Goal: Task Accomplishment & Management: Manage account settings

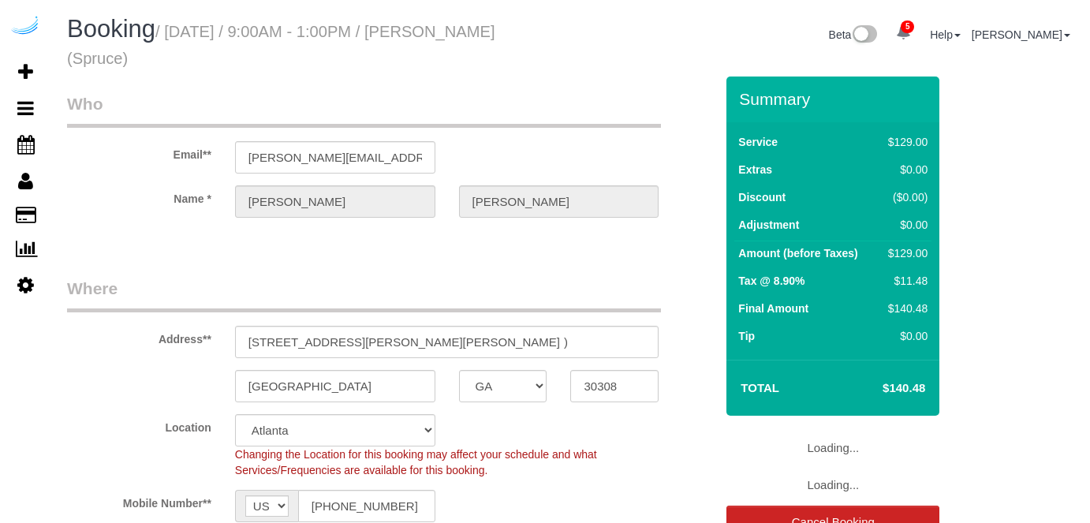
select select "GA"
select select "282"
select select "number:9"
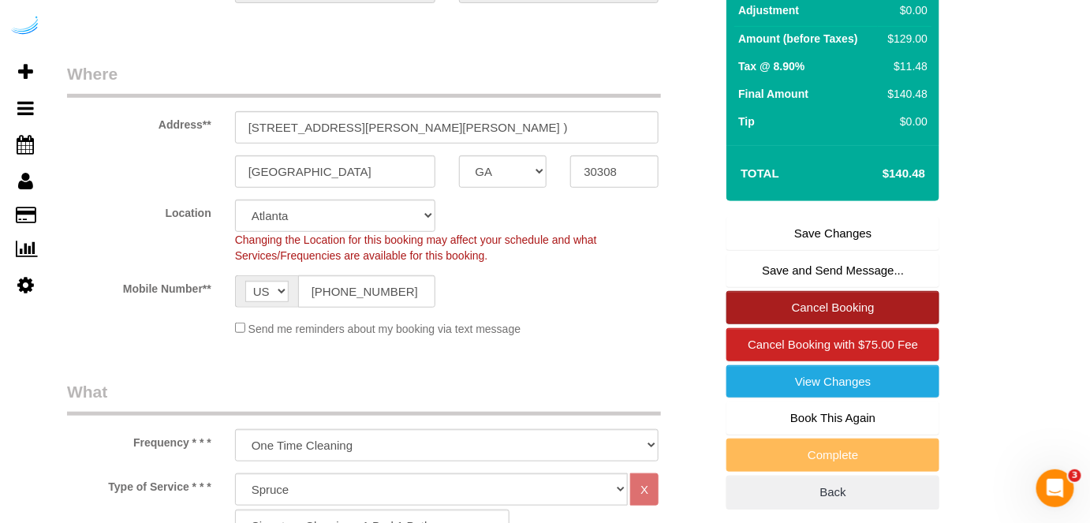
scroll to position [215, 0]
click at [827, 304] on link "Cancel Booking" at bounding box center [833, 307] width 213 height 33
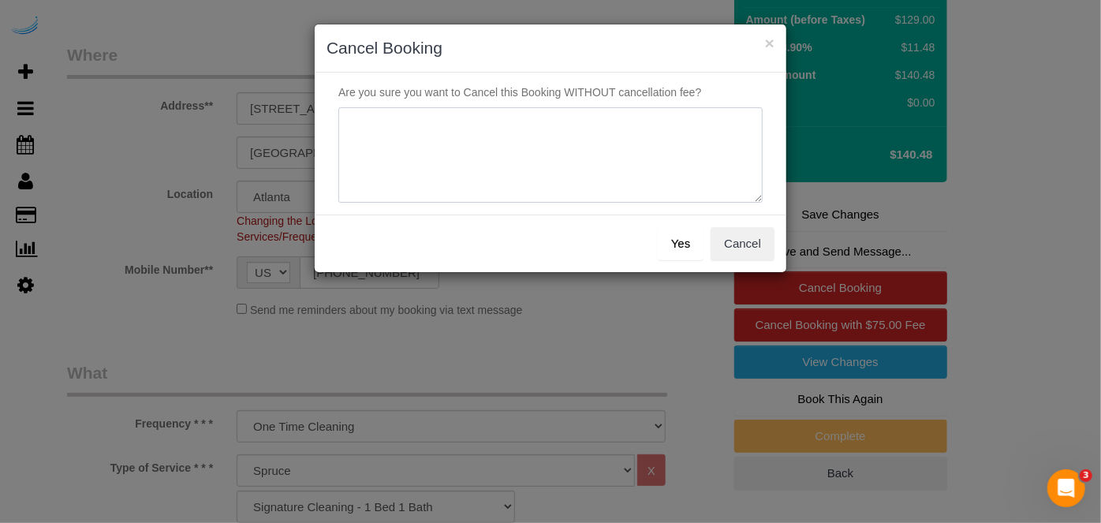
drag, startPoint x: 509, startPoint y: 139, endPoint x: 515, endPoint y: 121, distance: 18.5
click at [509, 138] on textarea at bounding box center [550, 155] width 424 height 96
type textarea "Not on spruce."
click at [694, 235] on button "Yes" at bounding box center [681, 243] width 46 height 33
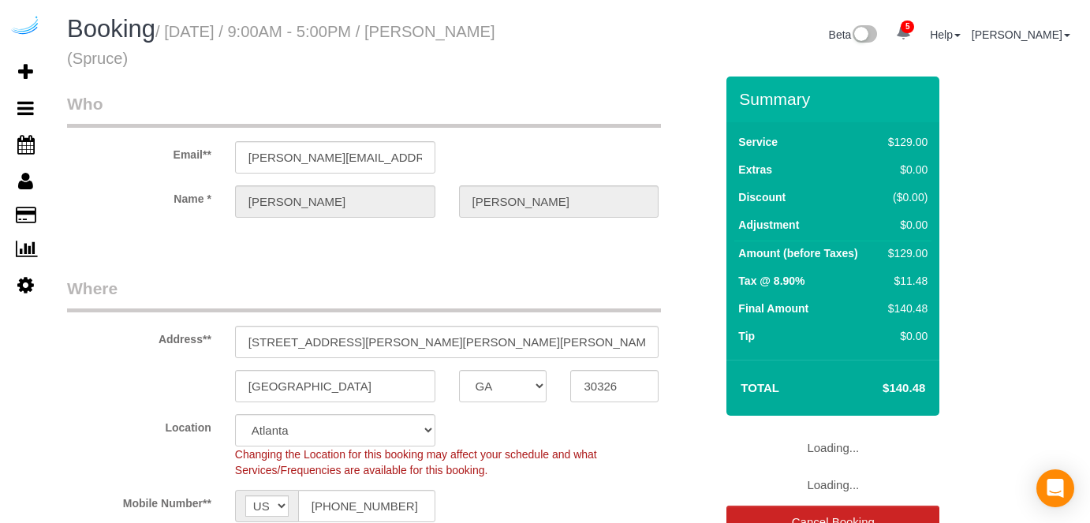
select select "GA"
select select "282"
select select "number:9"
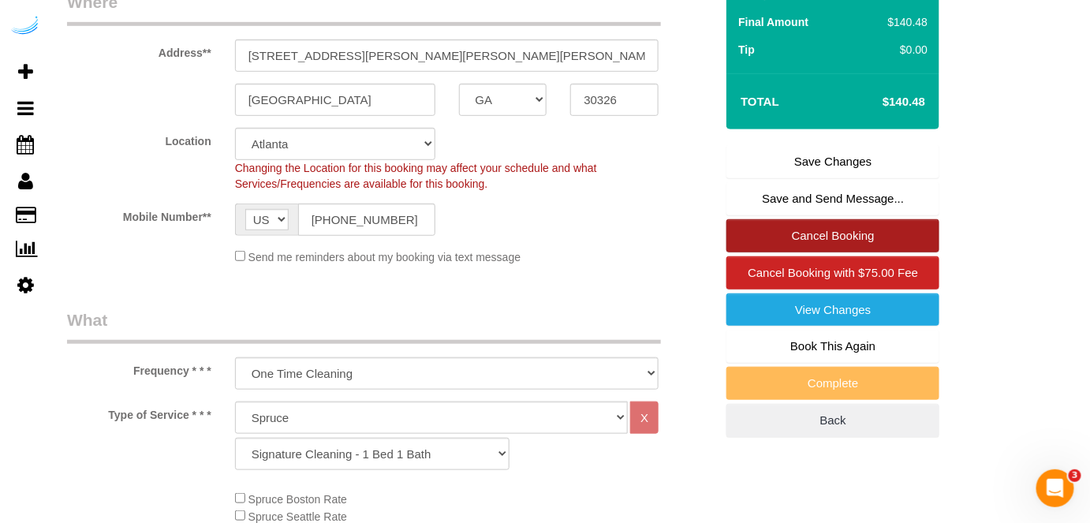
click at [808, 230] on link "Cancel Booking" at bounding box center [833, 235] width 213 height 33
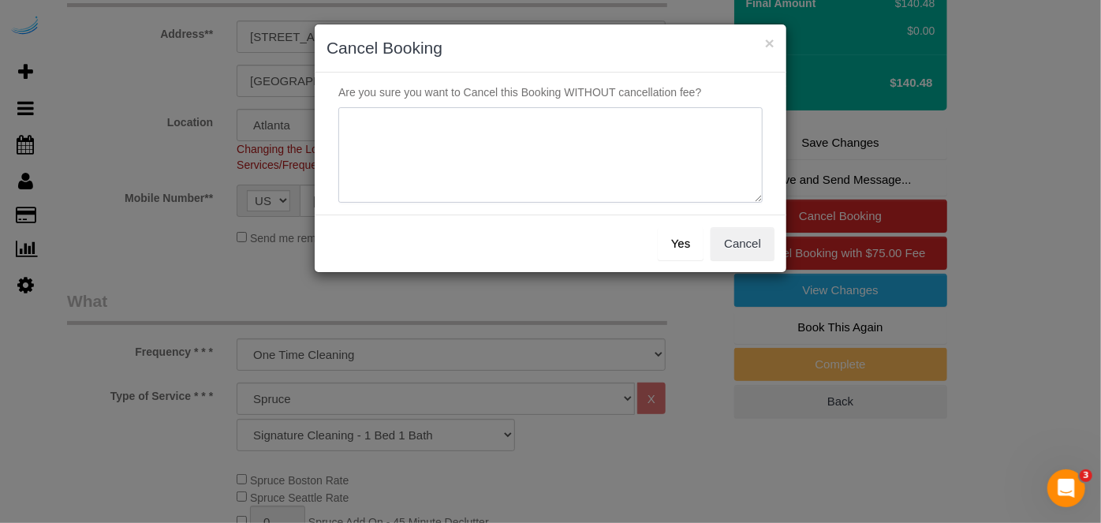
click at [585, 163] on textarea at bounding box center [550, 155] width 424 height 96
type textarea "Not on spruce."
click at [670, 248] on button "Yes" at bounding box center [681, 243] width 46 height 33
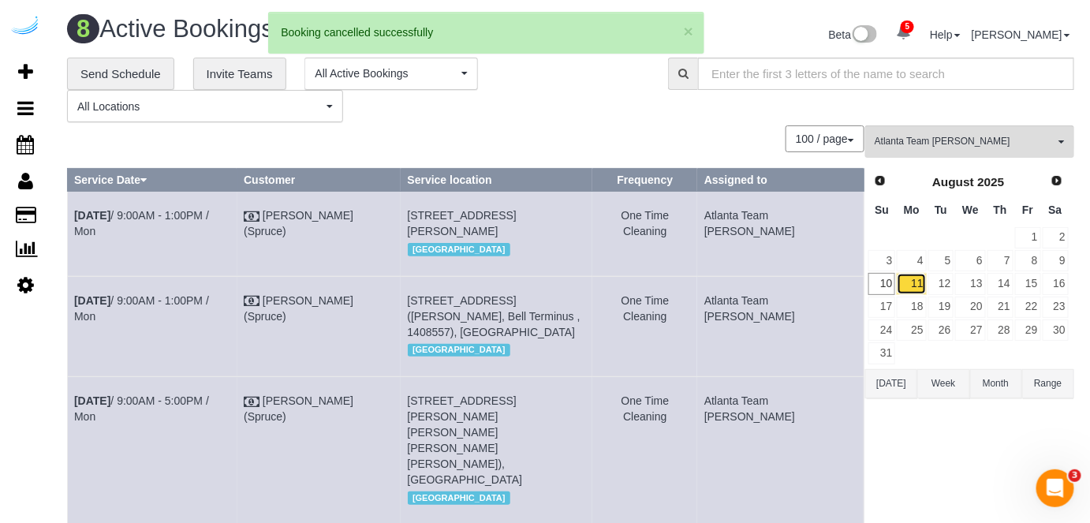
click at [915, 287] on link "11" at bounding box center [911, 283] width 29 height 21
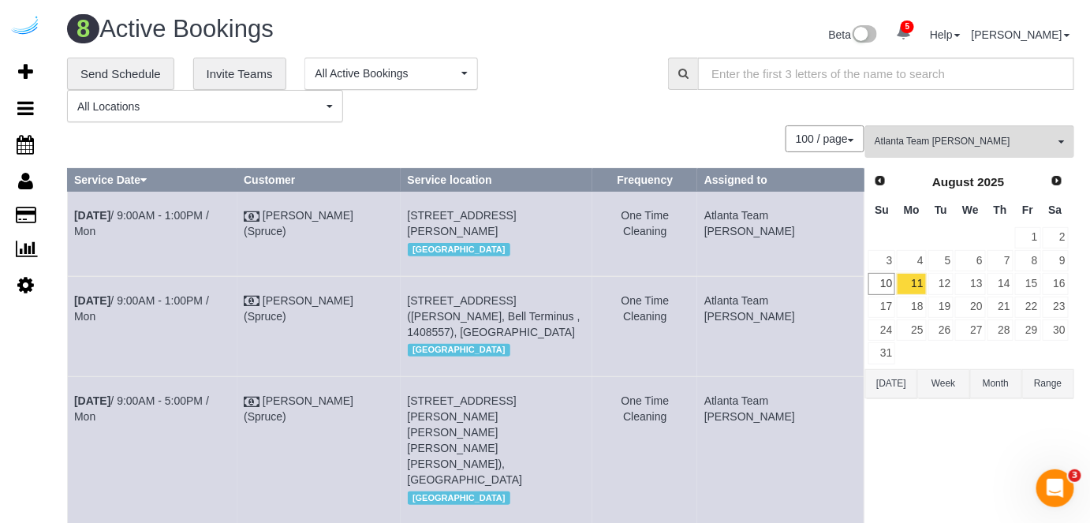
drag, startPoint x: 460, startPoint y: 227, endPoint x: 433, endPoint y: 234, distance: 27.6
click at [433, 234] on span "811 Juniper St Ne, Building 811, Unit 1411 ( Ariella Lopez, Axis Midtown, 14493…" at bounding box center [462, 223] width 109 height 28
copy span "1411"
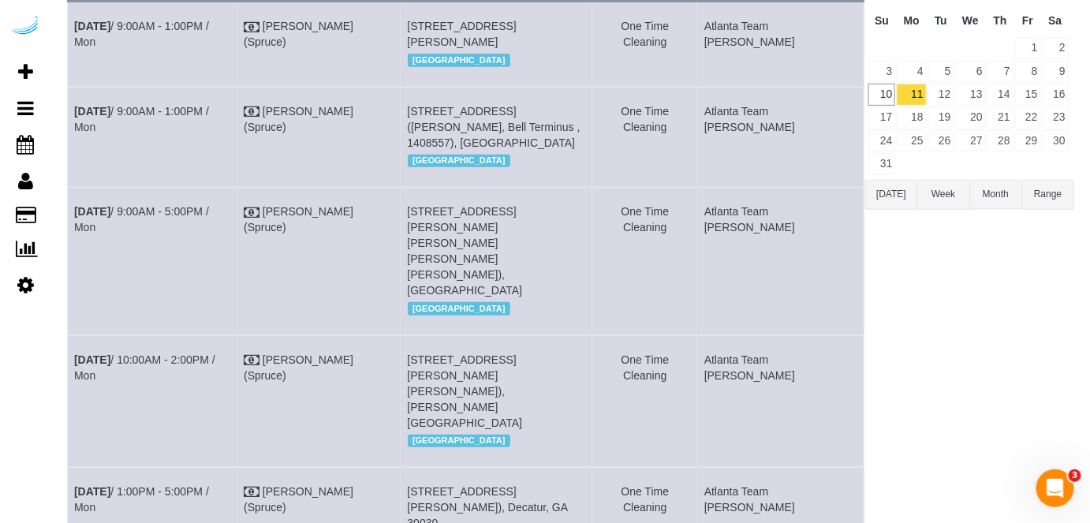
scroll to position [215, 0]
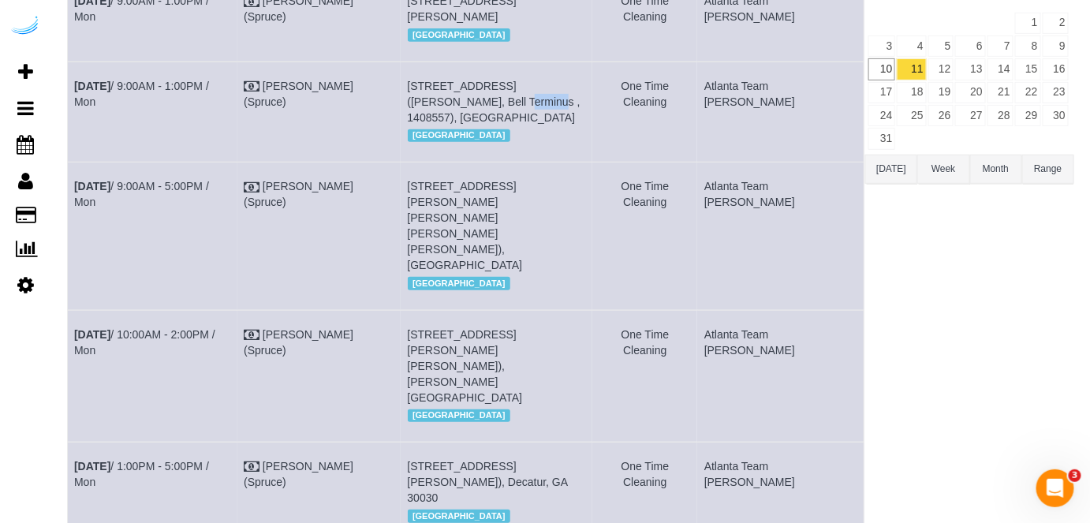
drag, startPoint x: 445, startPoint y: 118, endPoint x: 434, endPoint y: 121, distance: 11.5
click at [434, 121] on span "20 Terminus Pl, Building A-1207, Unit A-1207 (James Gillison, Bell Terminus , 1…" at bounding box center [494, 102] width 173 height 44
copy span "A-1207"
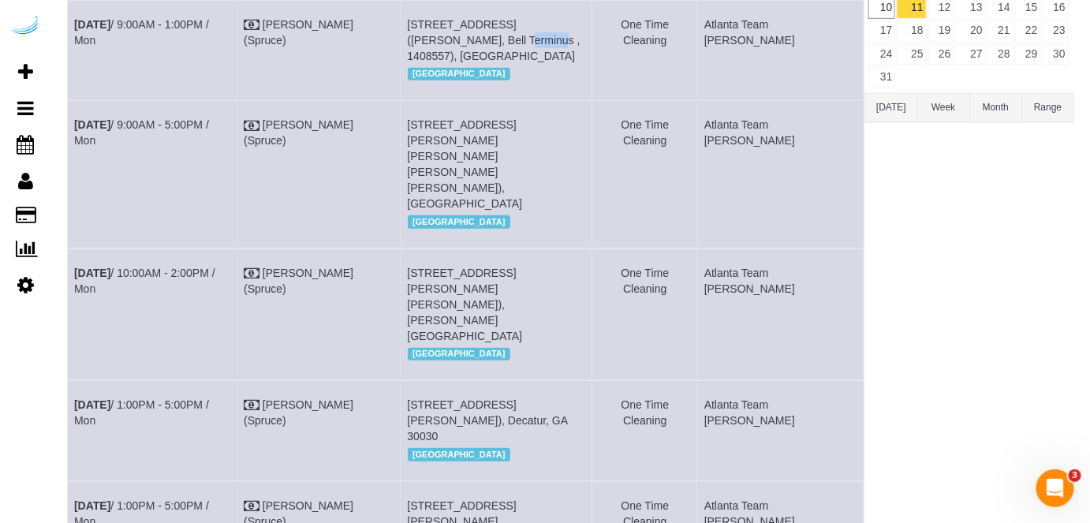
scroll to position [358, 0]
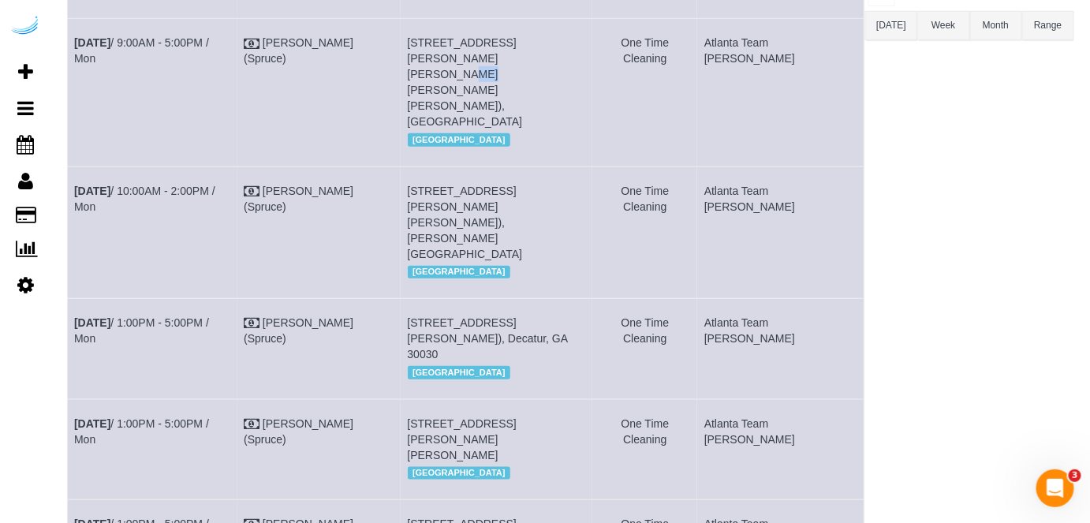
drag, startPoint x: 450, startPoint y: 72, endPoint x: 433, endPoint y: 76, distance: 17.0
click at [433, 76] on span "550 Abernathy Rd Ne, Building E, Unit 624 ( Melkia Waters, Elliot Apartments On…" at bounding box center [465, 82] width 115 height 92
copy span "624"
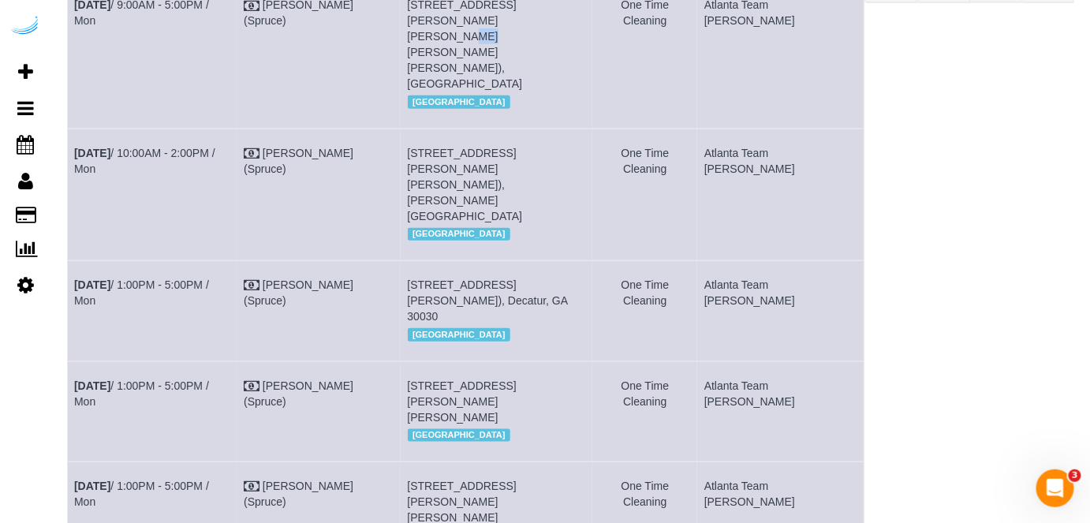
scroll to position [430, 0]
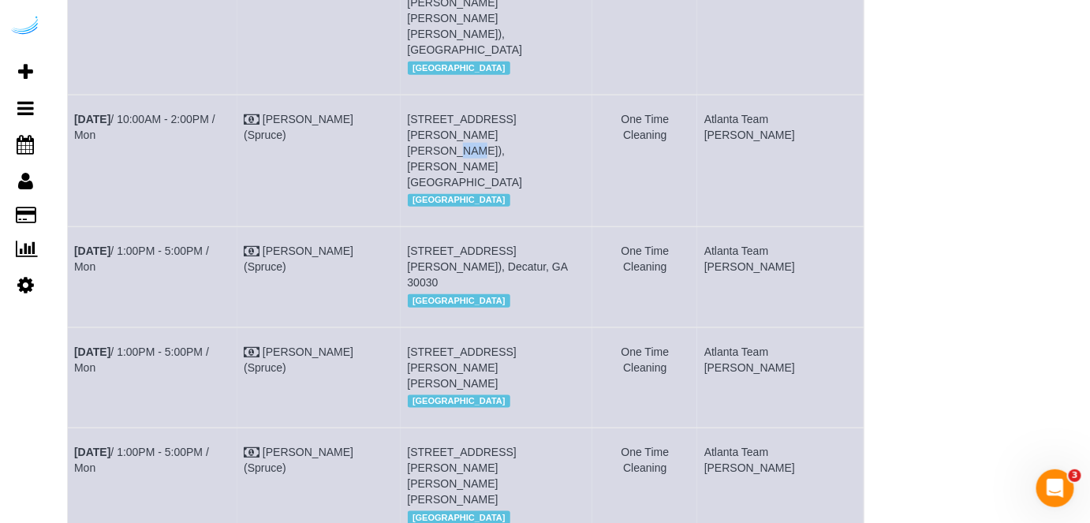
drag, startPoint x: 450, startPoint y: 116, endPoint x: 433, endPoint y: 122, distance: 17.7
click at [433, 122] on span "1125 Hammond Dr, Building 571, Unit 571 (Farhan Kheraj, Sync At Perimeter , 140…" at bounding box center [465, 151] width 115 height 76
copy span "571"
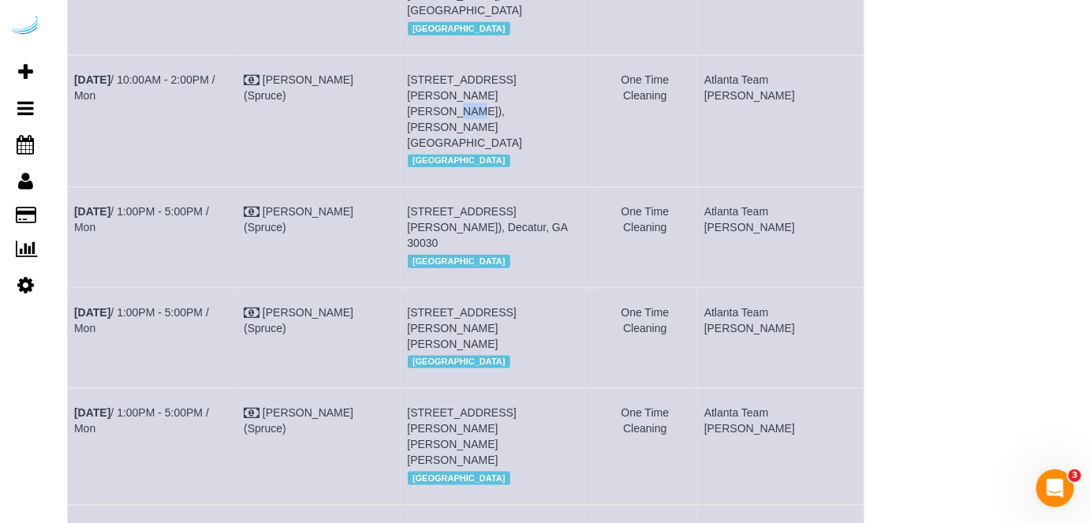
scroll to position [502, 0]
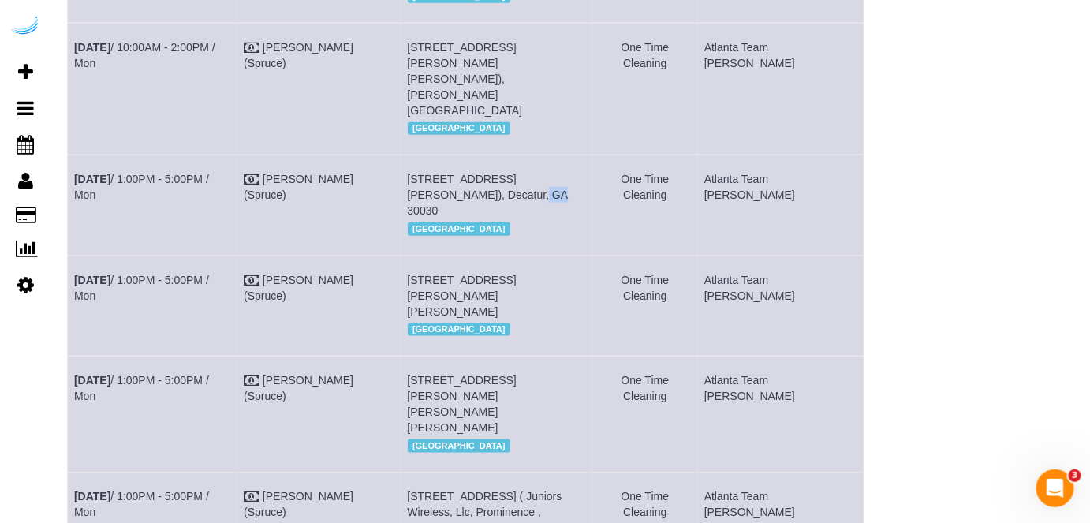
drag, startPoint x: 450, startPoint y: 148, endPoint x: 432, endPoint y: 148, distance: 18.2
click at [432, 173] on span "2641 E College Ave, Building 864, Unit 864 (Ramya Chandrashekar, Cortland Decat…" at bounding box center [488, 195] width 160 height 44
copy span "864"
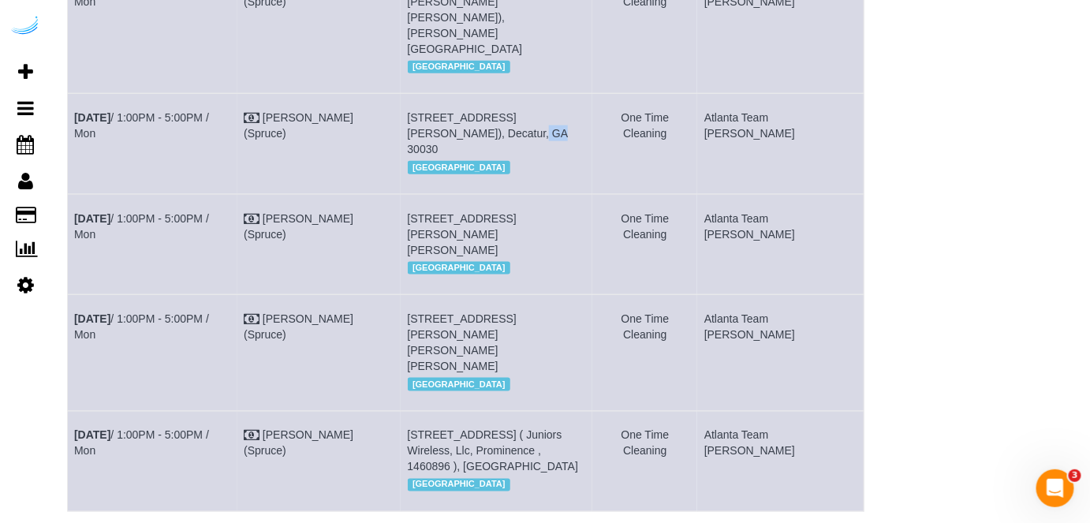
scroll to position [634, 0]
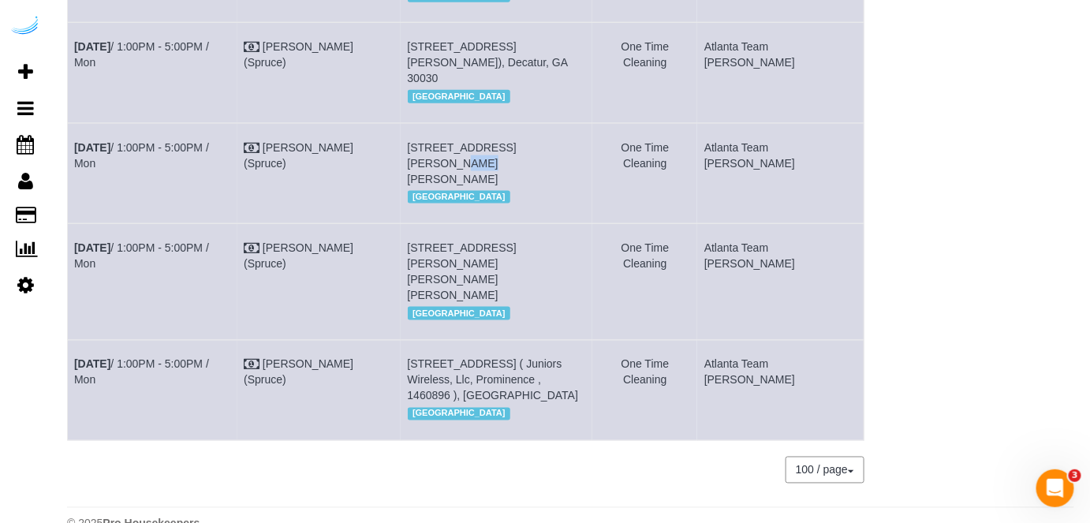
drag, startPoint x: 572, startPoint y: 110, endPoint x: 552, endPoint y: 112, distance: 19.9
click at [517, 141] on span "770 Juniper St Ne, Unit 1007 (Dawna Boone, The Hadley,1415070), Atlanta, GA 303…" at bounding box center [462, 163] width 109 height 44
copy span "1007"
drag, startPoint x: 450, startPoint y: 229, endPoint x: 433, endPoint y: 238, distance: 19.1
click at [433, 238] on td "761 Morosgo Dr Ne, Building 423, Unit 423 (Dionna Vargas, Newbergh Atl , 146100…" at bounding box center [497, 282] width 192 height 116
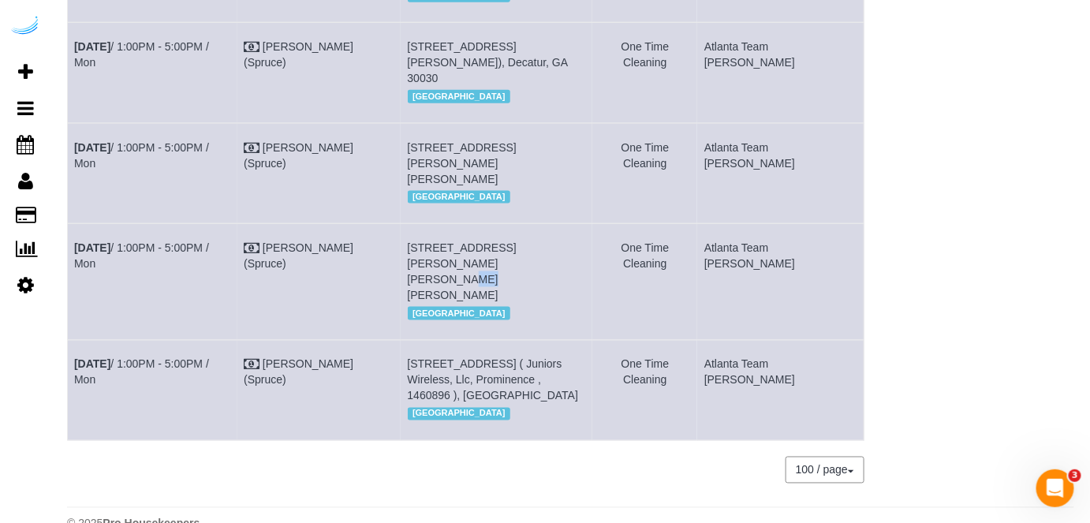
copy span "423"
drag, startPoint x: 454, startPoint y: 331, endPoint x: 429, endPoint y: 336, distance: 25.8
click at [429, 340] on td "3699 Lenox Rd Ne, Building 0548, Unit 0548 ( Juniors Wireless, Llc, Prominence …" at bounding box center [497, 390] width 192 height 100
copy span "0548"
click at [204, 358] on link "Aug 11th / 1:00PM - 5:00PM / Mon" at bounding box center [141, 372] width 135 height 28
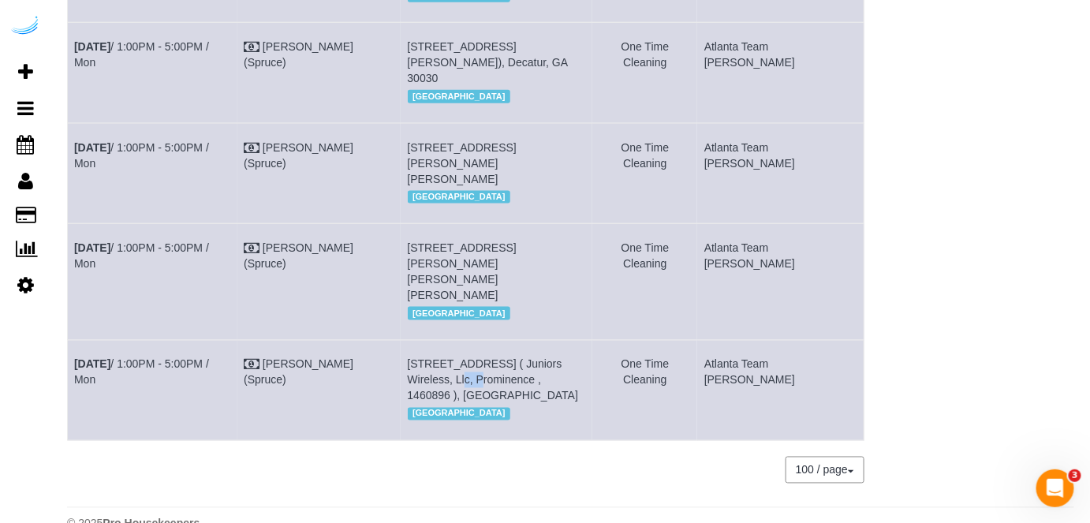
drag, startPoint x: 204, startPoint y: 318, endPoint x: 72, endPoint y: 320, distance: 131.8
click at [72, 340] on td "Aug 11th / 1:00PM - 5:00PM / Mon" at bounding box center [153, 390] width 170 height 100
copy link "Aug 11th / 1:00PM - 5:00PM / Mon"
drag, startPoint x: 462, startPoint y: 364, endPoint x: 435, endPoint y: 319, distance: 53.4
click at [435, 358] on span "3699 Lenox Rd Ne, Building 0548, Unit 0548 ( Juniors Wireless, Llc, Prominence …" at bounding box center [493, 380] width 171 height 44
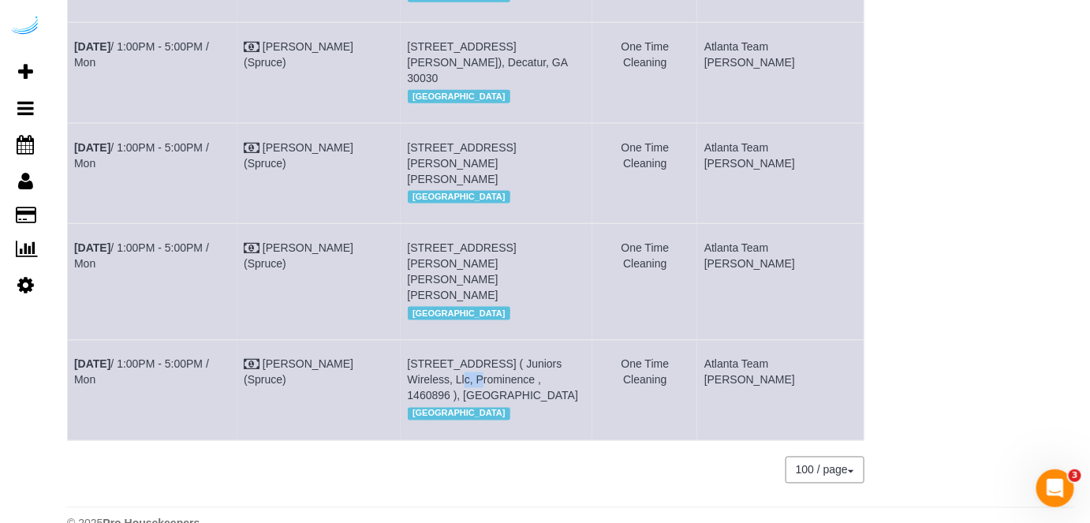
copy span "3699 Lenox Rd Ne, Building 0548, Unit 0548 ( Juniors Wireless, Llc, Prominence …"
drag, startPoint x: 858, startPoint y: 320, endPoint x: 751, endPoint y: 326, distance: 106.7
click at [751, 340] on td "Atlanta Team [PERSON_NAME]" at bounding box center [780, 390] width 166 height 100
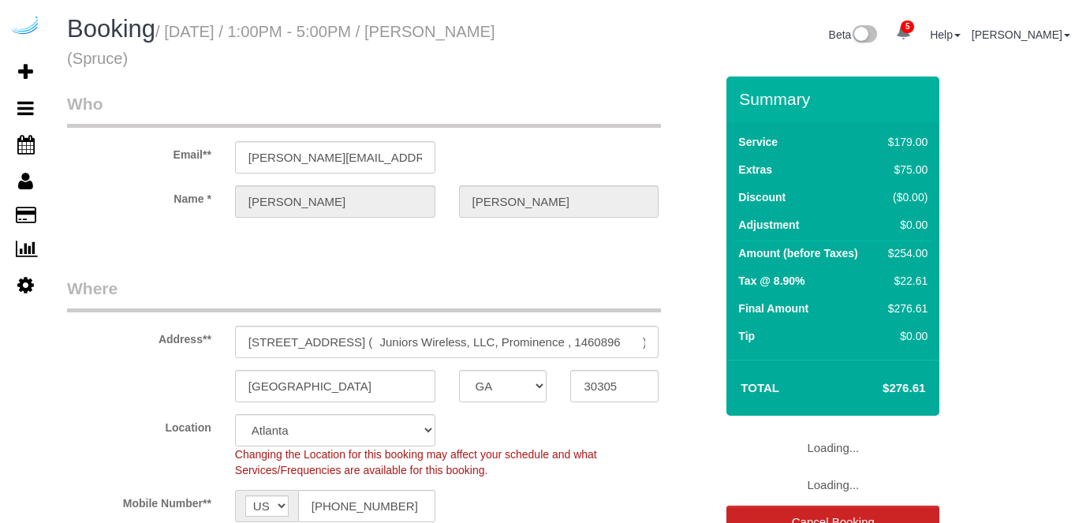
select select "GA"
select select "282"
select select "number:9"
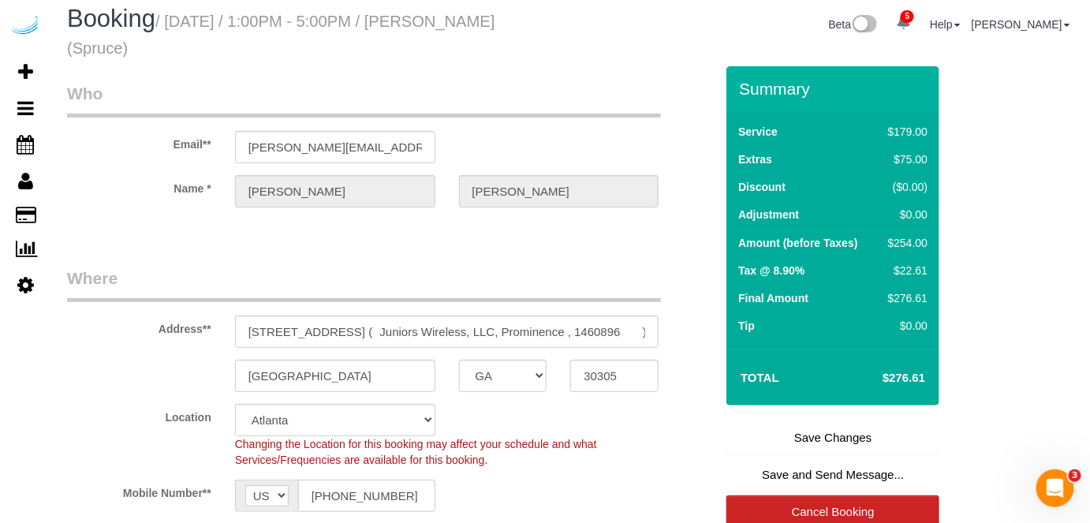
scroll to position [286, 0]
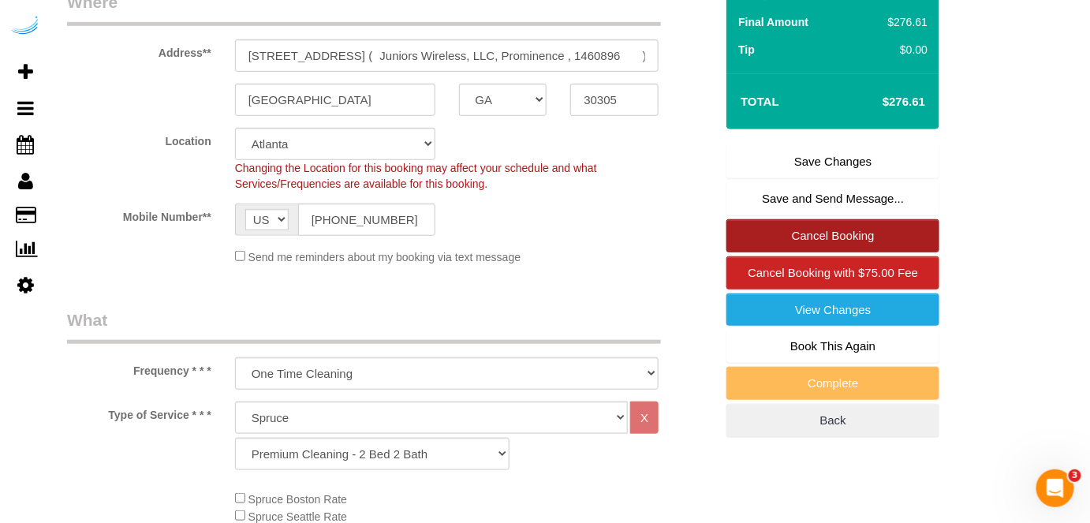
click at [802, 232] on link "Cancel Booking" at bounding box center [833, 235] width 213 height 33
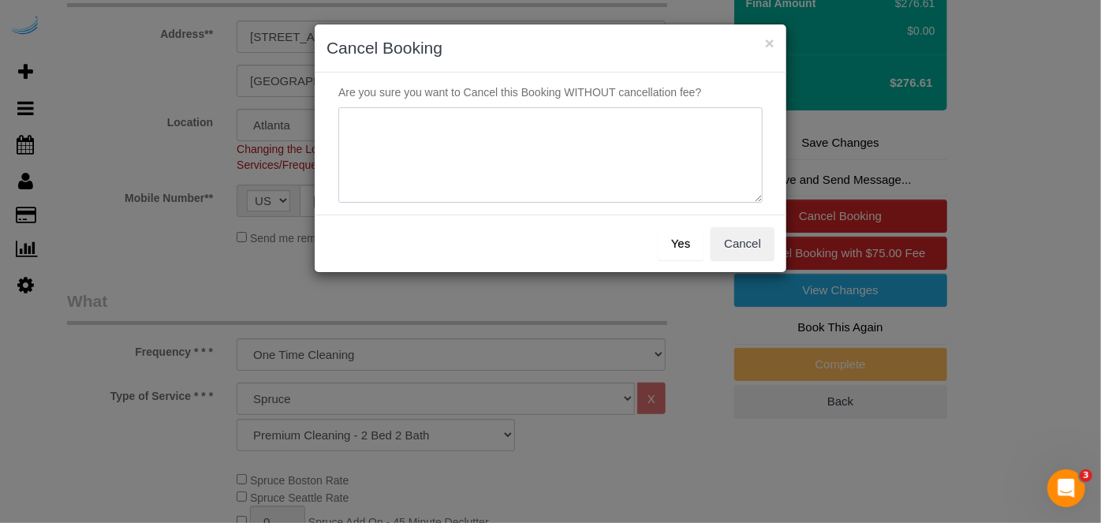
click at [512, 116] on textarea at bounding box center [550, 155] width 424 height 96
type textarea "Not on spruce."
click at [686, 250] on button "Yes" at bounding box center [681, 243] width 46 height 33
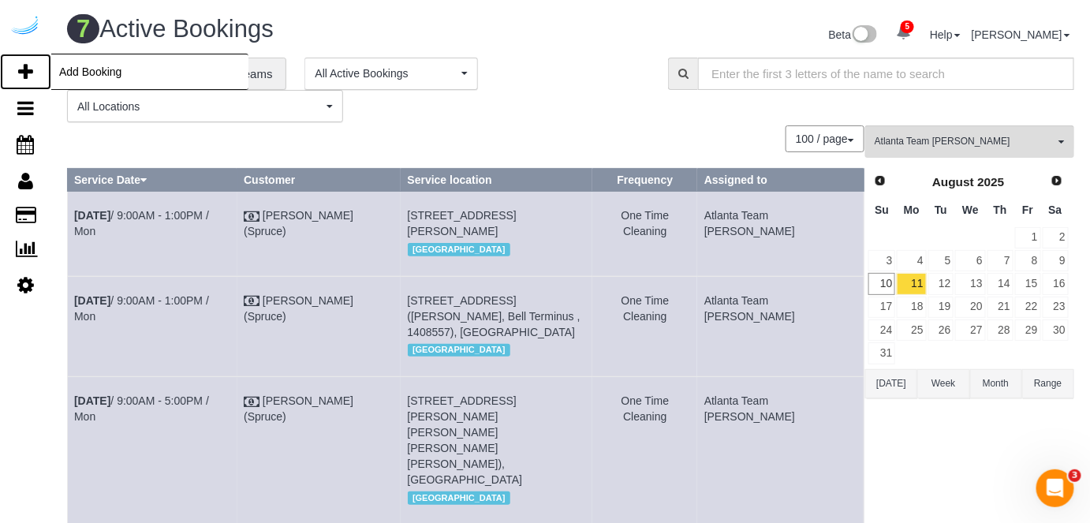
click at [19, 63] on icon at bounding box center [25, 71] width 15 height 19
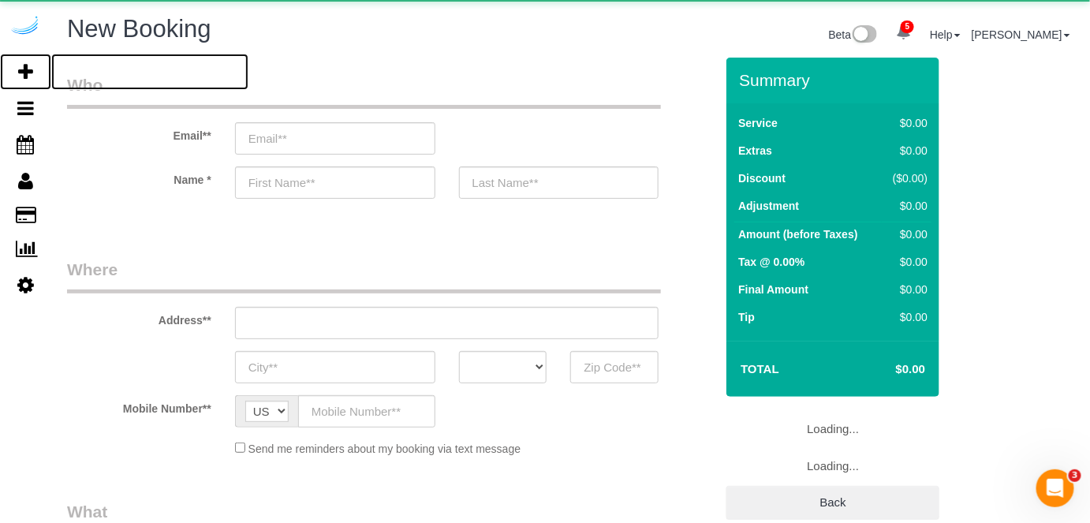
select select "object:1499"
select select "number:9"
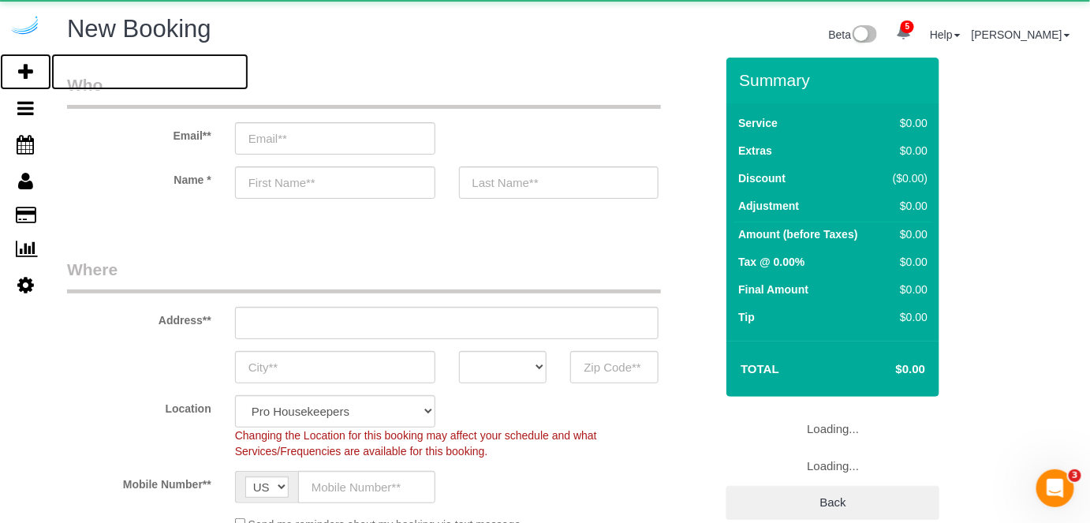
select select "4"
select select "object:2091"
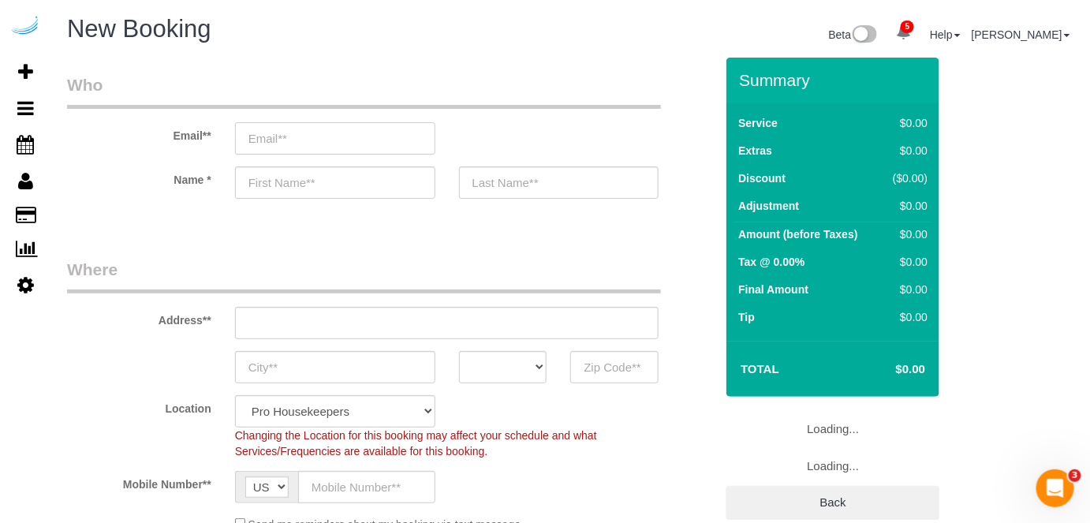
click at [326, 144] on input "email" at bounding box center [335, 138] width 200 height 32
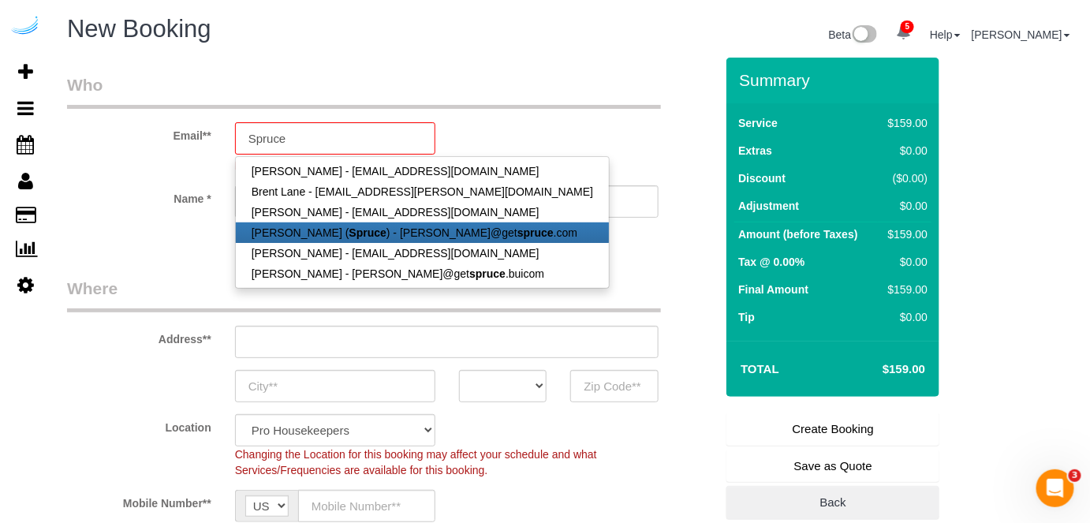
click at [366, 240] on link "Brandie Louck ( Spruce ) - brandie@get spruce .com" at bounding box center [422, 232] width 373 height 21
type input "[PERSON_NAME][EMAIL_ADDRESS][DOMAIN_NAME]"
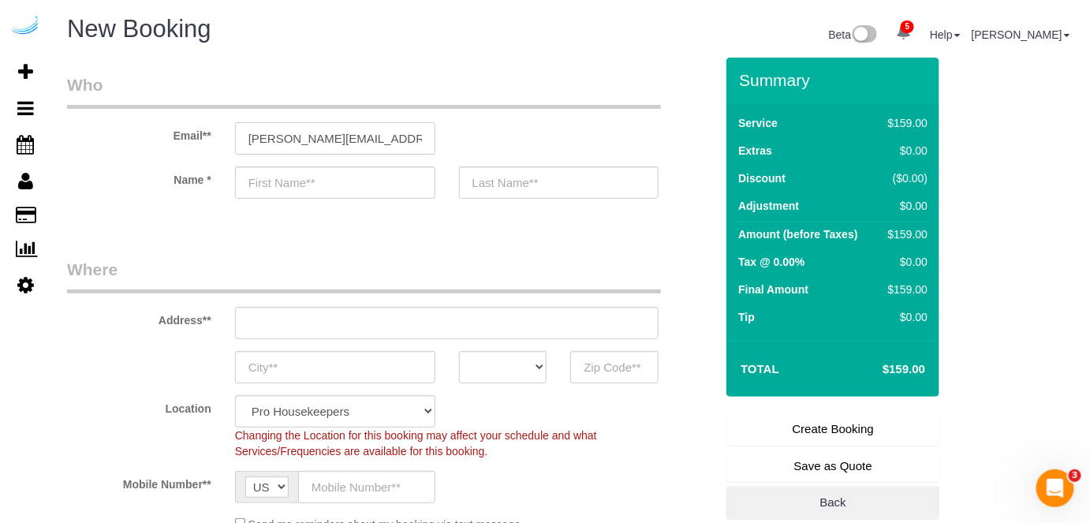
type input "[PERSON_NAME]"
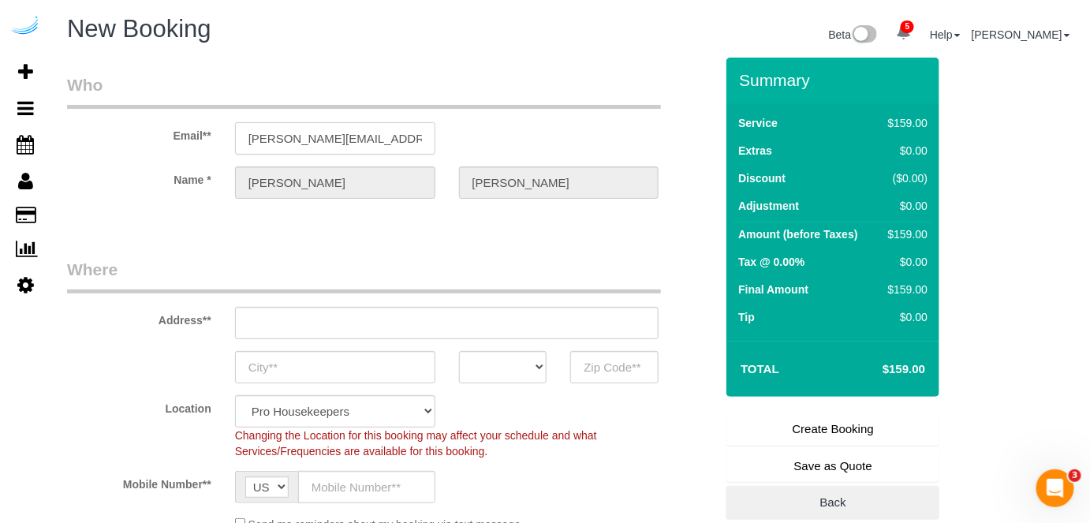
type input "3816 S Lamar Blvd"
type input "Austin"
select select "[GEOGRAPHIC_DATA]"
type input "78704"
select select "9"
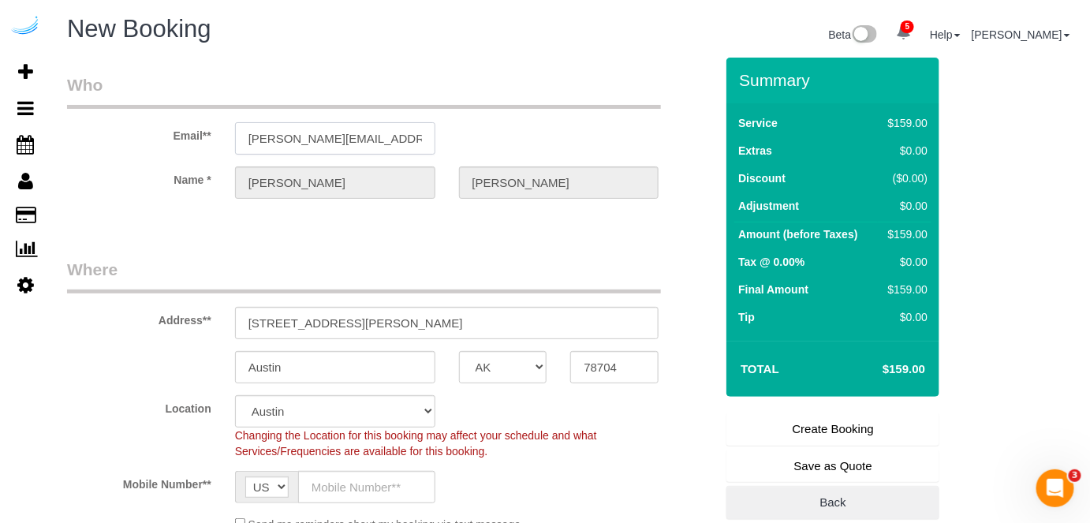
select select "object:2130"
click at [429, 332] on input "3816 S Lamar Blvd" at bounding box center [447, 323] width 424 height 32
paste input "100 Pinhurst Dr, Atlanta, GA 30339"
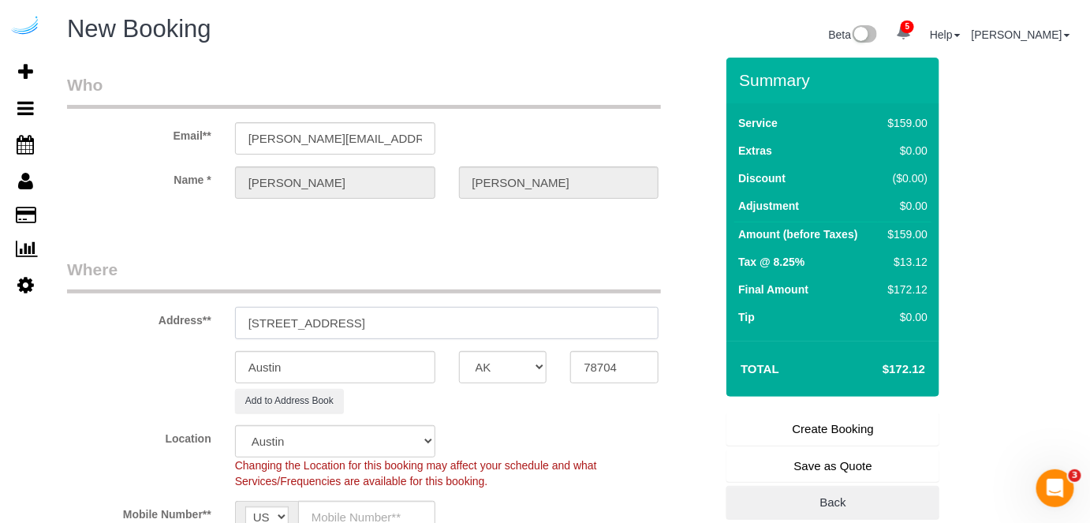
click at [429, 319] on input "100 Pinhurst Dr, Atlanta, GA 30339" at bounding box center [447, 323] width 424 height 32
paste input "text"
drag, startPoint x: 398, startPoint y: 319, endPoint x: 474, endPoint y: 319, distance: 76.5
click at [474, 319] on input "100 Pinhurst Dr, Atlanta, GA 30339" at bounding box center [447, 323] width 424 height 32
type input "100 Pinhurst Dr, Atlanta, GA 30339"
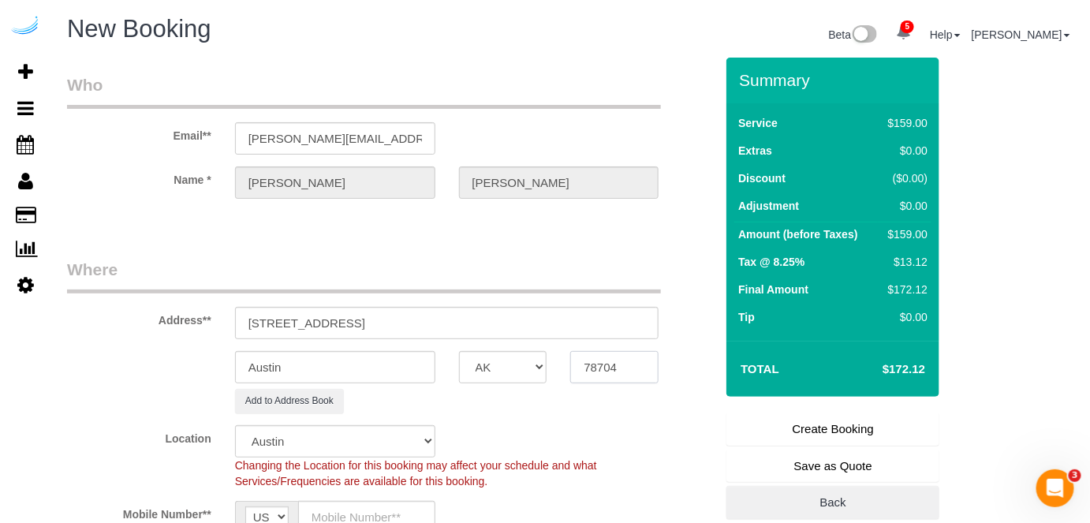
click at [591, 361] on input "78704" at bounding box center [614, 367] width 88 height 32
paste input "30339"
type input "30339"
click at [525, 364] on select "AK AL AR AZ CA CO CT DC DE FL GA HI IA ID IL IN KS KY LA MA MD ME MI MN MO MS M…" at bounding box center [503, 367] width 88 height 32
select select "8"
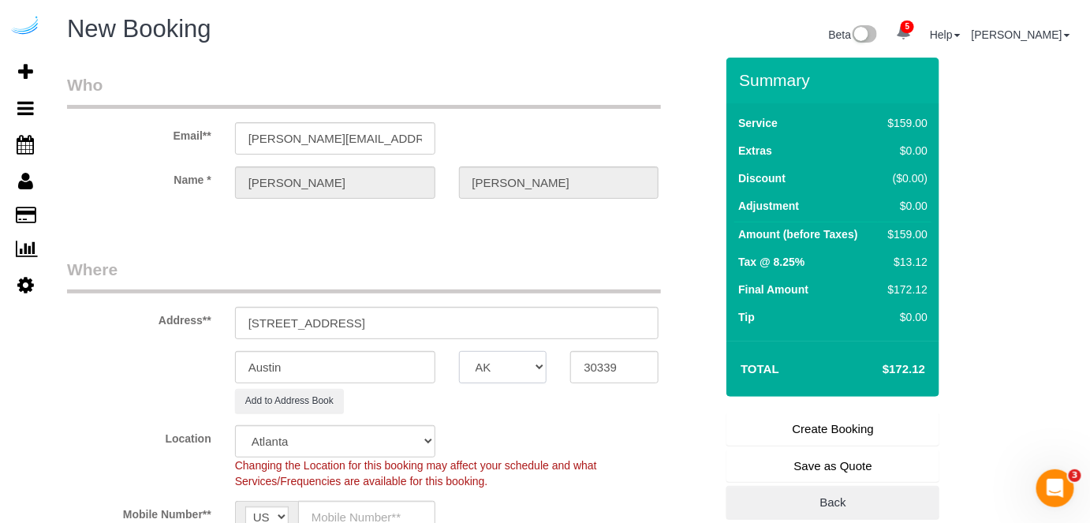
select select "object:2182"
select select "GA"
click at [459, 351] on select "AK AL AR AZ CA CO CT DC DE FL GA HI IA ID IL IN KS KY LA MA MD ME MI MN MO MS M…" at bounding box center [503, 367] width 88 height 32
click at [409, 353] on input "Austin" at bounding box center [335, 367] width 200 height 32
type input "[GEOGRAPHIC_DATA]"
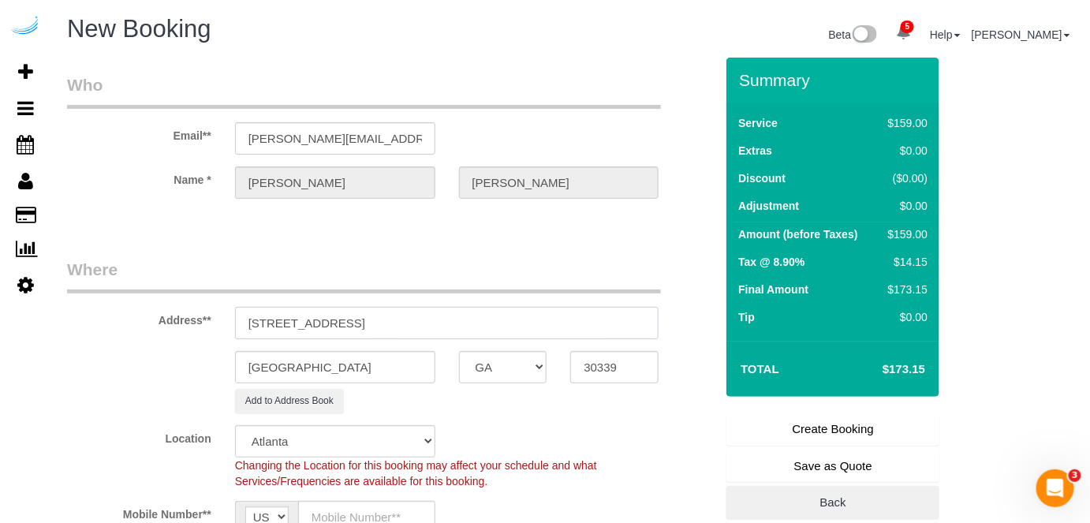
click at [335, 325] on input "100 Pinhurst Dr, Atlanta, GA 30339" at bounding box center [447, 323] width 424 height 32
click at [336, 323] on input "100 Pinhurst Dr, Atlanta, GA 30339" at bounding box center [447, 323] width 424 height 32
drag, startPoint x: 336, startPoint y: 323, endPoint x: 557, endPoint y: 343, distance: 221.8
click at [557, 343] on sui-booking-address "Address** 100 Pinhurst Dr, Atlanta, GA 30339 Atlanta AK AL AR AZ CA CO CT DC DE…" at bounding box center [391, 335] width 648 height 155
paste input "335V"
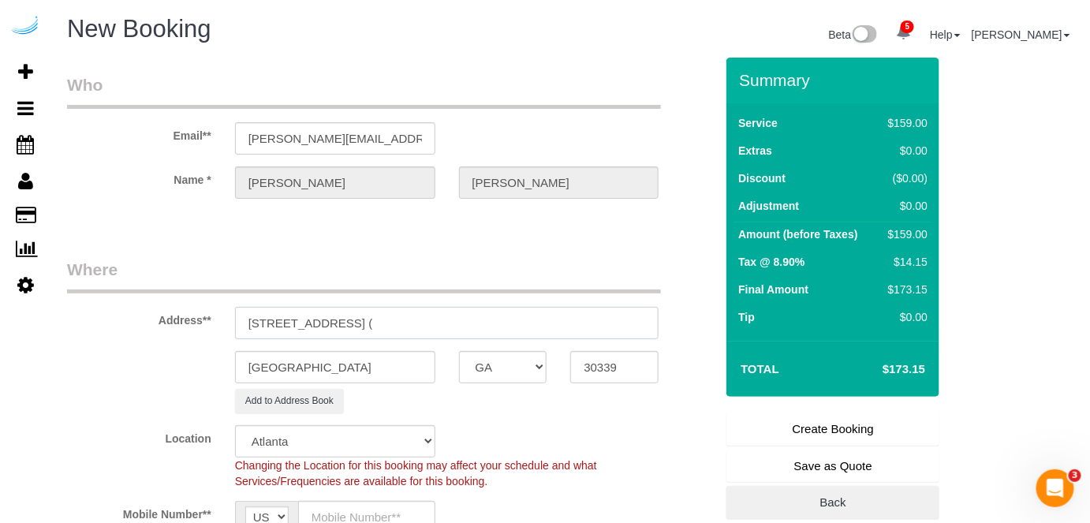
paste input "Terron Simms"
paste input "Residences at Vinings Mountain - The Views"
paste input "1461332"
type input "100 Pinhurst Dr, Building 335V, Unit 335V (Terron Simms, Residences at Vinings …"
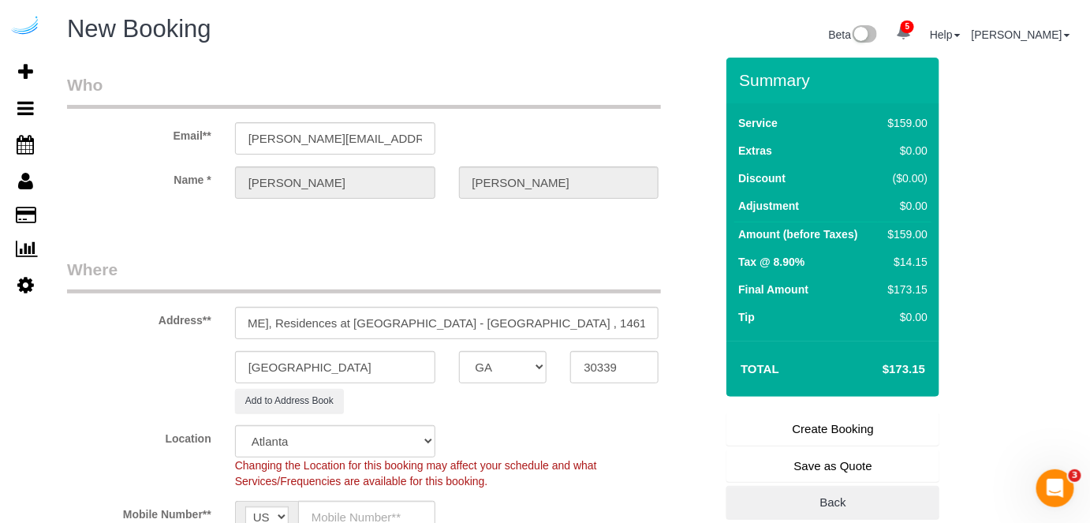
click at [353, 224] on fieldset "Who Email** brandie@getspruce.com Name * Brandie Louck" at bounding box center [391, 149] width 648 height 153
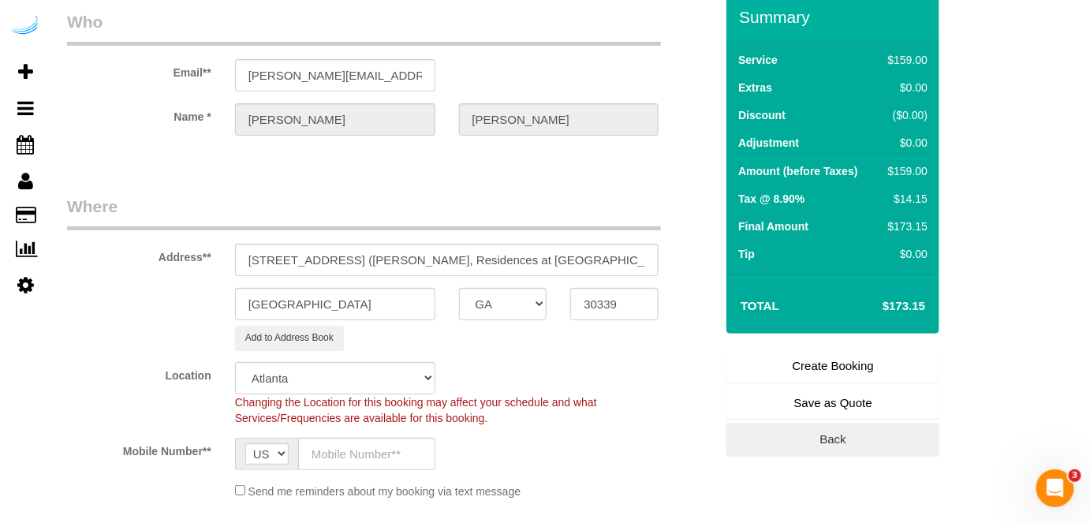
scroll to position [286, 0]
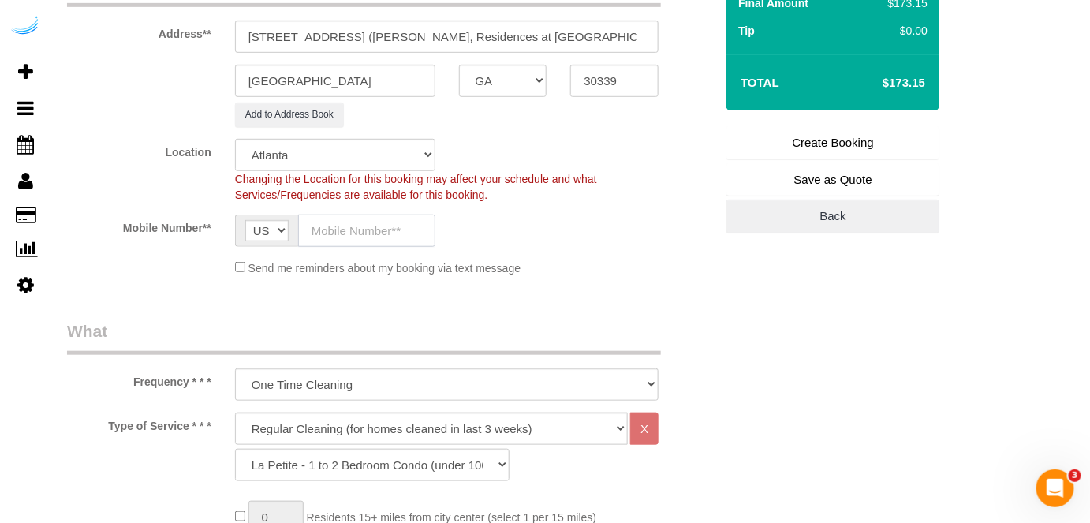
click at [354, 223] on input "text" at bounding box center [366, 231] width 137 height 32
type input "[PHONE_NUMBER]"
type input "Brandie Louck"
type input "[PHONE_NUMBER]"
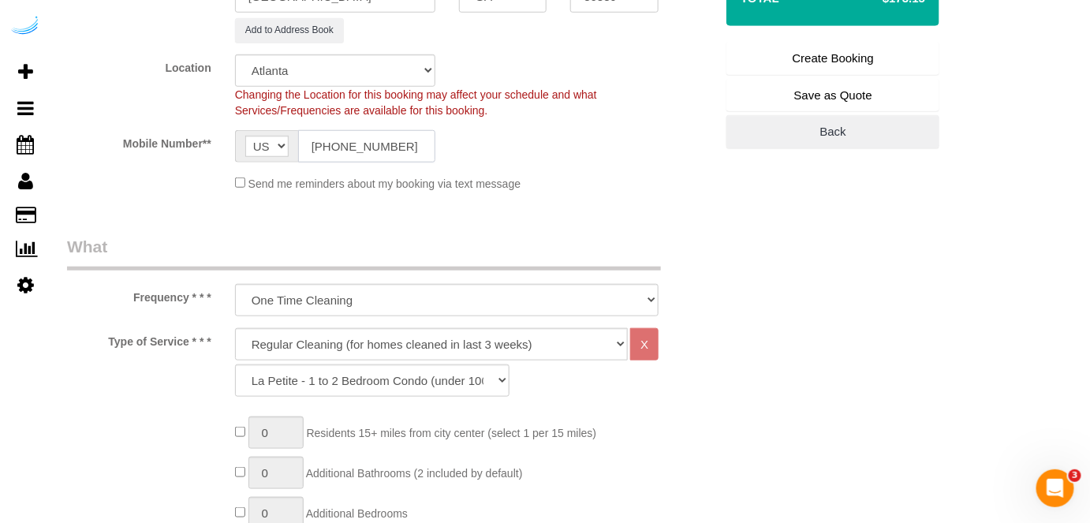
scroll to position [430, 0]
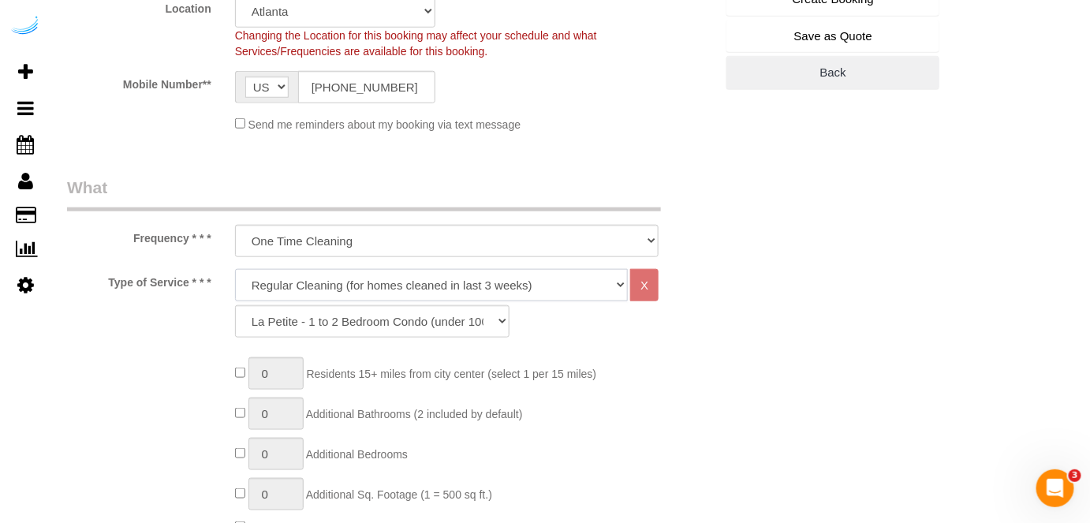
drag, startPoint x: 408, startPoint y: 269, endPoint x: 397, endPoint y: 281, distance: 16.2
click at [408, 269] on select "Deep Cleaning (for homes that have not been cleaned in 3+ weeks) Spruce Regular…" at bounding box center [432, 285] width 394 height 32
select select "5"
click at [235, 269] on select "Deep Cleaning (for homes that have not been cleaned in 3+ weeks) Spruce Regular…" at bounding box center [432, 285] width 394 height 32
select select "93"
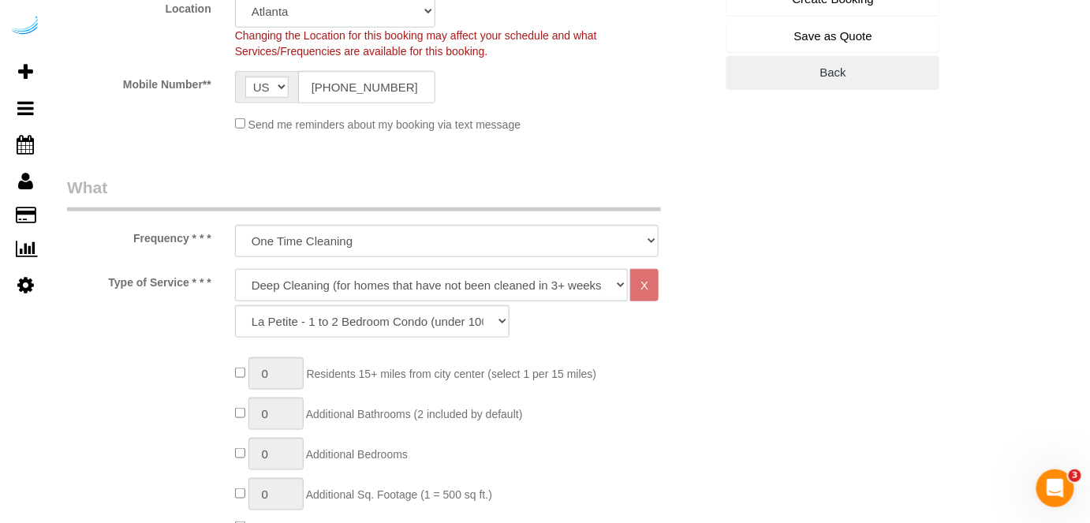
drag, startPoint x: 398, startPoint y: 288, endPoint x: 398, endPoint y: 297, distance: 8.7
click at [399, 287] on select "Deep Cleaning (for homes that have not been cleaned in 3+ weeks) Spruce Regular…" at bounding box center [432, 285] width 394 height 32
select select "282"
click at [235, 269] on select "Deep Cleaning (for homes that have not been cleaned in 3+ weeks) Spruce Regular…" at bounding box center [432, 285] width 394 height 32
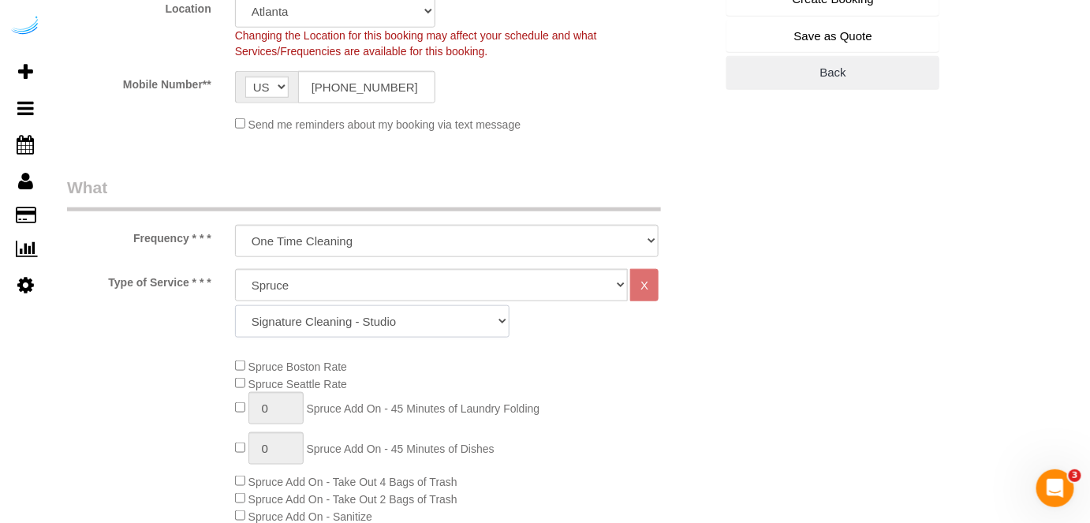
click at [297, 313] on select "Signature Cleaning - Studio Signature Cleaning - 1 Bed 1 Bath Signature Cleanin…" at bounding box center [372, 321] width 275 height 32
select select "324"
click at [235, 305] on select "Signature Cleaning - Studio Signature Cleaning - 1 Bed 1 Bath Signature Cleanin…" at bounding box center [372, 321] width 275 height 32
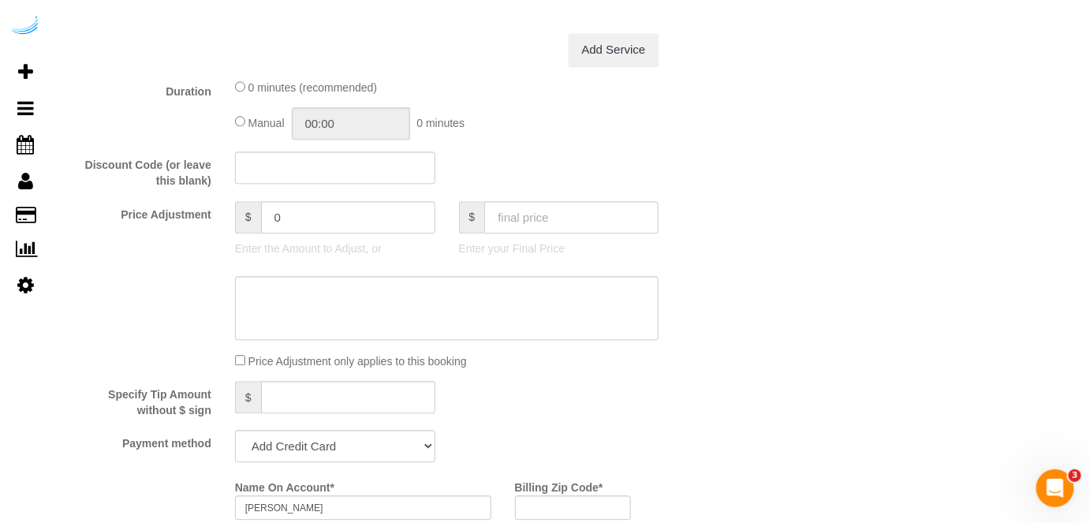
scroll to position [1363, 0]
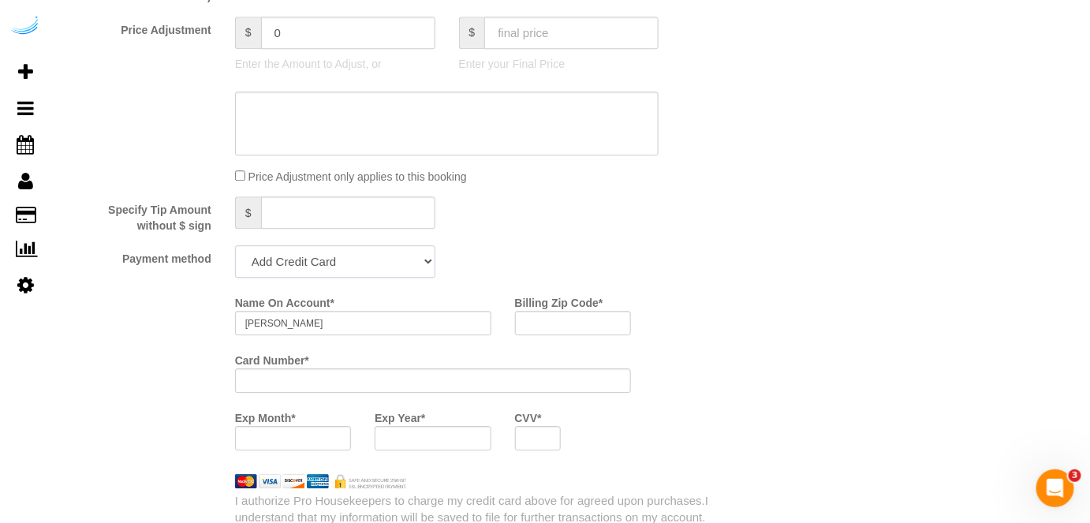
click at [332, 263] on select "Add Credit Card Cash Check Paypal" at bounding box center [335, 261] width 200 height 32
select select "string:check"
click at [235, 247] on select "Add Credit Card Cash Check Paypal" at bounding box center [335, 261] width 200 height 32
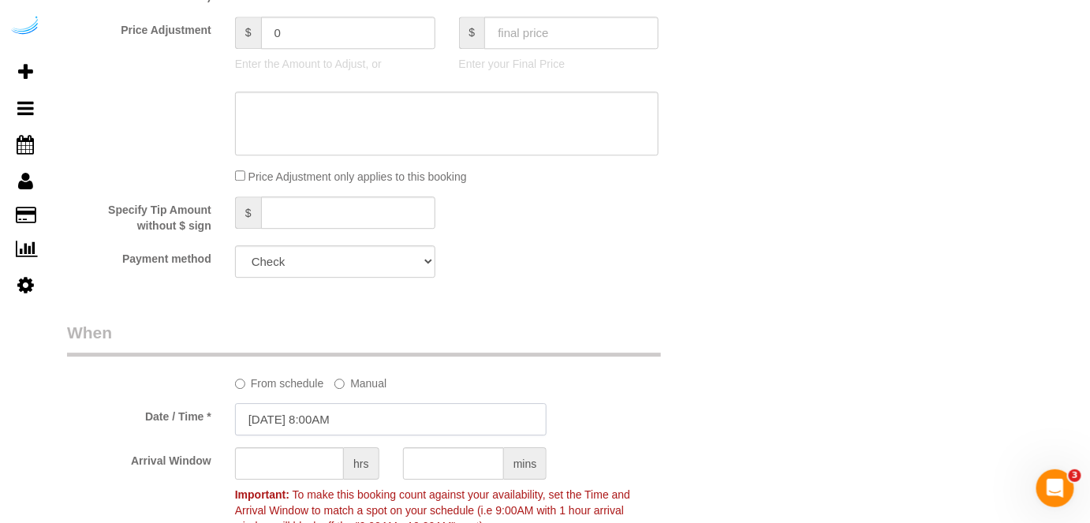
click at [307, 421] on input "08/10/2025 8:00AM" at bounding box center [391, 419] width 312 height 32
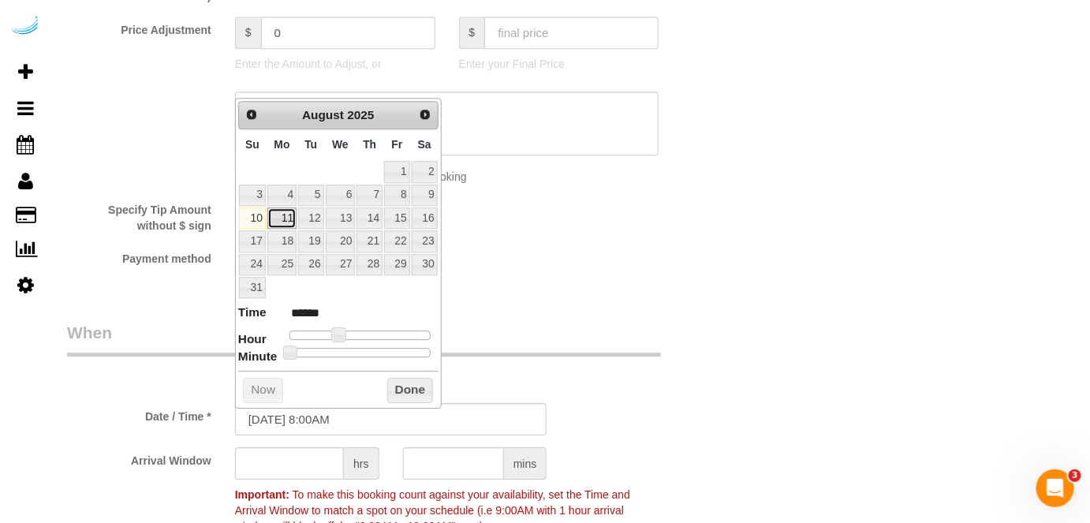
click at [290, 215] on link "11" at bounding box center [281, 217] width 29 height 21
type input "[DATE] 9:00AM"
type input "******"
click at [342, 335] on span at bounding box center [345, 334] width 14 height 14
click at [294, 465] on input "text" at bounding box center [289, 463] width 109 height 32
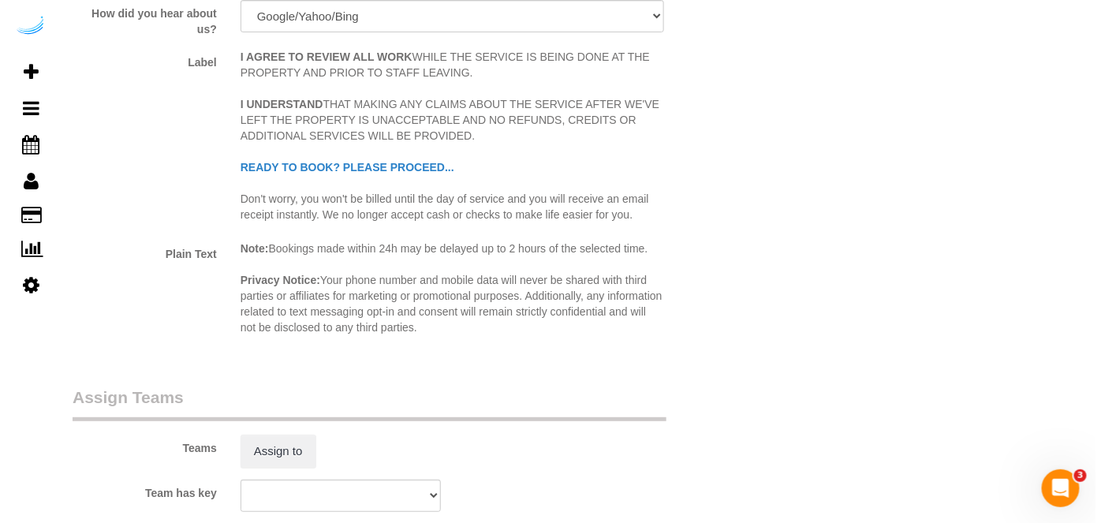
scroll to position [2080, 0]
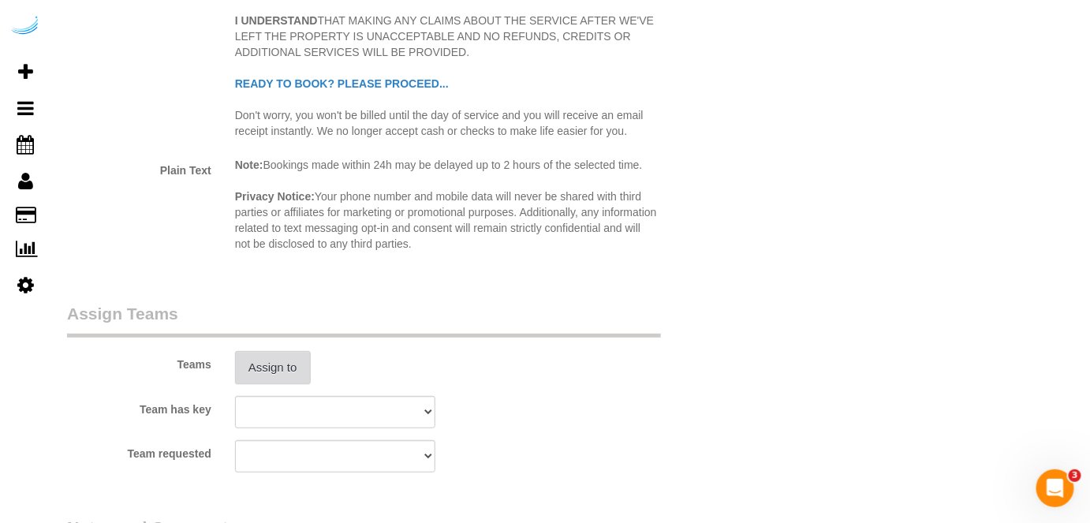
type input "8"
click at [250, 376] on button "Assign to" at bounding box center [273, 367] width 76 height 33
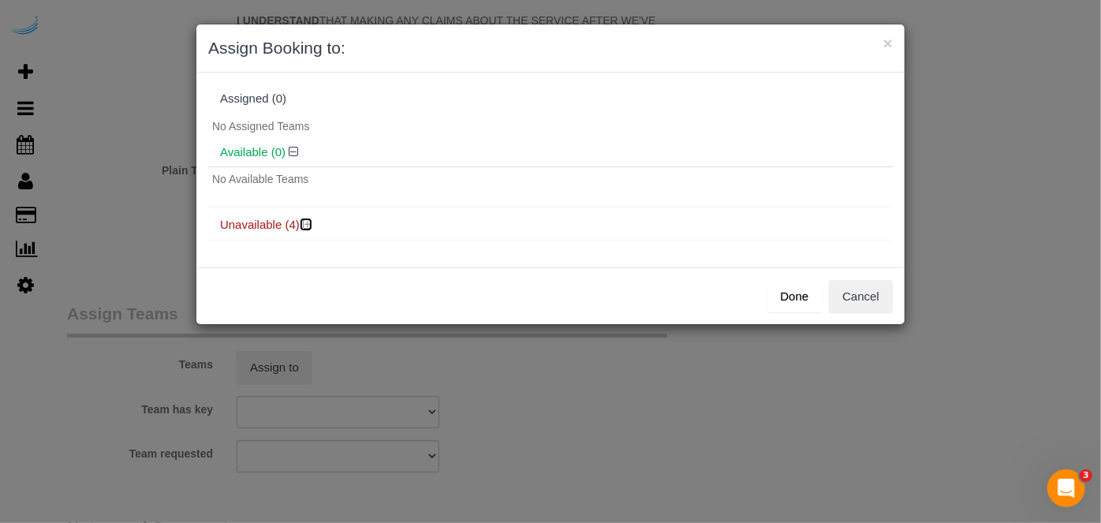
click at [304, 225] on icon at bounding box center [307, 225] width 9 height 12
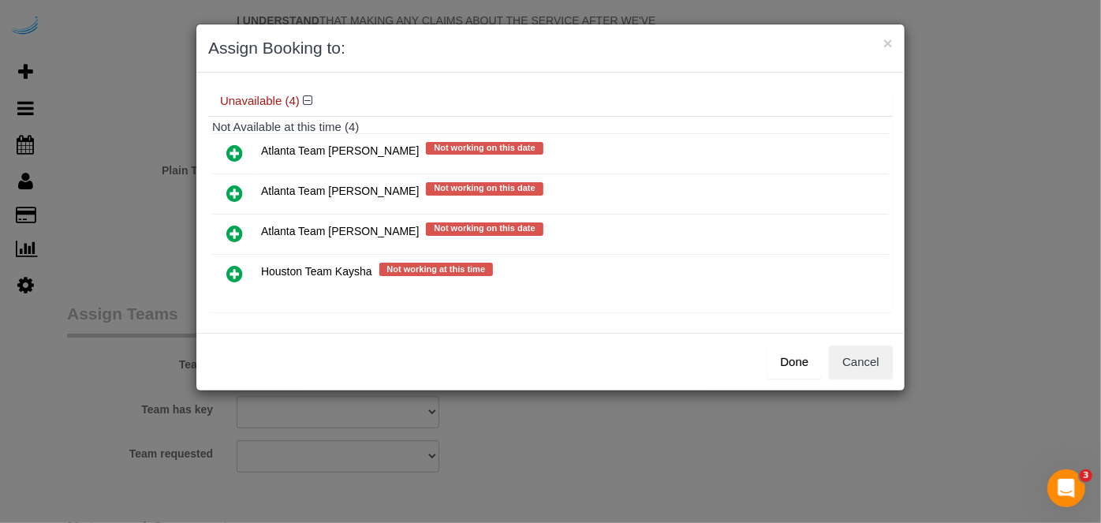
click at [234, 149] on icon at bounding box center [234, 153] width 17 height 19
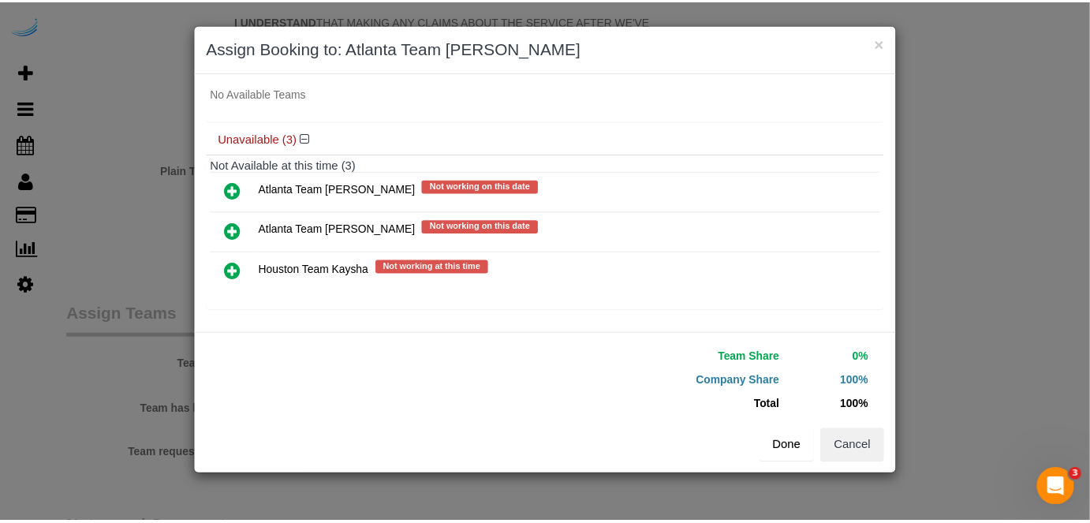
scroll to position [121, 0]
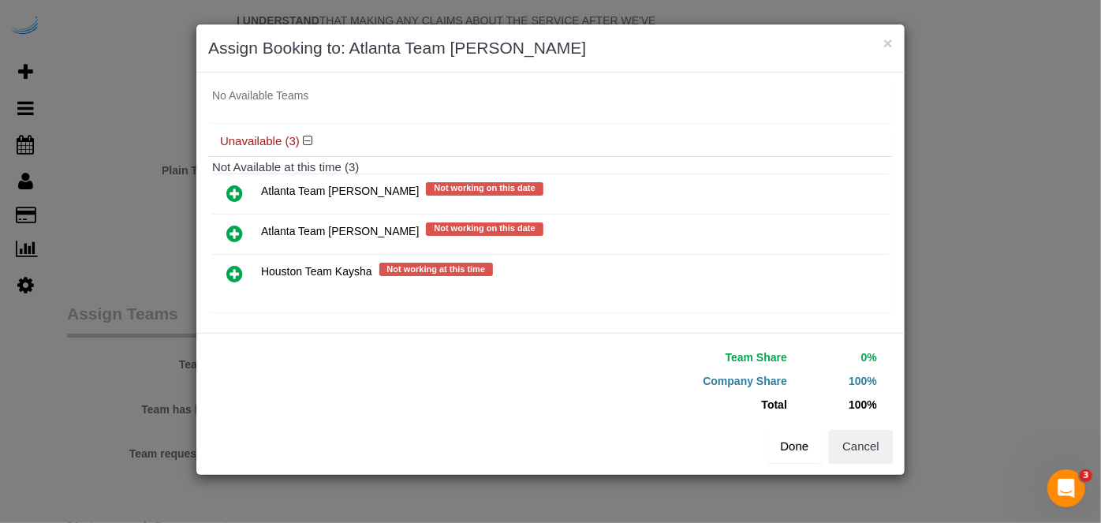
click at [777, 444] on button "Done" at bounding box center [795, 446] width 55 height 33
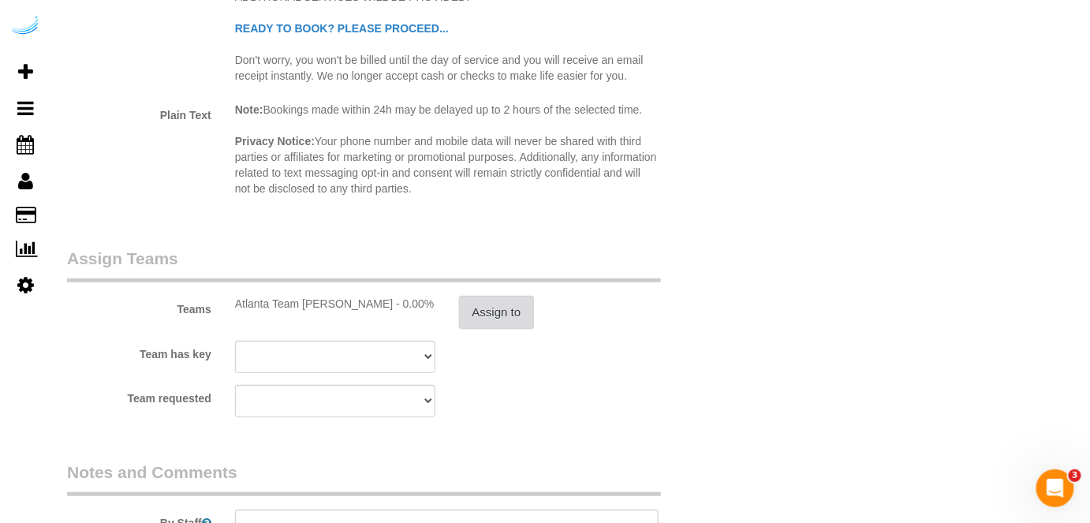
scroll to position [2295, 0]
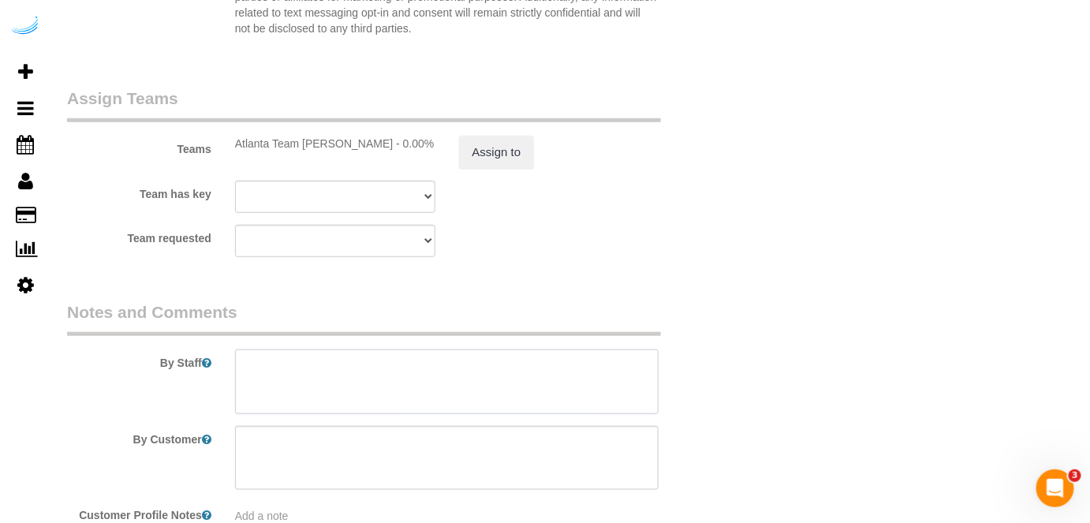
click at [420, 358] on textarea at bounding box center [447, 382] width 424 height 65
paste textarea "Permanent Notes:No notes from this customer.Today's Notes:Room to be cleaned. L…"
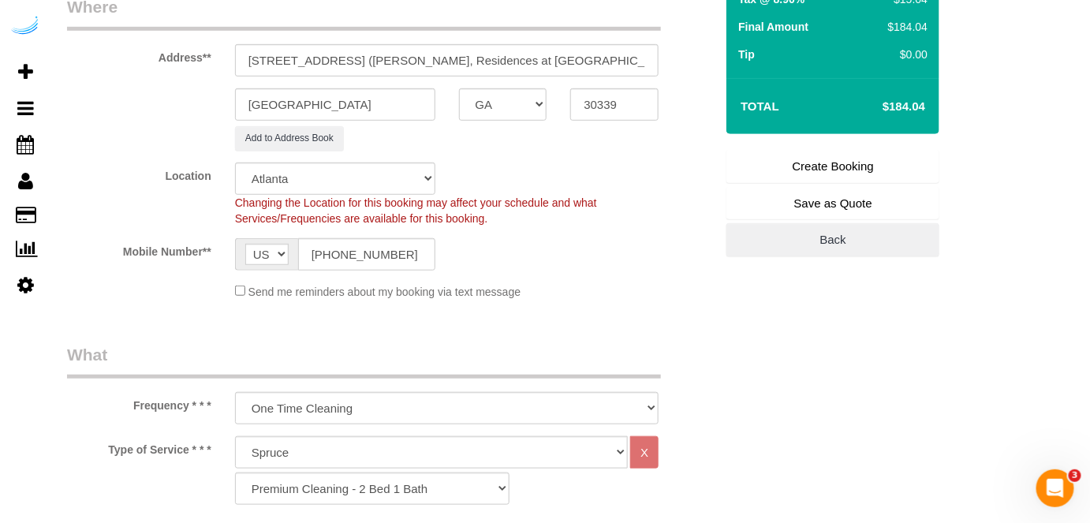
scroll to position [143, 0]
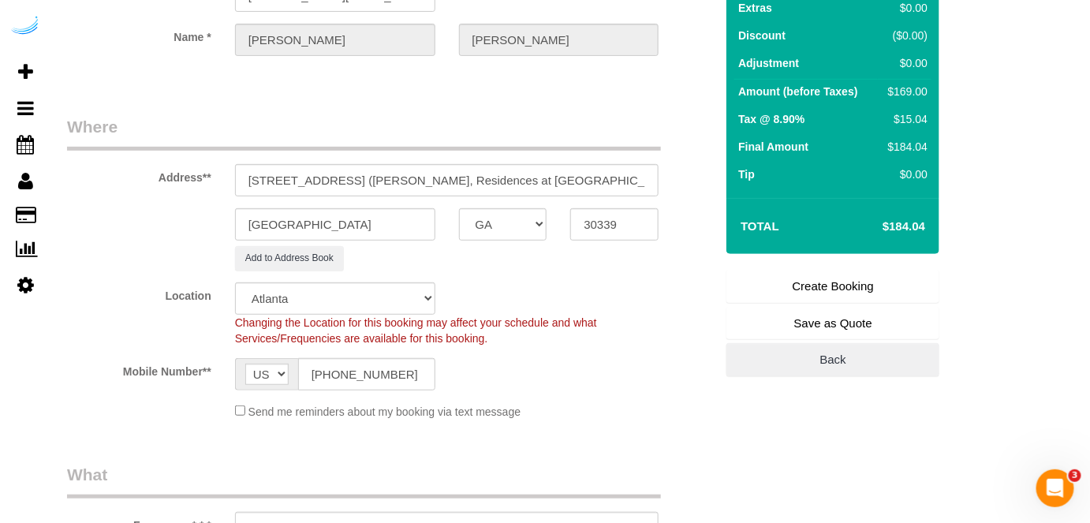
type textarea "Recurrency: One time service Permanent Notes:No notes from this customer.Today'…"
click at [776, 278] on link "Create Booking" at bounding box center [833, 286] width 213 height 33
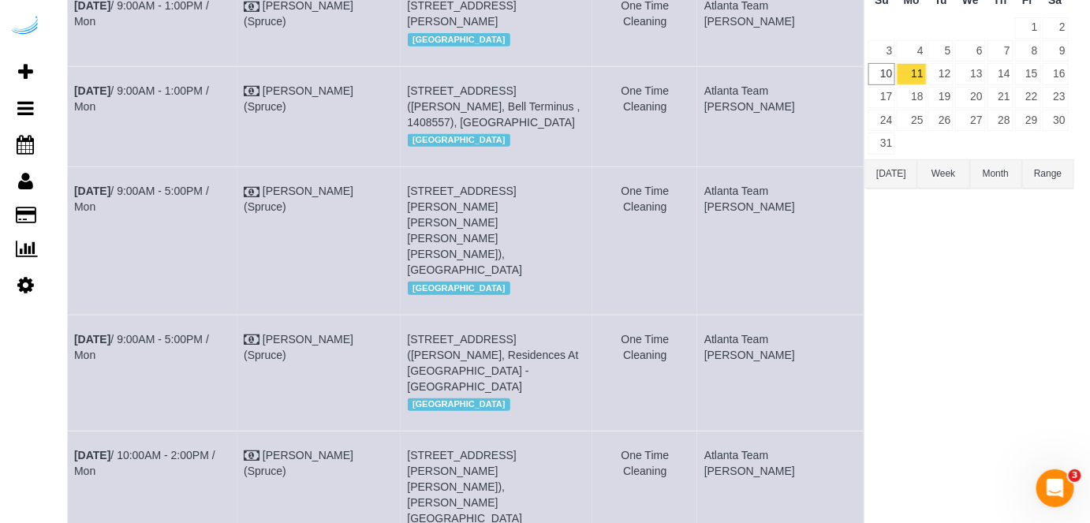
scroll to position [215, 0]
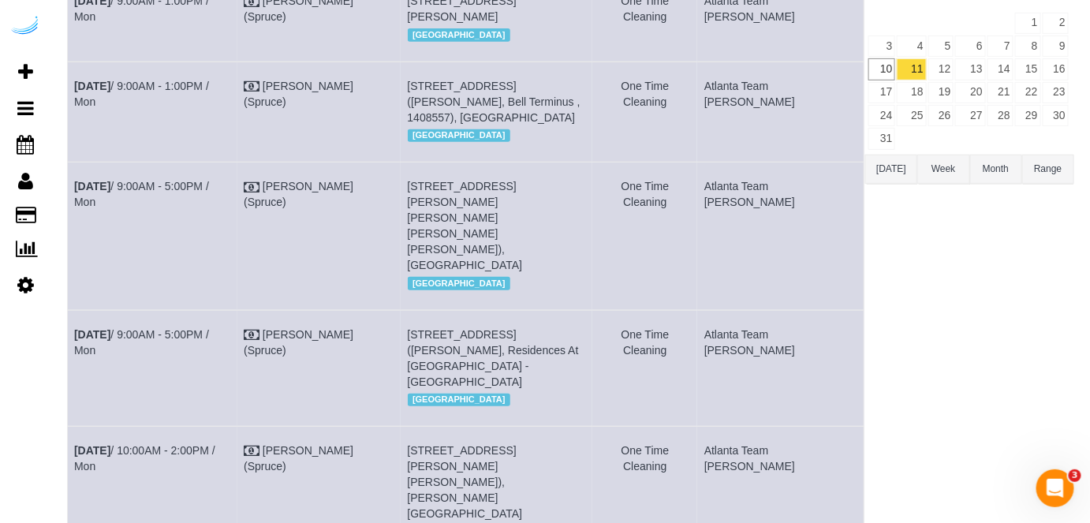
drag, startPoint x: 248, startPoint y: 321, endPoint x: 76, endPoint y: 334, distance: 172.5
click at [76, 334] on td "[DATE] 9:00AM - 5:00PM / Mon" at bounding box center [153, 368] width 170 height 116
copy link "[DATE] 9:00AM - 5:00PM / Mon"
drag, startPoint x: 580, startPoint y: 366, endPoint x: 434, endPoint y: 320, distance: 153.0
click at [434, 320] on td "100 Pinhurst Dr, Building 335v, Unit 335v (Terron Simms, Residences At Vinings …" at bounding box center [497, 368] width 192 height 116
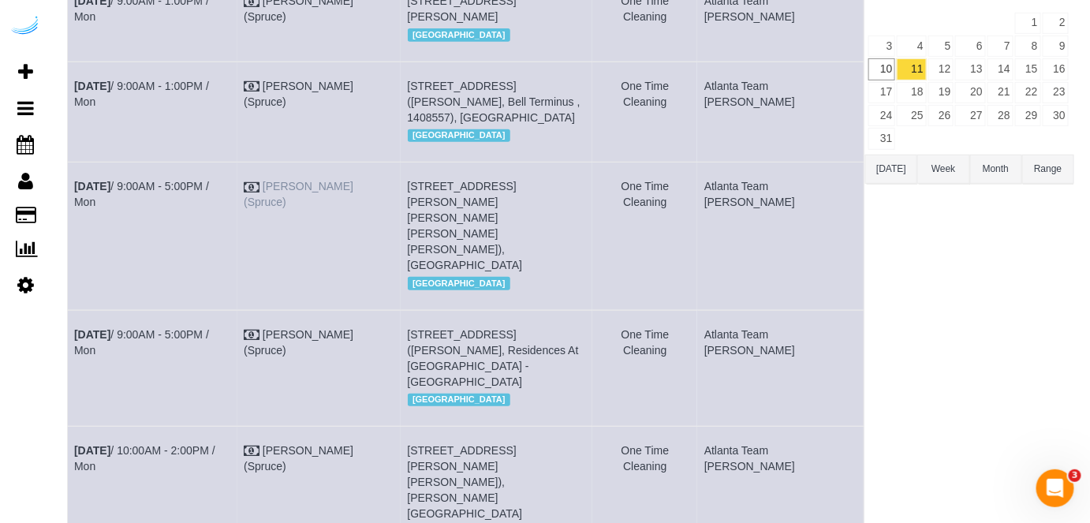
copy span "[STREET_ADDRESS] ([PERSON_NAME], Residences At [GEOGRAPHIC_DATA] - [GEOGRAPHIC_…"
drag, startPoint x: 854, startPoint y: 322, endPoint x: 747, endPoint y: 339, distance: 108.7
click at [747, 339] on td "Atlanta Team [PERSON_NAME]" at bounding box center [780, 368] width 166 height 116
copy td "Atlanta Team [PERSON_NAME]"
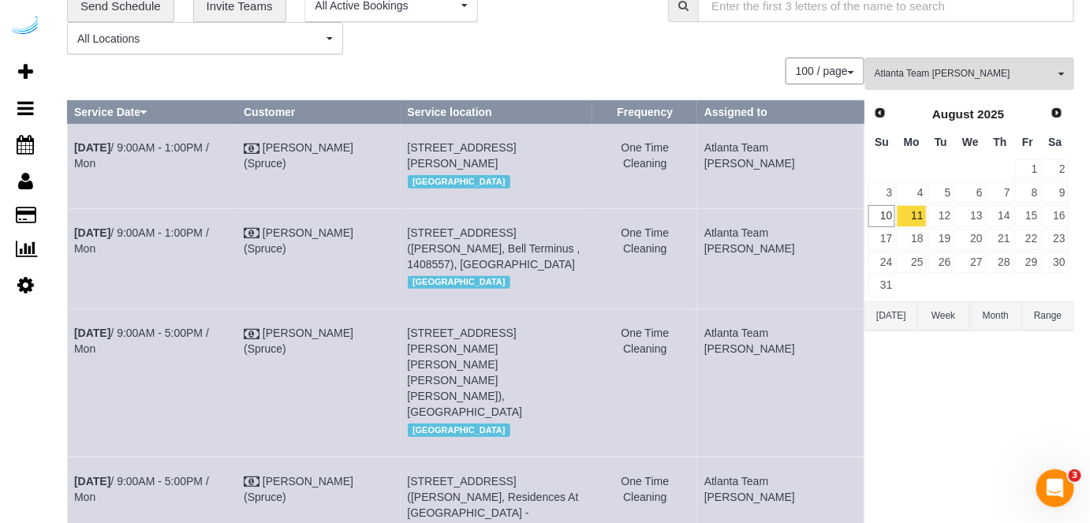
scroll to position [0, 0]
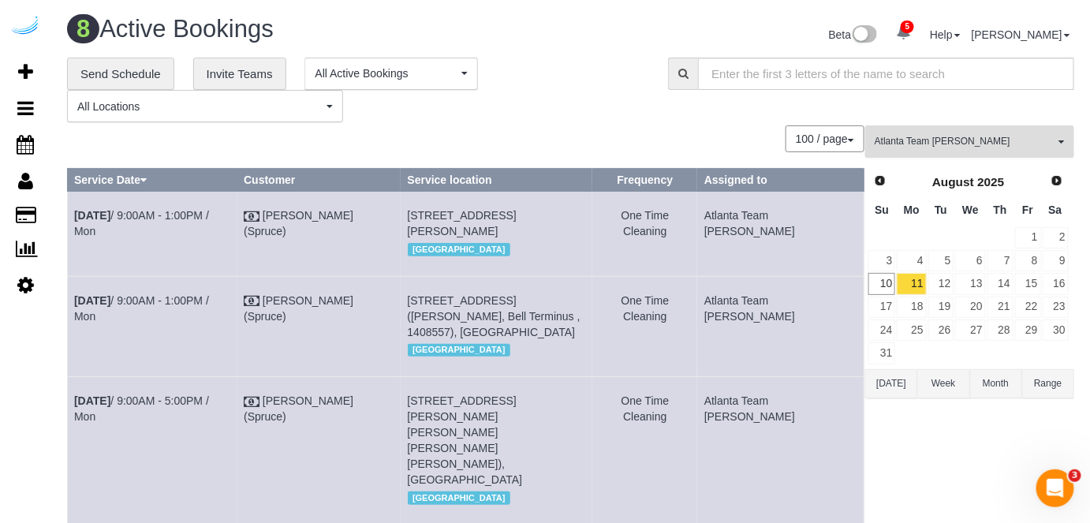
click at [966, 136] on span "Atlanta Team [PERSON_NAME]" at bounding box center [965, 141] width 180 height 13
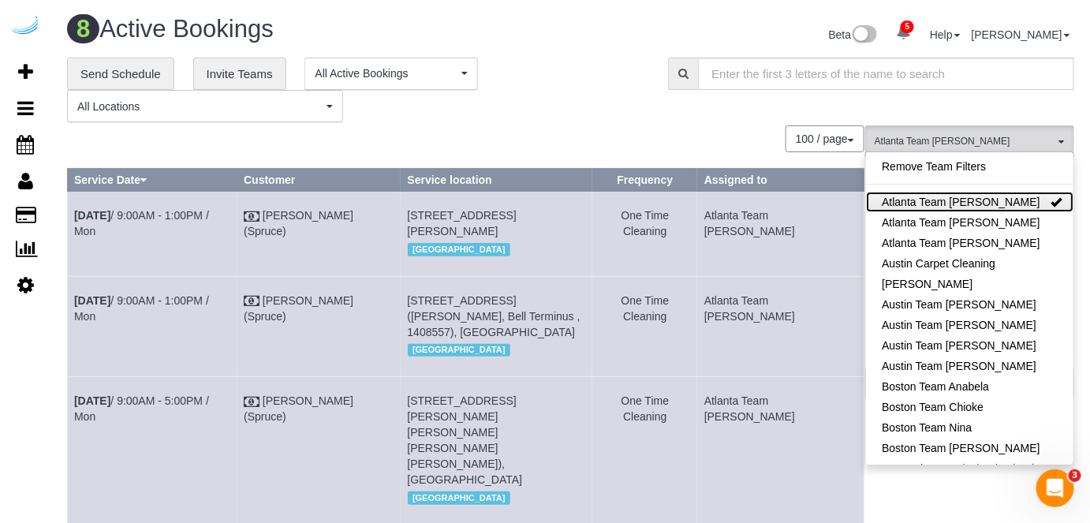
click at [942, 203] on link "Atlanta Team [PERSON_NAME]" at bounding box center [969, 202] width 207 height 21
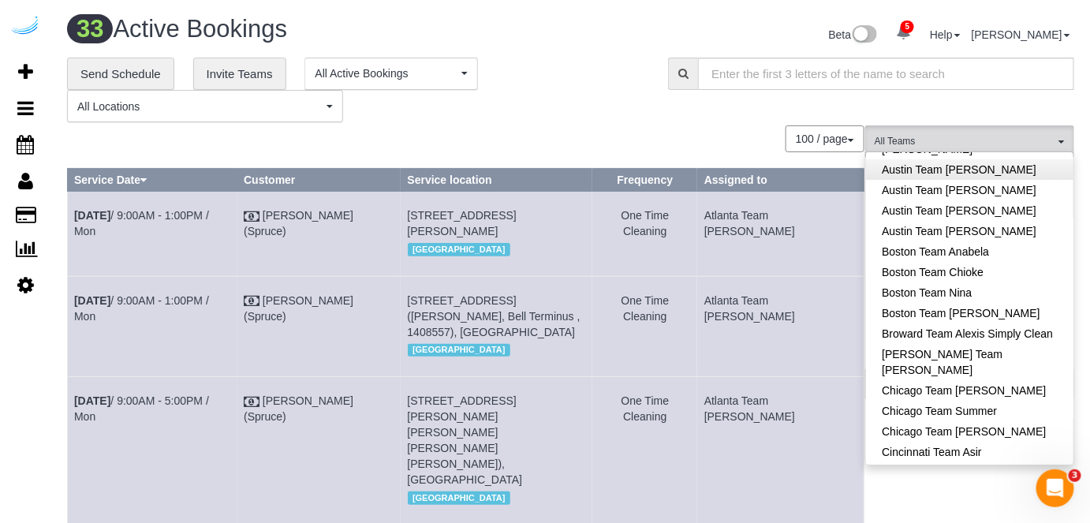
scroll to position [143, 0]
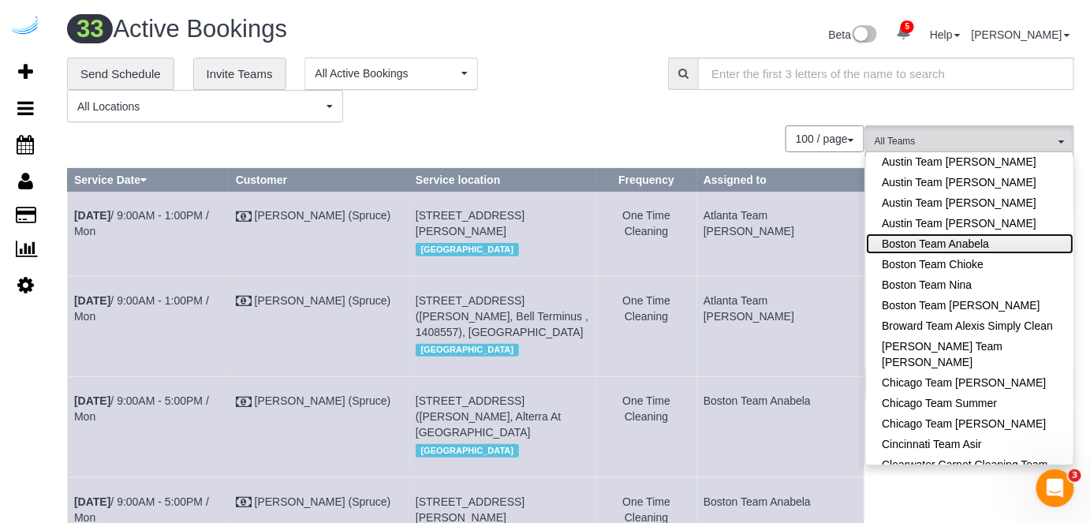
click at [965, 246] on link "Boston Team Anabela" at bounding box center [969, 244] width 207 height 21
click at [667, 131] on div "100 / page 10 / page 20 / page 30 / page 40 / page 50 / page 100 / page" at bounding box center [466, 138] width 798 height 27
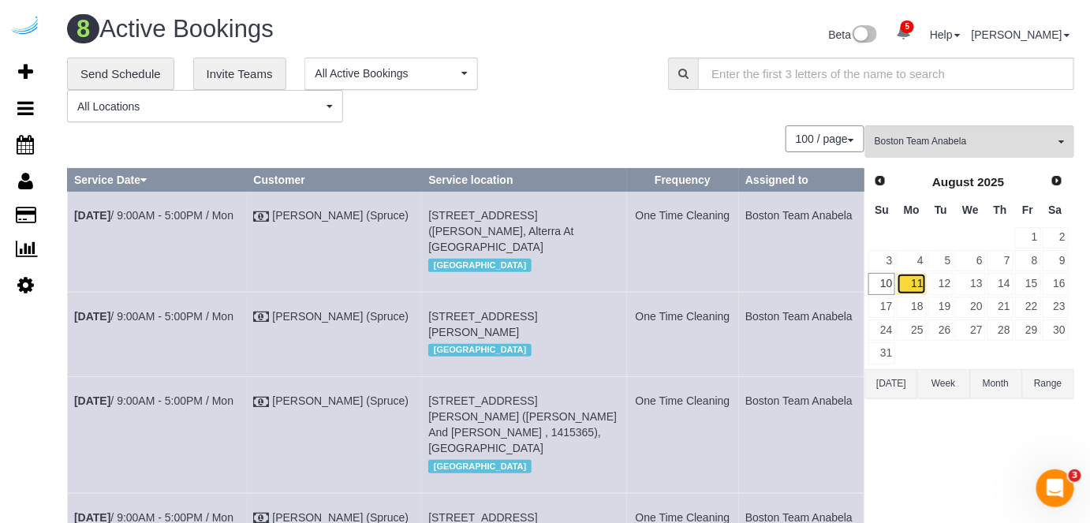
click at [915, 280] on link "11" at bounding box center [911, 283] width 29 height 21
drag, startPoint x: 530, startPoint y: 226, endPoint x: 480, endPoint y: 230, distance: 50.6
click at [480, 230] on span "[STREET_ADDRESS] ([PERSON_NAME], Alterra At [GEOGRAPHIC_DATA]" at bounding box center [500, 231] width 145 height 44
drag, startPoint x: 528, startPoint y: 232, endPoint x: 484, endPoint y: 230, distance: 44.2
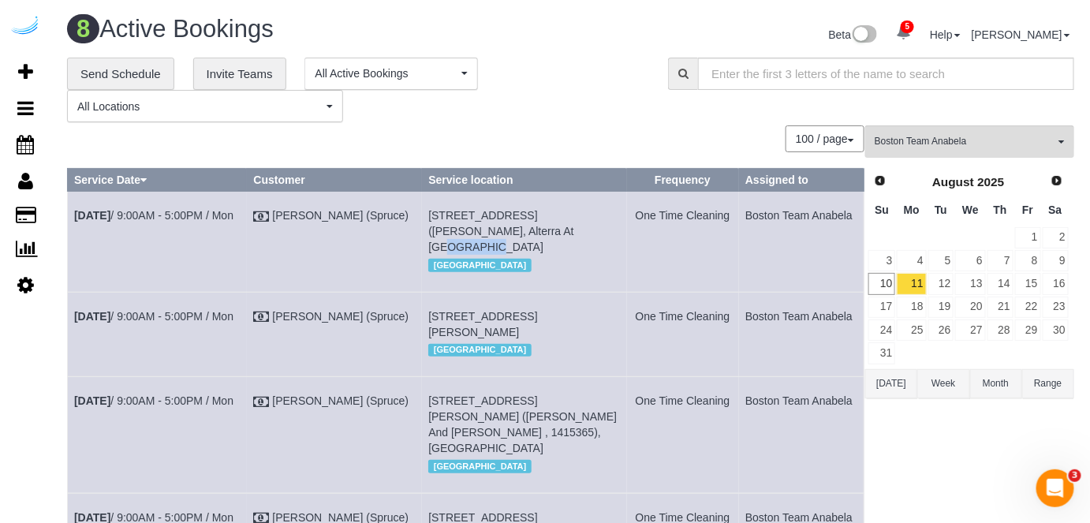
click at [484, 230] on span "[STREET_ADDRESS] ([PERSON_NAME], Alterra At [GEOGRAPHIC_DATA]" at bounding box center [500, 231] width 145 height 44
copy span "Ar-4a310"
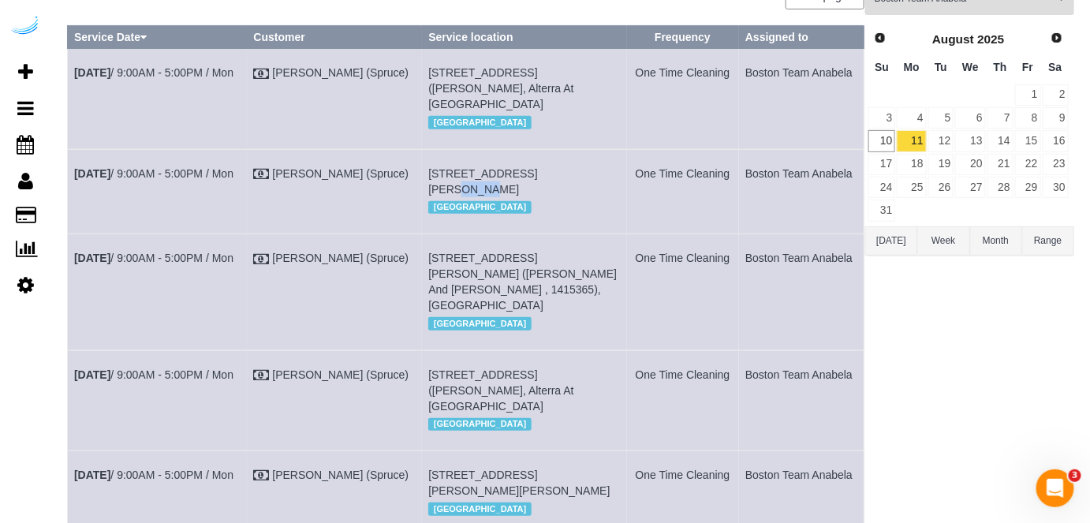
drag, startPoint x: 560, startPoint y: 188, endPoint x: 534, endPoint y: 188, distance: 26.0
click at [534, 188] on span "[STREET_ADDRESS][PERSON_NAME]" at bounding box center [482, 181] width 109 height 28
copy span "3108"
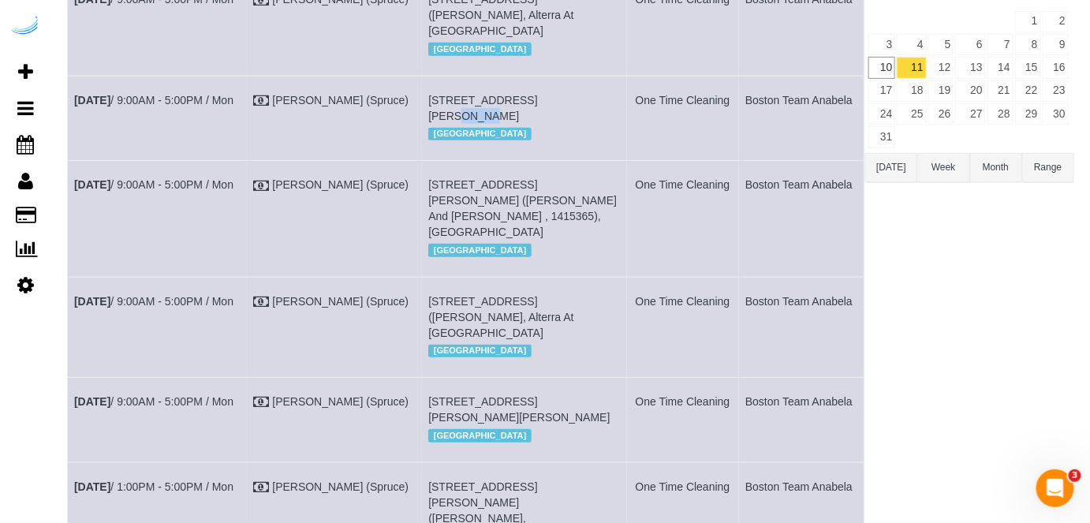
scroll to position [358, 0]
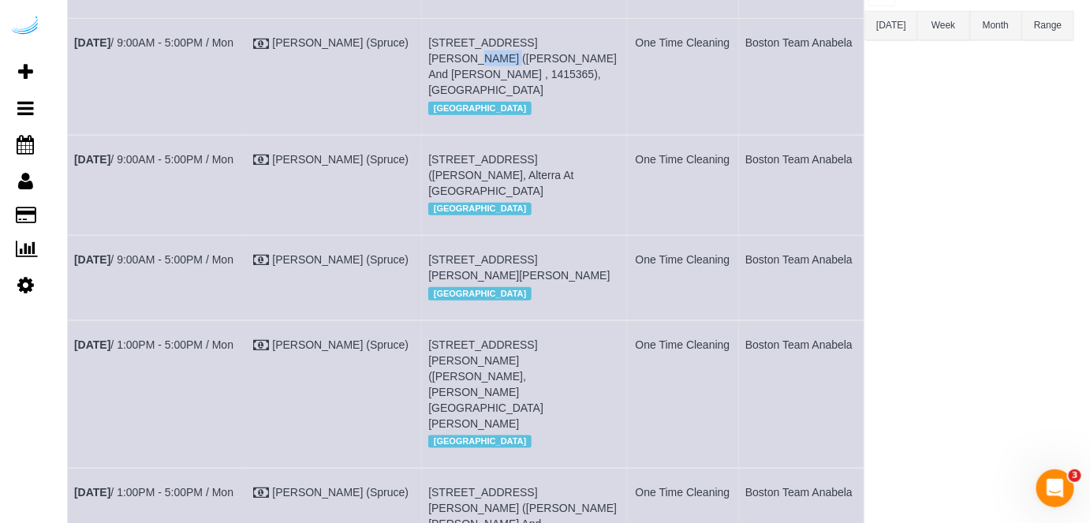
drag, startPoint x: 570, startPoint y: 75, endPoint x: 540, endPoint y: 72, distance: 30.1
click at [540, 72] on span "[STREET_ADDRESS][PERSON_NAME] ([PERSON_NAME] And [PERSON_NAME] , 1415365), [GEO…" at bounding box center [522, 66] width 189 height 60
copy span "Hc305"
drag, startPoint x: 526, startPoint y: 200, endPoint x: 483, endPoint y: 198, distance: 43.4
click at [483, 197] on span "[STREET_ADDRESS] ([PERSON_NAME], Alterra At [GEOGRAPHIC_DATA]" at bounding box center [500, 175] width 145 height 44
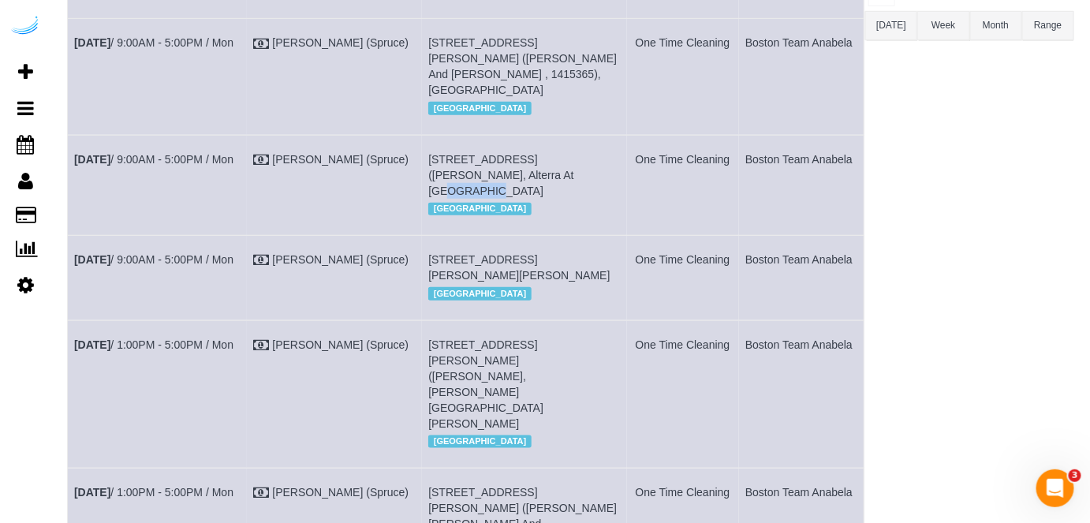
copy span "Ar-4a310"
drag, startPoint x: 607, startPoint y: 307, endPoint x: 581, endPoint y: 305, distance: 26.1
click at [581, 308] on td "80 Fawcett St, Building 80, Unit 438 (Gevork Safaryan, Atmark, 1460332), Cambri…" at bounding box center [524, 278] width 205 height 84
copy span "438"
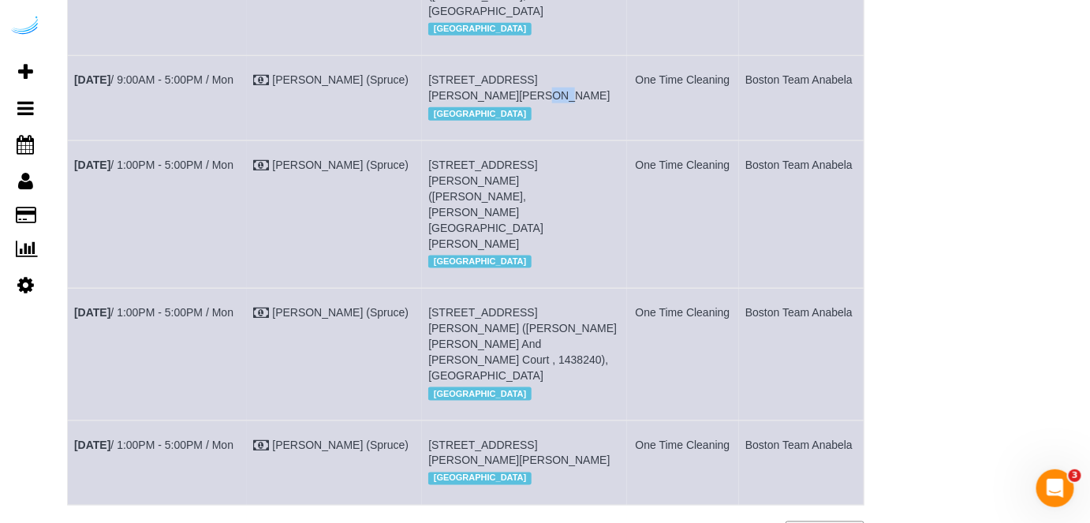
scroll to position [574, 0]
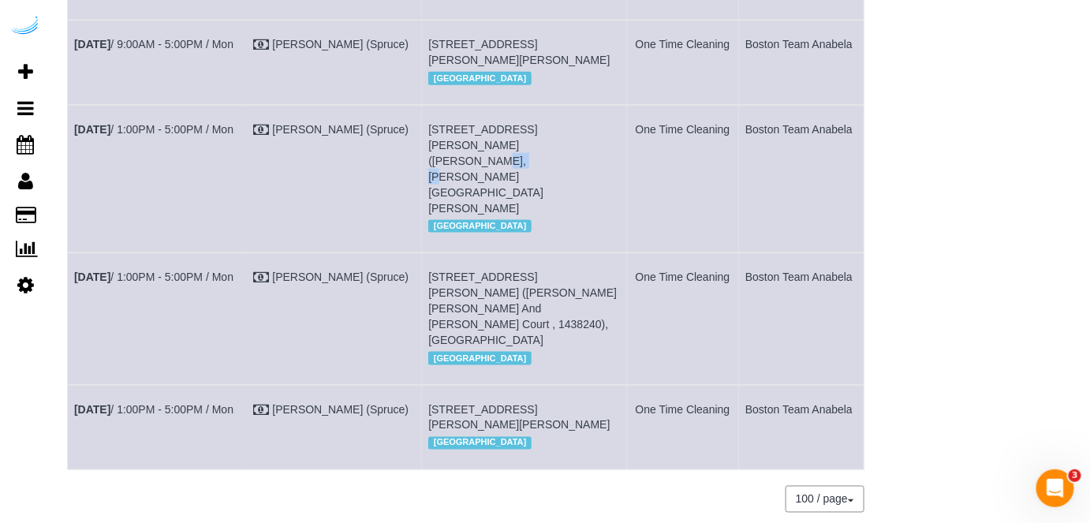
drag, startPoint x: 456, startPoint y: 207, endPoint x: 423, endPoint y: 208, distance: 33.2
click at [423, 208] on td "761 Harrison Ave, Building Jc506, Unit Jc506 (Caitlin Koch, James And Harrison …" at bounding box center [524, 179] width 205 height 148
copy span "Jc506"
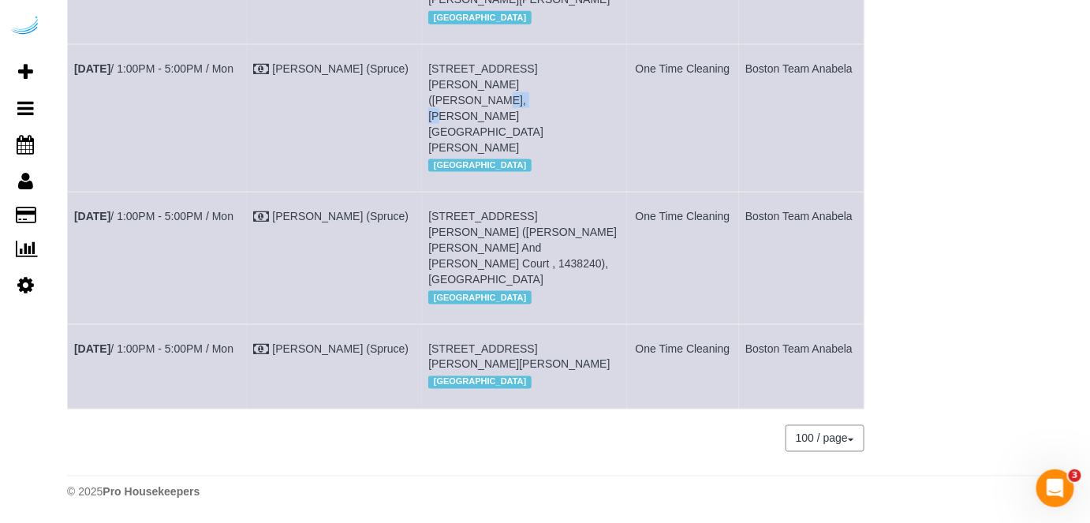
scroll to position [666, 0]
drag, startPoint x: 454, startPoint y: 230, endPoint x: 424, endPoint y: 235, distance: 29.7
click at [428, 235] on span "[STREET_ADDRESS][PERSON_NAME] ([PERSON_NAME] [PERSON_NAME] And [PERSON_NAME] Co…" at bounding box center [522, 248] width 189 height 76
copy span "Hc203"
drag, startPoint x: 563, startPoint y: 331, endPoint x: 536, endPoint y: 331, distance: 26.8
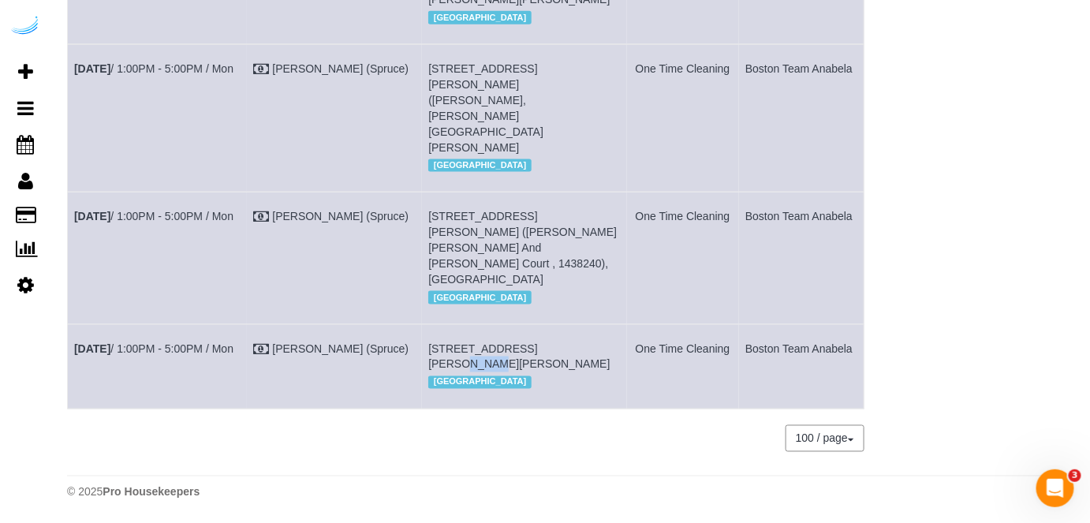
click at [536, 342] on span "35 Lomasney Wy, Unit 1108 ( Jordan Harrod, Alcott, 1409169), Boston, MA 02114" at bounding box center [518, 356] width 181 height 28
click at [227, 342] on link "Aug 11th / 1:00PM - 5:00PM / Mon" at bounding box center [153, 348] width 159 height 13
drag, startPoint x: 260, startPoint y: 342, endPoint x: 77, endPoint y: 342, distance: 183.0
click at [77, 342] on td "Aug 11th / 1:00PM - 5:00PM / Mon" at bounding box center [157, 366] width 179 height 84
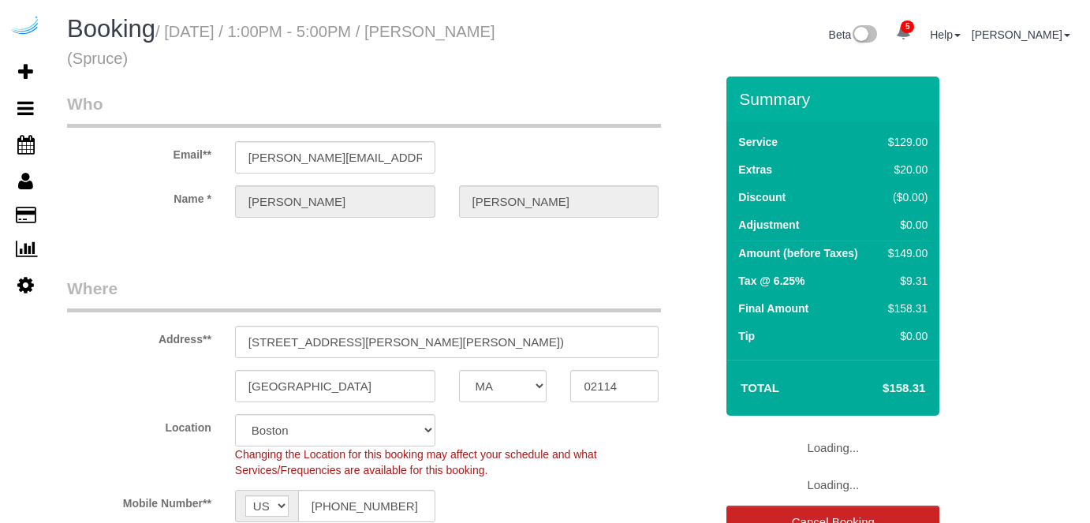
select select "MA"
select select "282"
select select "number:9"
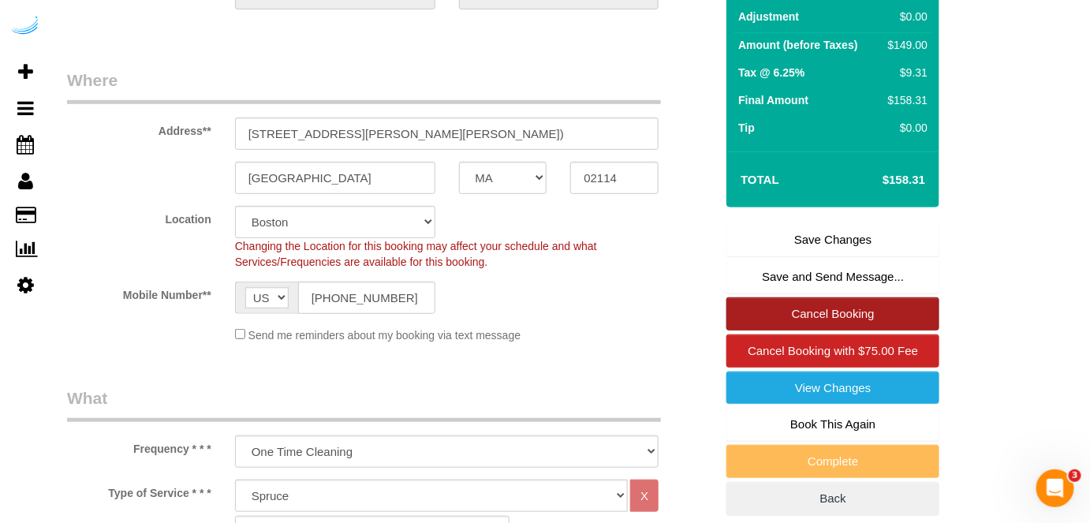
scroll to position [215, 0]
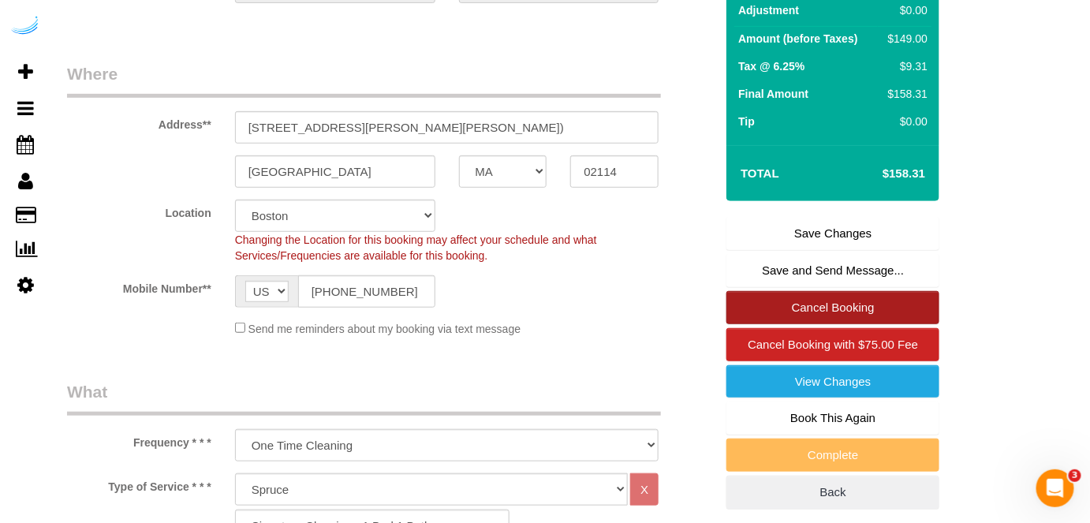
click at [802, 299] on link "Cancel Booking" at bounding box center [833, 307] width 213 height 33
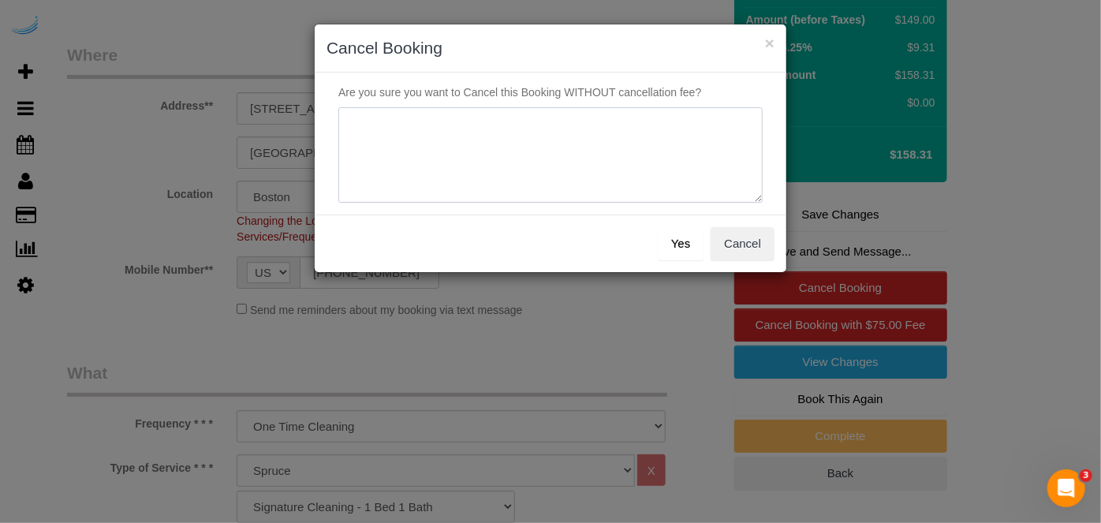
click at [546, 140] on textarea at bounding box center [550, 155] width 424 height 96
type textarea "Not on spruce."
click at [683, 251] on button "Yes" at bounding box center [681, 243] width 46 height 33
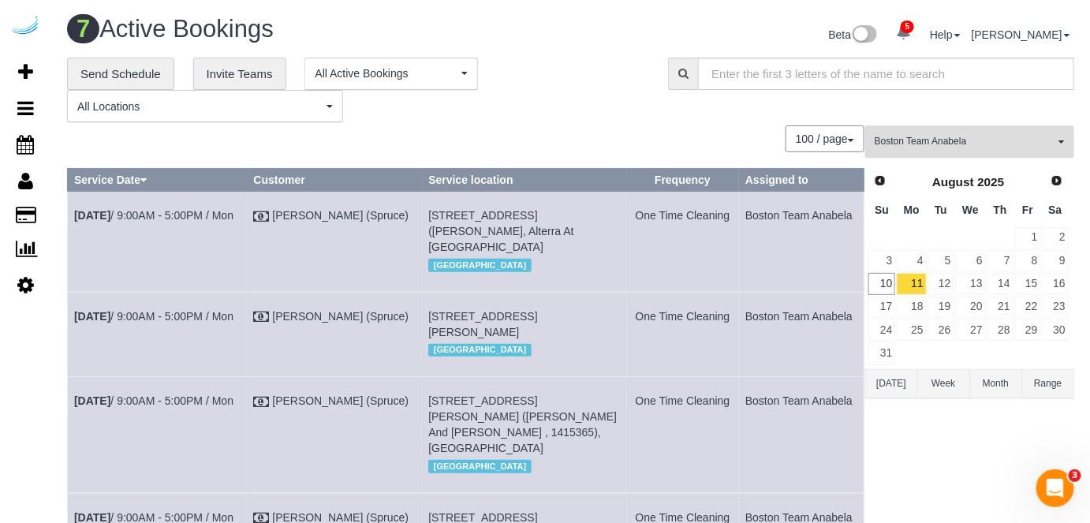
drag, startPoint x: 1016, startPoint y: 136, endPoint x: 969, endPoint y: 170, distance: 58.7
click at [1016, 136] on span "Boston Team Anabela" at bounding box center [965, 141] width 180 height 13
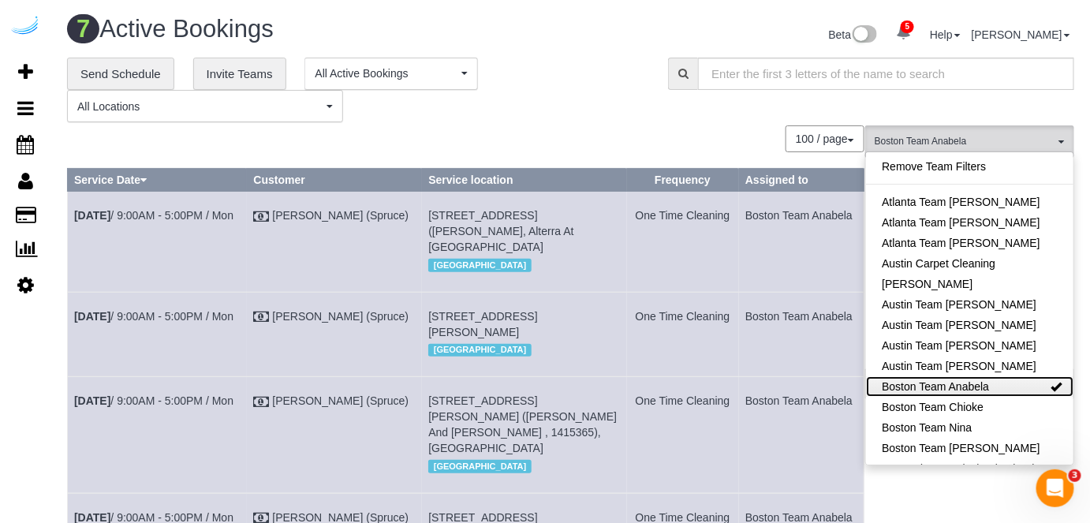
click at [1007, 390] on link "Boston Team Anabela" at bounding box center [969, 386] width 207 height 21
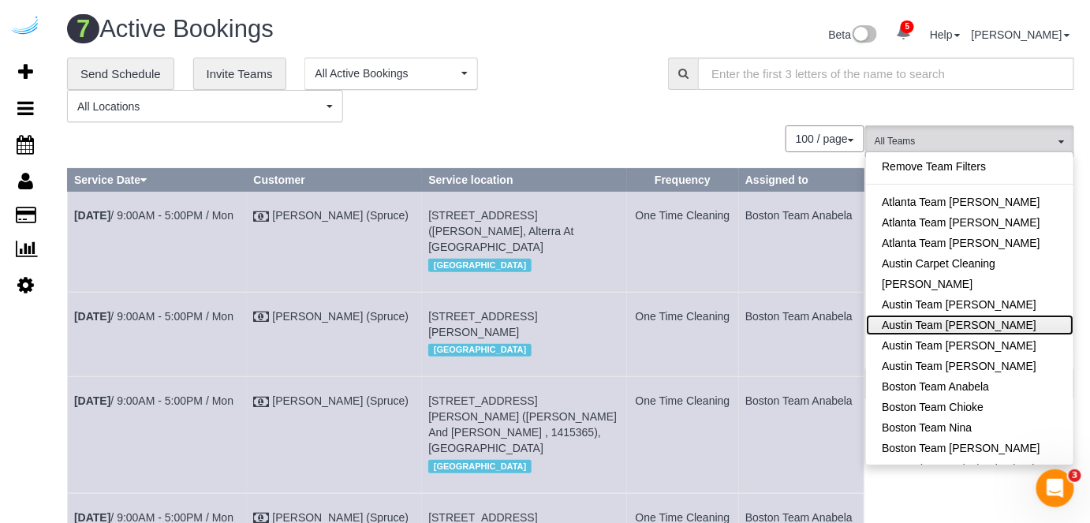
click at [1002, 332] on link "Austin Team Isabel" at bounding box center [969, 325] width 207 height 21
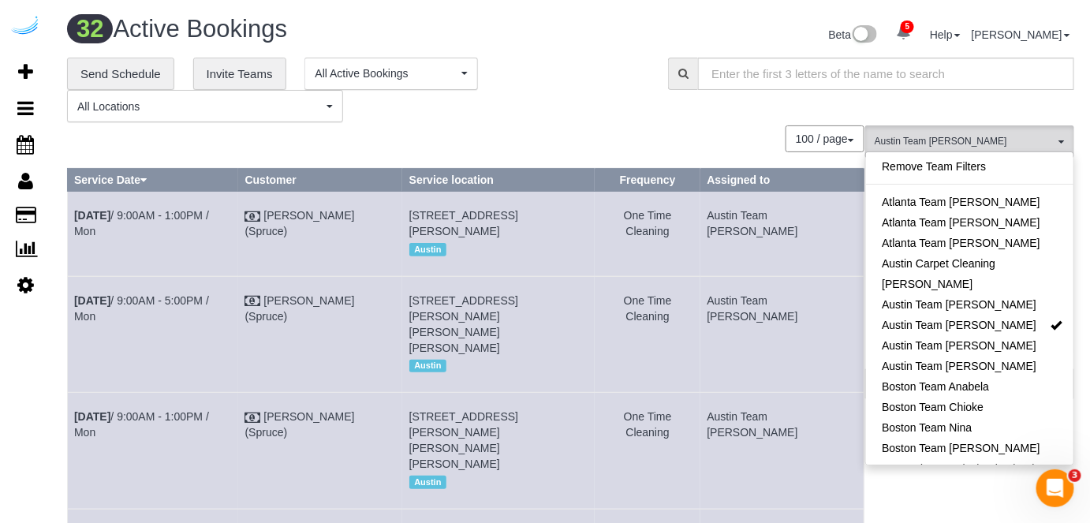
click at [611, 95] on div "**********" at bounding box center [356, 90] width 578 height 65
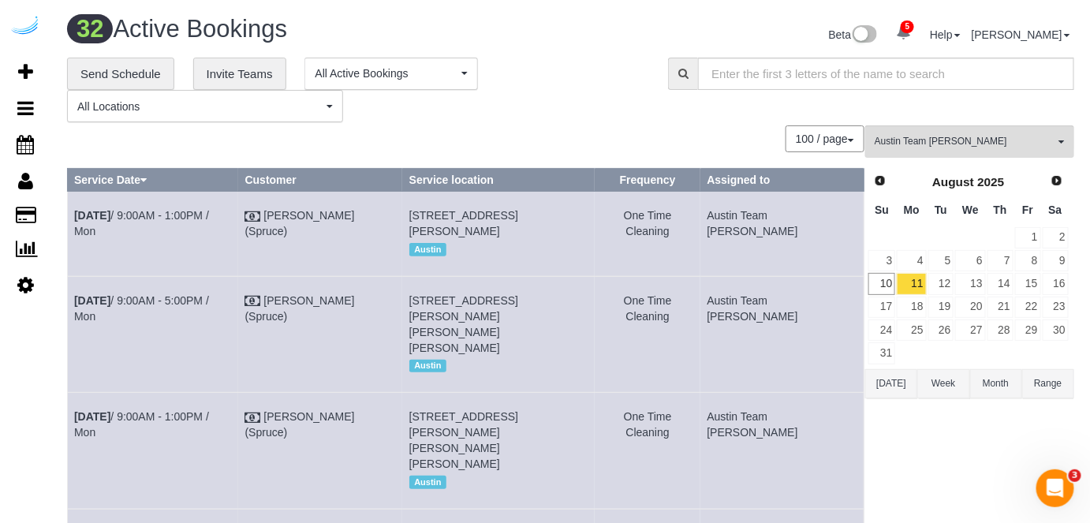
click at [928, 282] on td "12" at bounding box center [942, 283] width 28 height 23
click at [918, 284] on link "11" at bounding box center [911, 283] width 29 height 21
drag, startPoint x: 563, startPoint y: 208, endPoint x: 530, endPoint y: 214, distance: 33.6
click at [518, 214] on span "201 Lavaca St, Unit 0424 ( Kaitlin Bass, Amli Downtown, 1406991 ), Austin, TX 7…" at bounding box center [463, 223] width 109 height 28
copy span "0424"
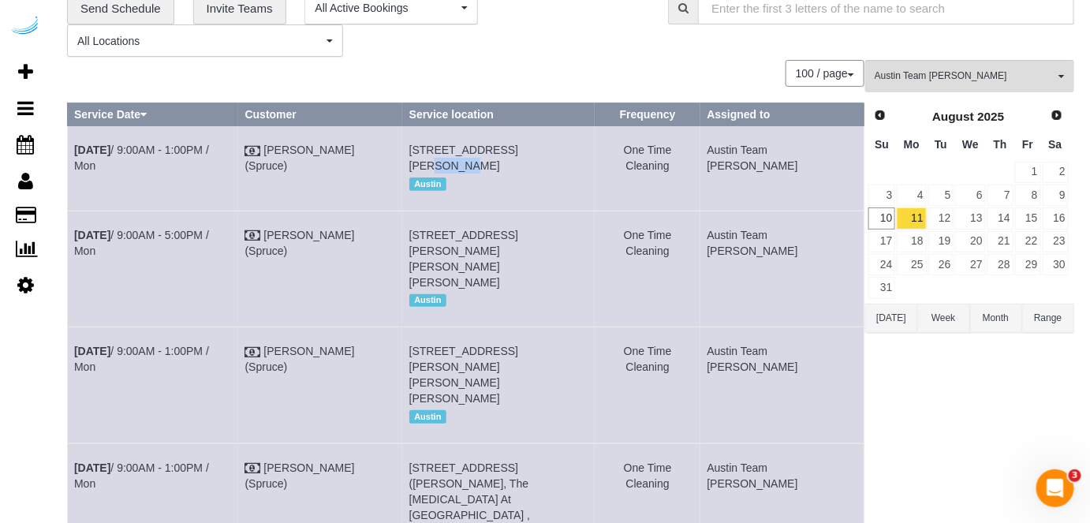
scroll to position [143, 0]
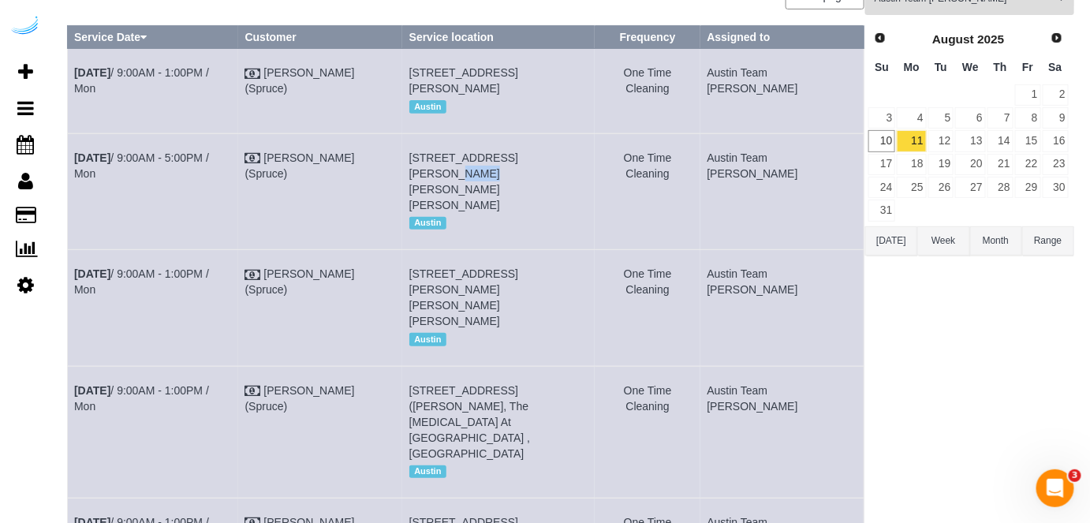
drag, startPoint x: 581, startPoint y: 172, endPoint x: 553, endPoint y: 175, distance: 28.6
click at [518, 175] on span "1500 S Lamar Blvd, Unit 3013 (Aaron Swerling, Maa South Lamar , 1405973), Austi…" at bounding box center [463, 181] width 109 height 60
copy span "3013"
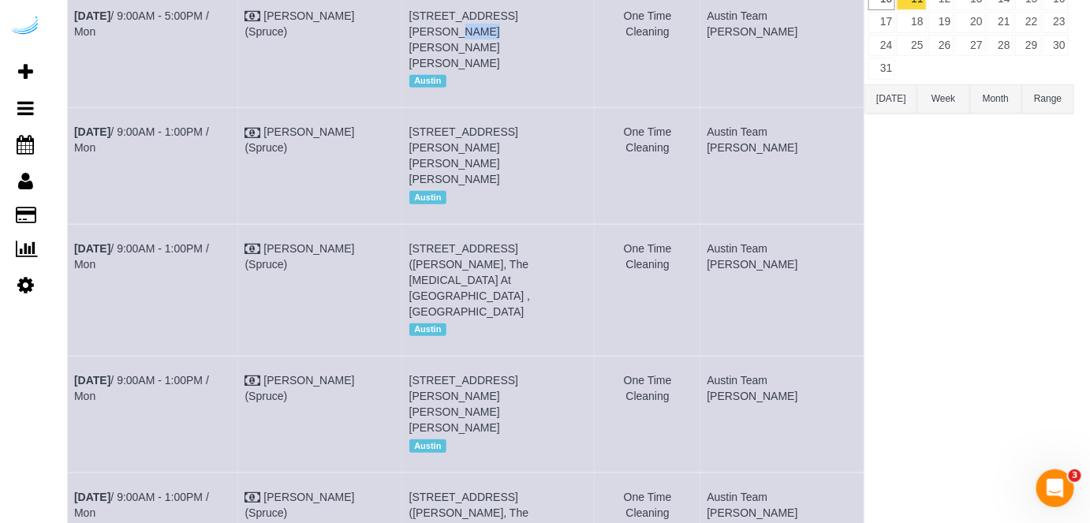
scroll to position [286, 0]
drag, startPoint x: 574, startPoint y: 132, endPoint x: 555, endPoint y: 133, distance: 19.7
click at [518, 133] on span "1500 S Lamar Blvd, Unit 564 (Elisabeth Chodl, Maa South Lamar , 1405627), Austi…" at bounding box center [463, 154] width 109 height 60
copy span "564"
click at [187, 124] on link "Aug 11th / 9:00AM - 1:00PM / Mon" at bounding box center [141, 138] width 135 height 28
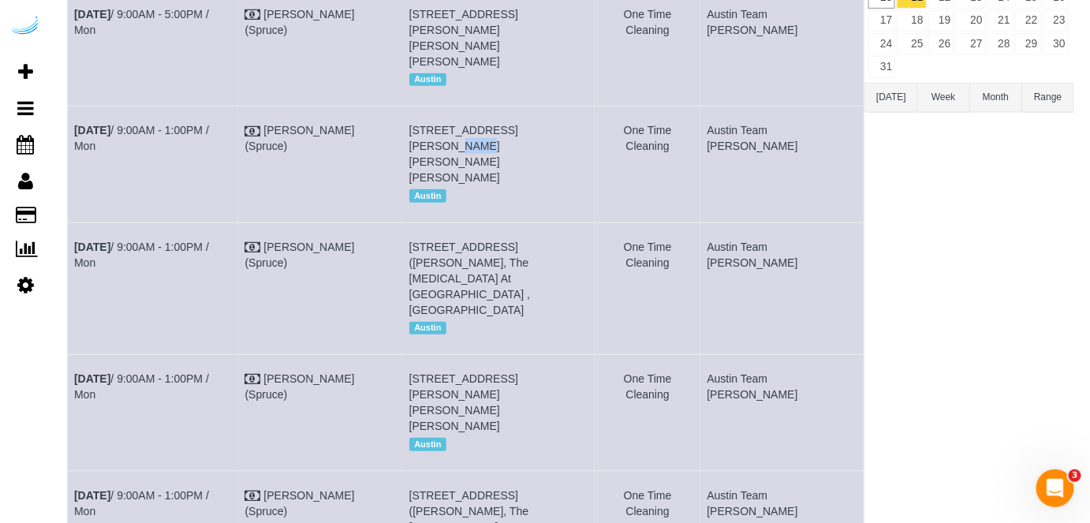
drag, startPoint x: 254, startPoint y: 133, endPoint x: 73, endPoint y: 136, distance: 180.7
click at [73, 136] on td "Aug 11th / 9:00AM - 1:00PM / Mon" at bounding box center [153, 165] width 171 height 116
copy link "Aug 11th / 9:00AM - 1:00PM / Mon"
drag, startPoint x: 524, startPoint y: 160, endPoint x: 434, endPoint y: 124, distance: 97.0
click at [434, 124] on td "1500 S Lamar Blvd, Unit 564 (Elisabeth Chodl, Maa South Lamar , 1405627), Austi…" at bounding box center [498, 165] width 193 height 116
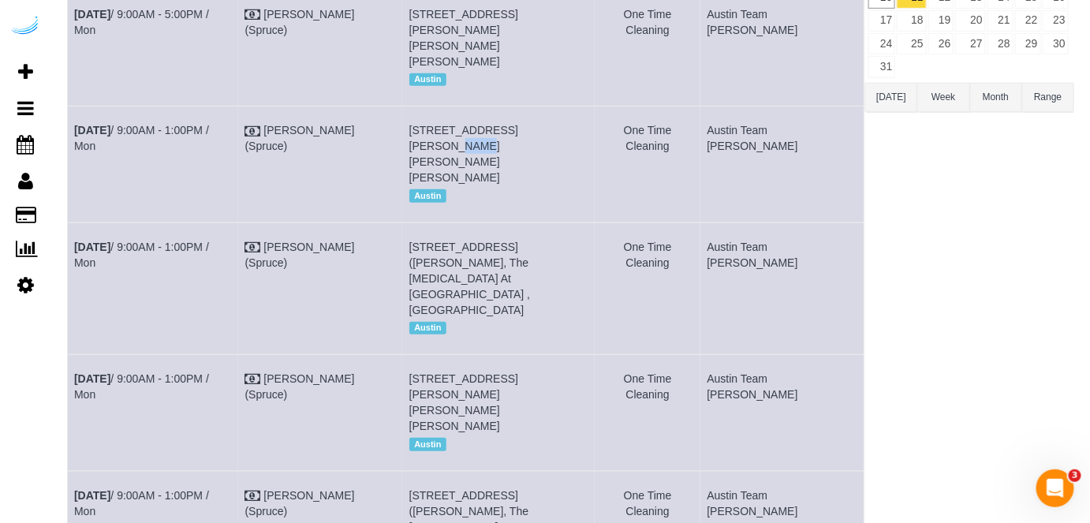
copy span "1500 S Lamar Blvd, Unit 564 (Elisabeth Chodl, Maa South Lamar , 1405627), Austi…"
drag, startPoint x: 854, startPoint y: 129, endPoint x: 742, endPoint y: 145, distance: 112.4
click at [742, 145] on tr "Aug 11th / 9:00AM - 1:00PM / Mon Brandie Louck (Spruce) 1500 S Lamar Blvd, Unit…" at bounding box center [466, 165] width 797 height 116
copy tr "Austin Team Isabel"
drag, startPoint x: 590, startPoint y: 227, endPoint x: 570, endPoint y: 229, distance: 20.6
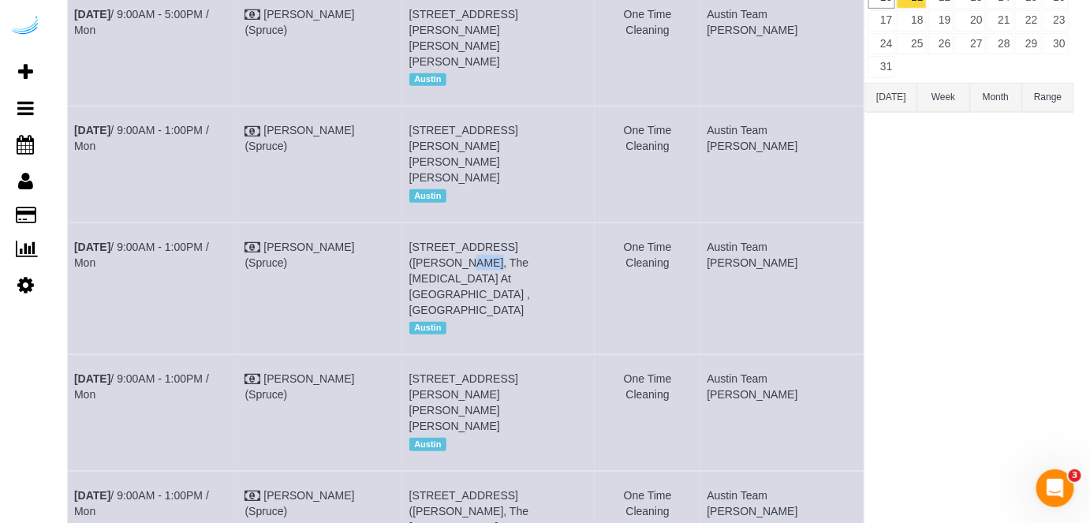
click at [531, 241] on span "1007 S Congress Ave, Unit 842 (Chris Sadeghi, The Muse At Soco , 1405608), Aust…" at bounding box center [469, 279] width 121 height 76
copy span "842"
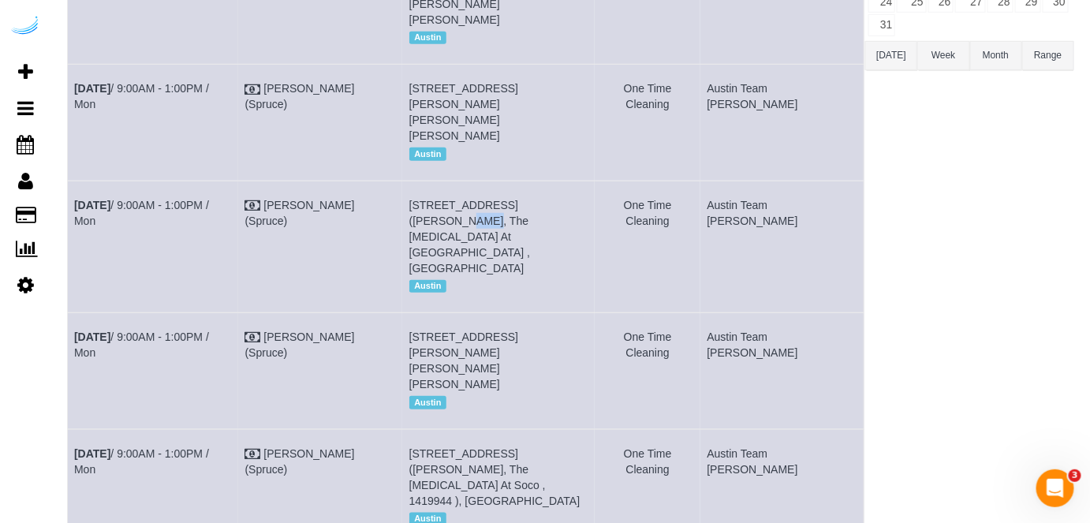
scroll to position [430, 0]
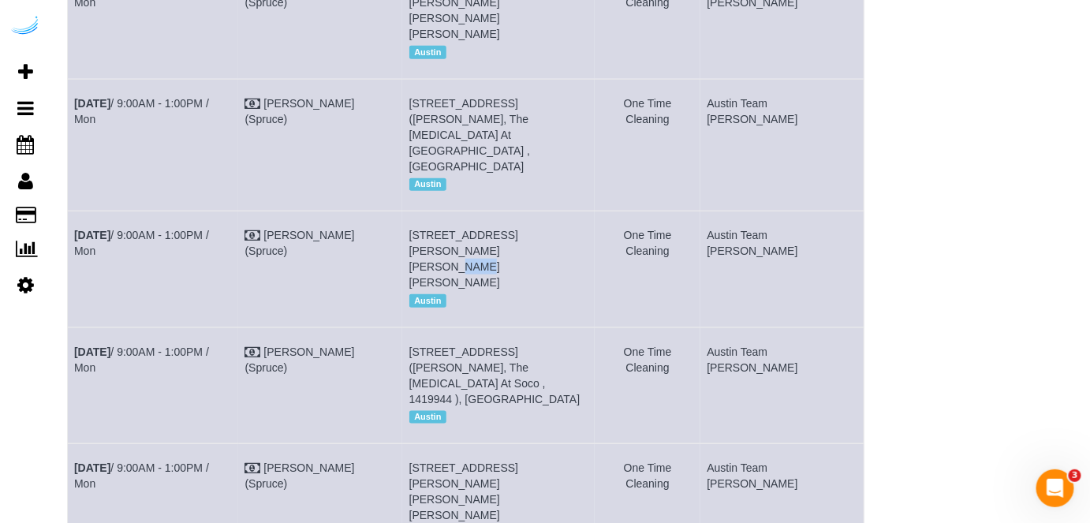
drag, startPoint x: 460, startPoint y: 200, endPoint x: 432, endPoint y: 207, distance: 28.3
click at [432, 211] on td "1100 S Lamar Blvd, Building 2, Unit 2403 (David Thiessen, Lamar Union, 1405315)…" at bounding box center [498, 269] width 193 height 116
copy span "2403"
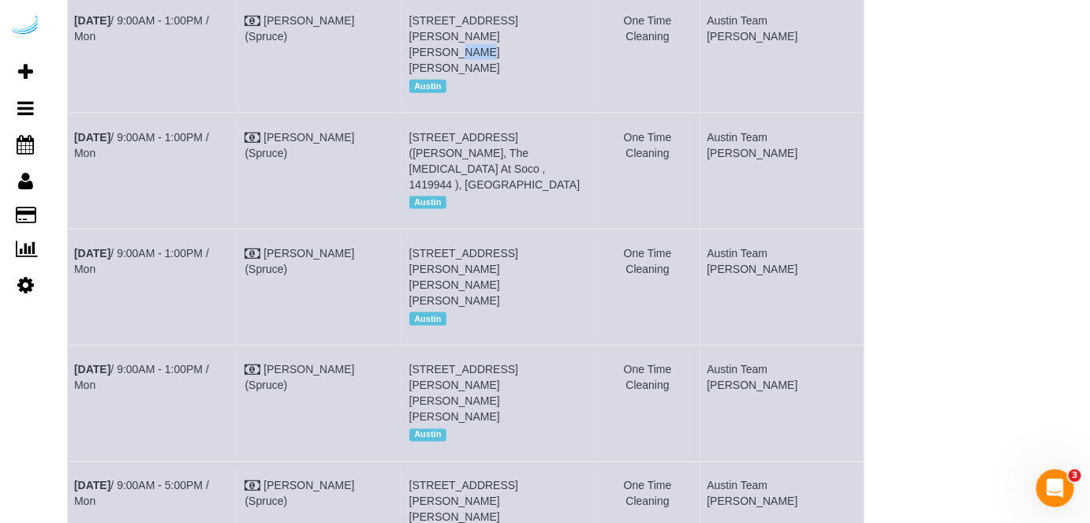
scroll to position [645, 0]
drag, startPoint x: 446, startPoint y: 85, endPoint x: 431, endPoint y: 85, distance: 15.0
click at [431, 112] on td "1007 S Congress Ave, Building 8, Unit 815 (Joe Tocket, The Muse At Soco , 14199…" at bounding box center [498, 170] width 193 height 116
copy span "815"
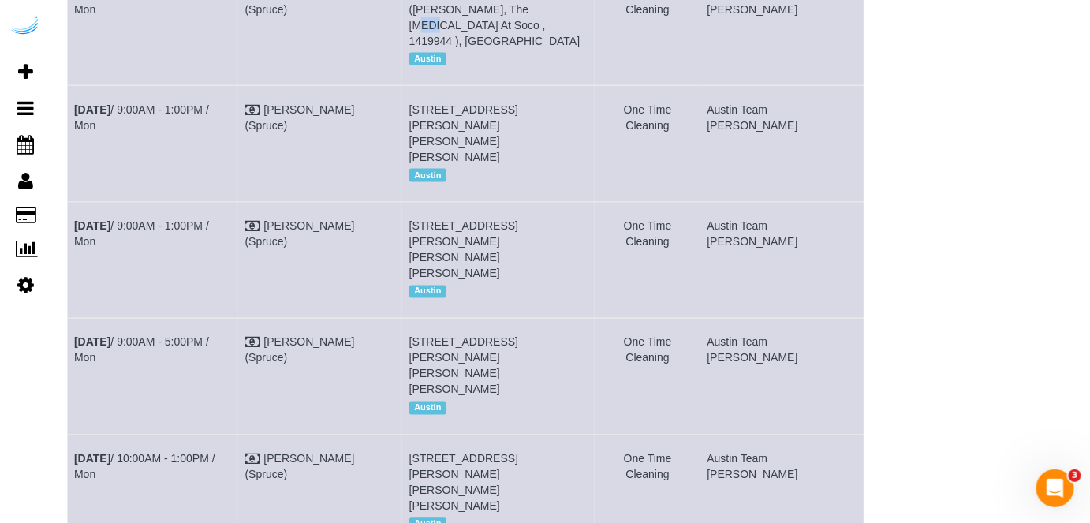
scroll to position [645, 0]
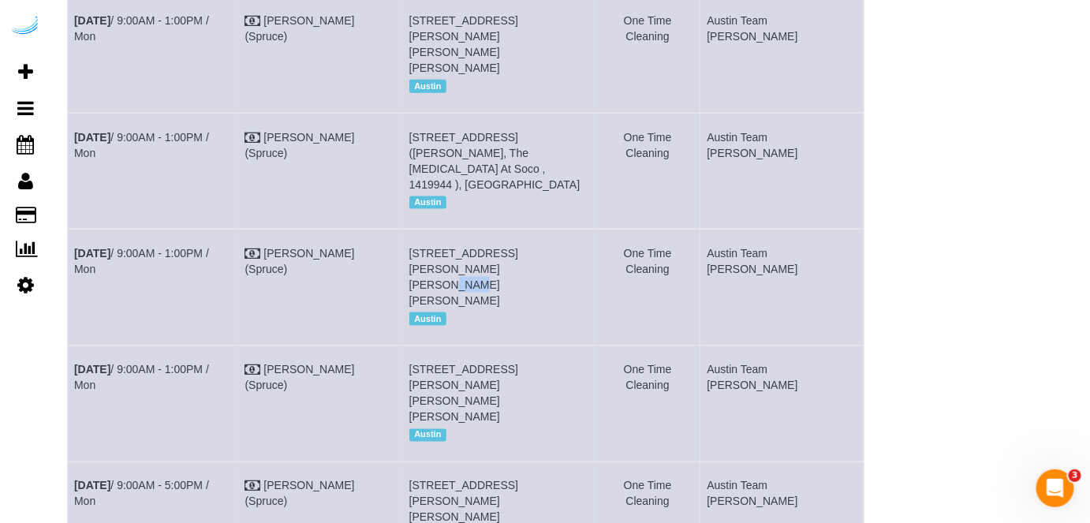
drag, startPoint x: 456, startPoint y: 187, endPoint x: 433, endPoint y: 189, distance: 23.0
click at [433, 230] on td "5313 Vega Ave, Building 1325, Unit 1325 (Emanuel Bonilla-Negron, The Markson, 1…" at bounding box center [498, 288] width 193 height 116
copy span "1325"
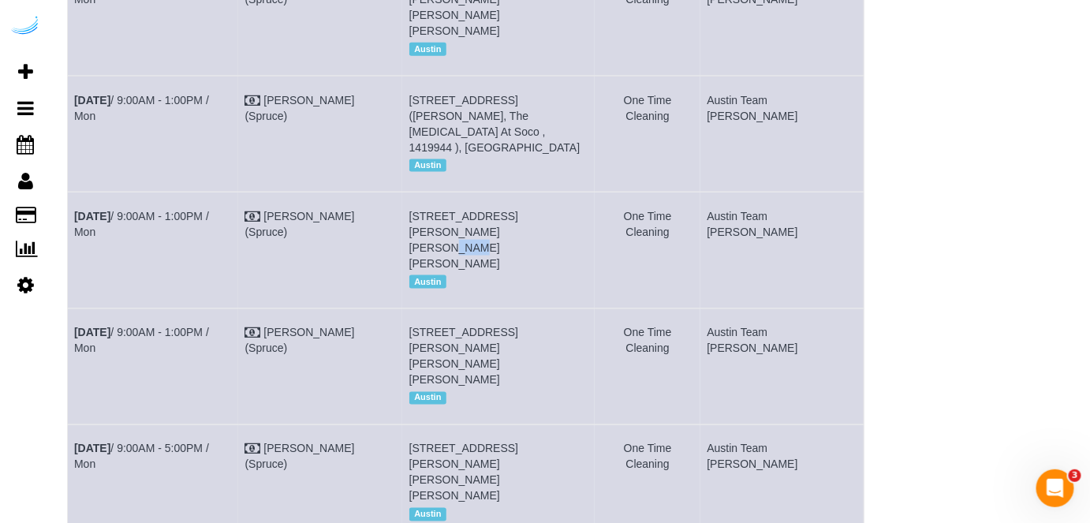
scroll to position [716, 0]
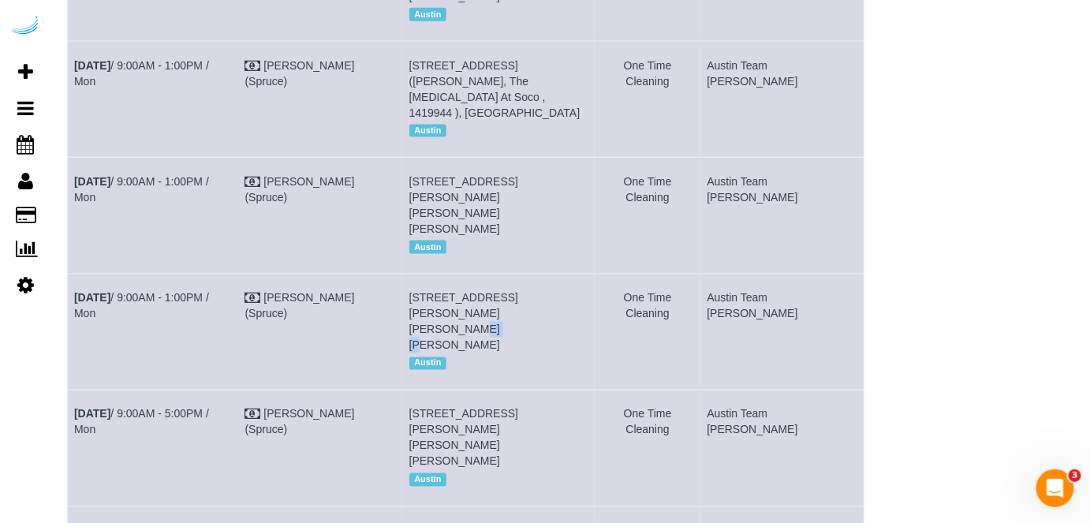
drag, startPoint x: 458, startPoint y: 219, endPoint x: 428, endPoint y: 219, distance: 29.2
click at [428, 274] on td "1100 S Lamar Blvd, Building 2333, Unit 2333 (Erik Ramon, Lamar Union, 1408873),…" at bounding box center [498, 332] width 193 height 116
click at [202, 292] on link "Aug 11th / 9:00AM - 1:00PM / Mon" at bounding box center [141, 306] width 135 height 28
drag, startPoint x: 237, startPoint y: 207, endPoint x: 73, endPoint y: 213, distance: 164.2
click at [73, 274] on td "Aug 11th / 9:00AM - 1:00PM / Mon" at bounding box center [153, 332] width 171 height 116
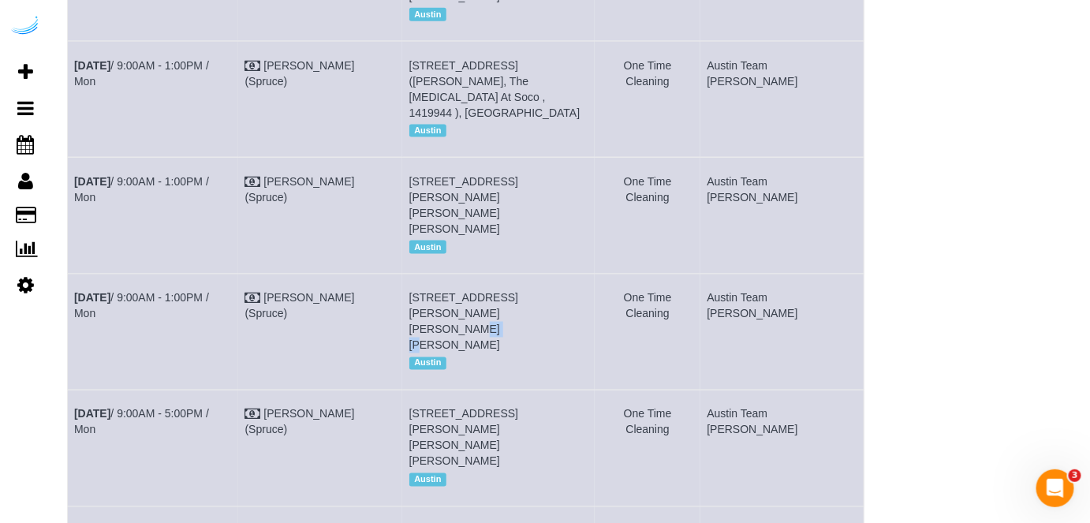
drag, startPoint x: 570, startPoint y: 235, endPoint x: 436, endPoint y: 199, distance: 138.9
click at [436, 292] on span "1100 S Lamar Blvd, Building 2333, Unit 2333 (Erik Ramon, Lamar Union, 1408873),…" at bounding box center [463, 322] width 109 height 60
drag, startPoint x: 835, startPoint y: 207, endPoint x: 755, endPoint y: 218, distance: 81.2
click at [755, 274] on td "Austin Team Isabel" at bounding box center [782, 332] width 163 height 116
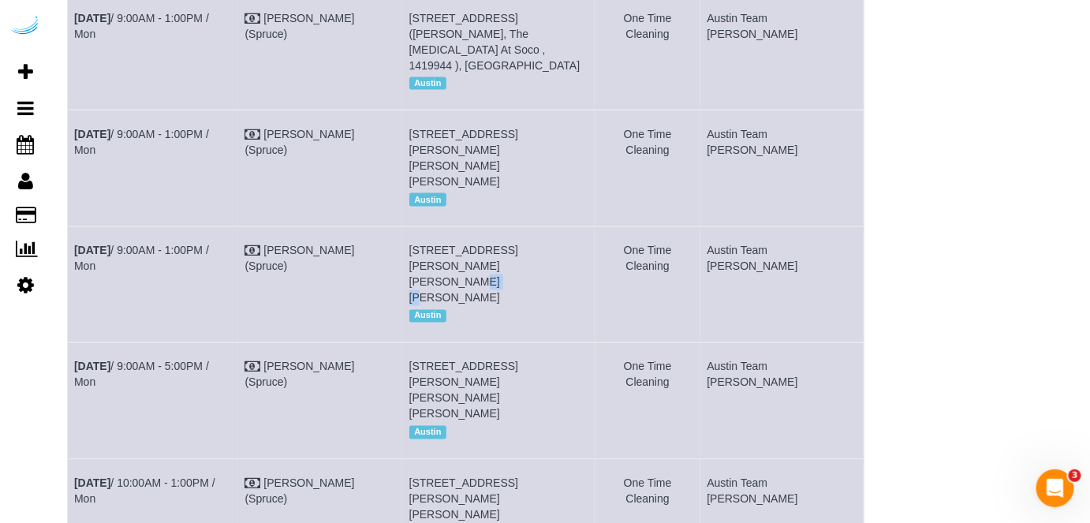
scroll to position [788, 0]
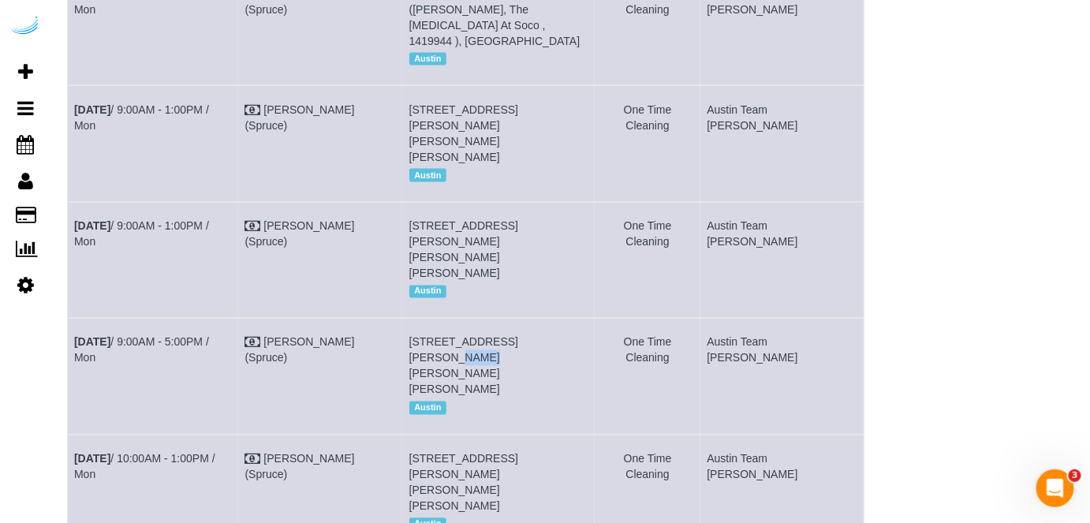
drag, startPoint x: 581, startPoint y: 227, endPoint x: 553, endPoint y: 236, distance: 28.9
click at [518, 336] on span "1500 S Lamar Blvd, Unit 3030 ( Rachel Nute, Maa South Lamar , 1408800), Austin,…" at bounding box center [463, 366] width 109 height 60
drag, startPoint x: 480, startPoint y: 346, endPoint x: 460, endPoint y: 352, distance: 20.5
click at [460, 453] on span "2716 Barton Creek Blvd, Building 1512, Unit 1512 (Victoria Henry, Barton Creek …" at bounding box center [463, 483] width 109 height 60
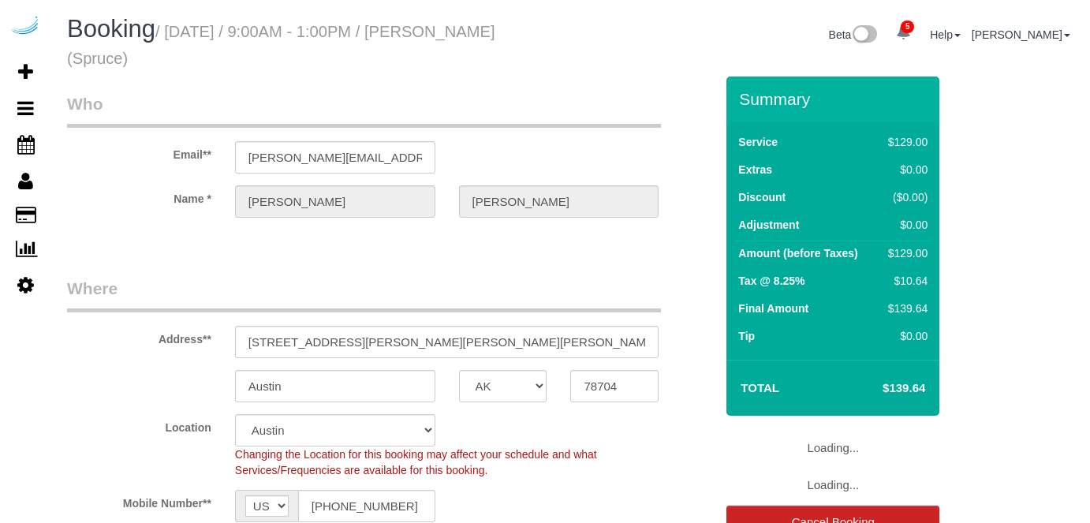
select select "[GEOGRAPHIC_DATA]"
select select "282"
select select "number:9"
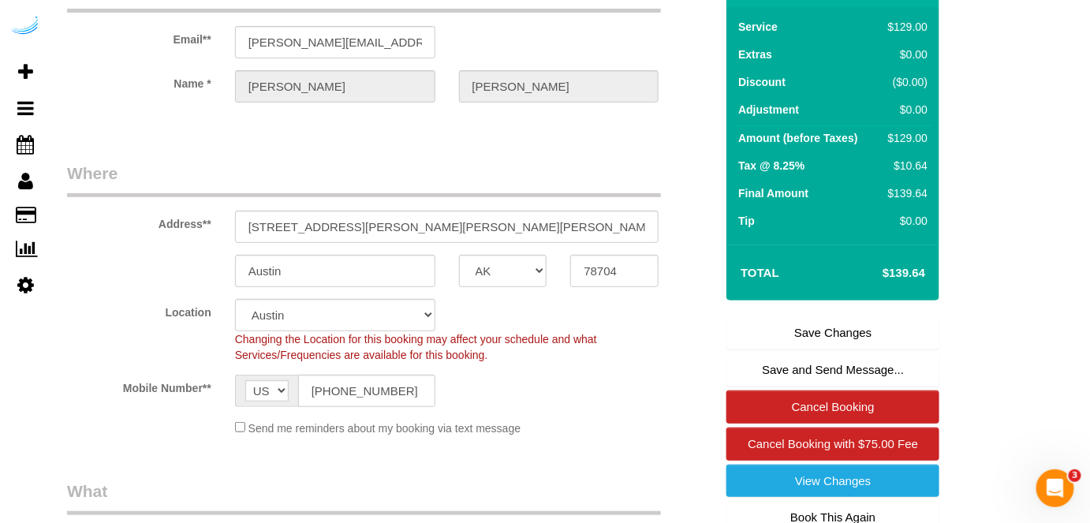
scroll to position [215, 0]
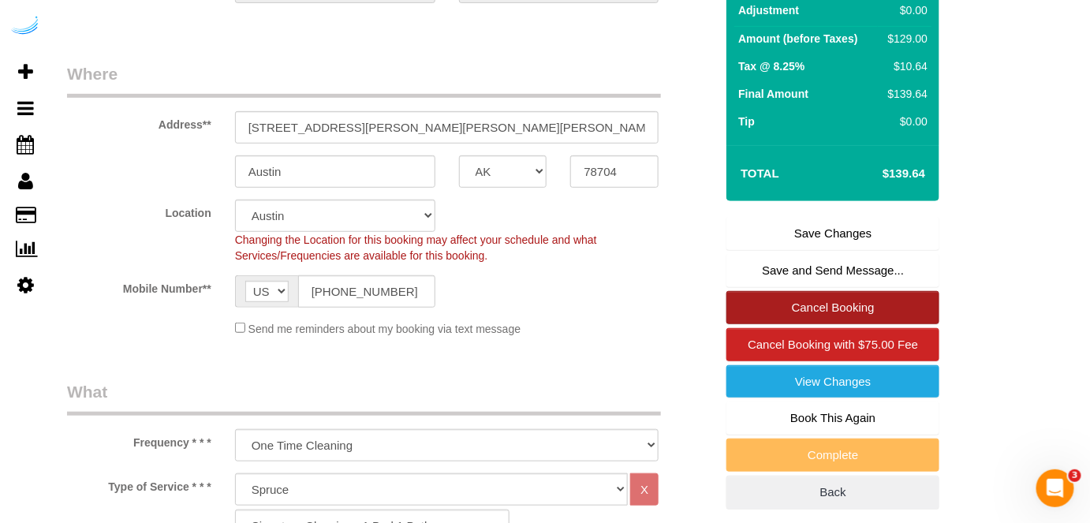
click at [809, 305] on link "Cancel Booking" at bounding box center [833, 307] width 213 height 33
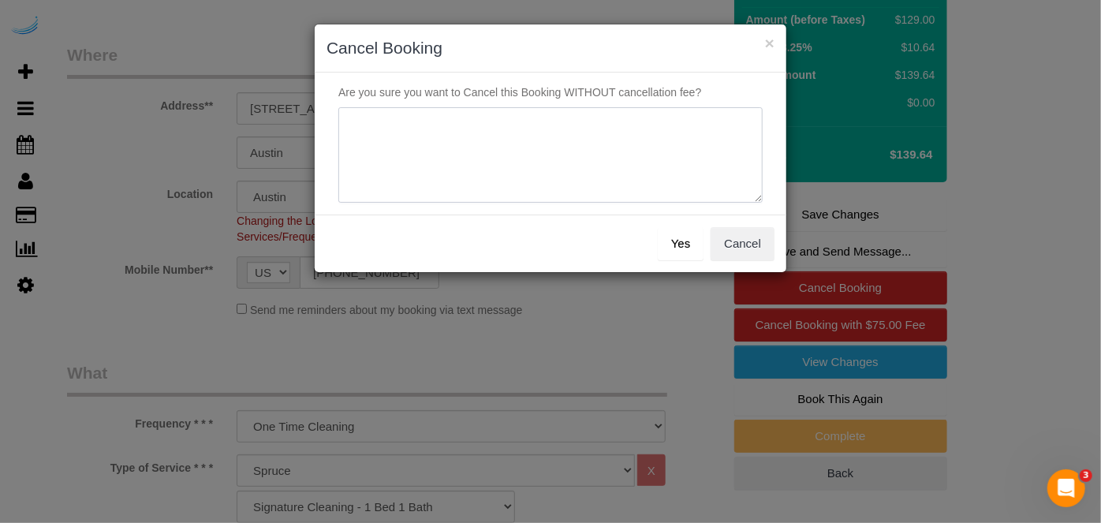
click at [488, 156] on textarea at bounding box center [550, 155] width 424 height 96
type textarea "Not on spruce."
click at [680, 236] on button "Yes" at bounding box center [681, 243] width 46 height 33
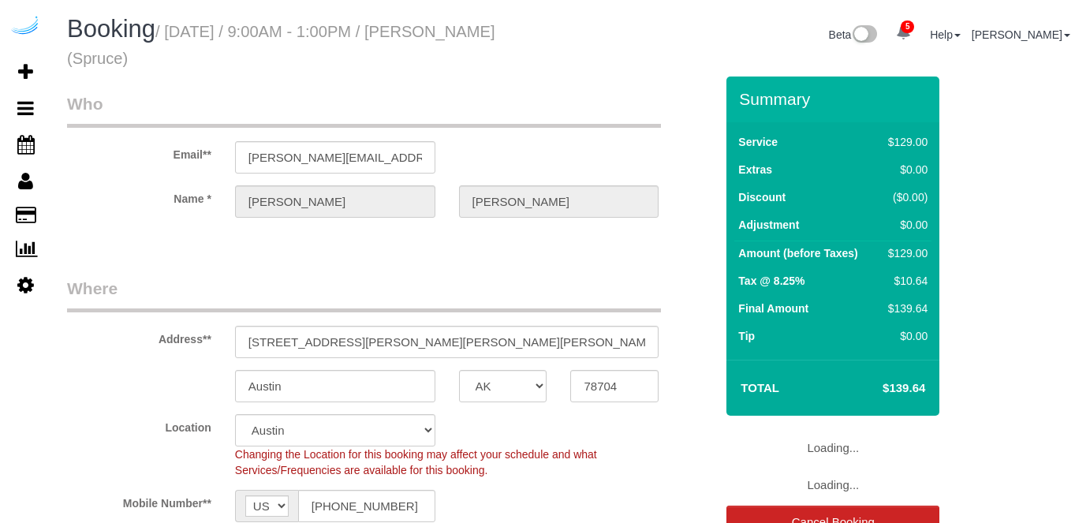
select select "[GEOGRAPHIC_DATA]"
select select "282"
select select "number:9"
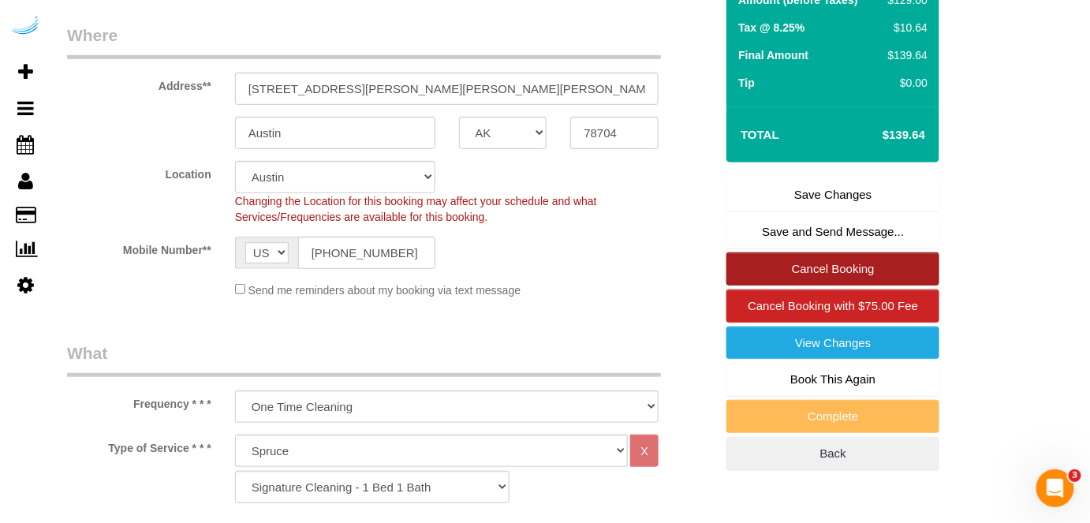
scroll to position [286, 0]
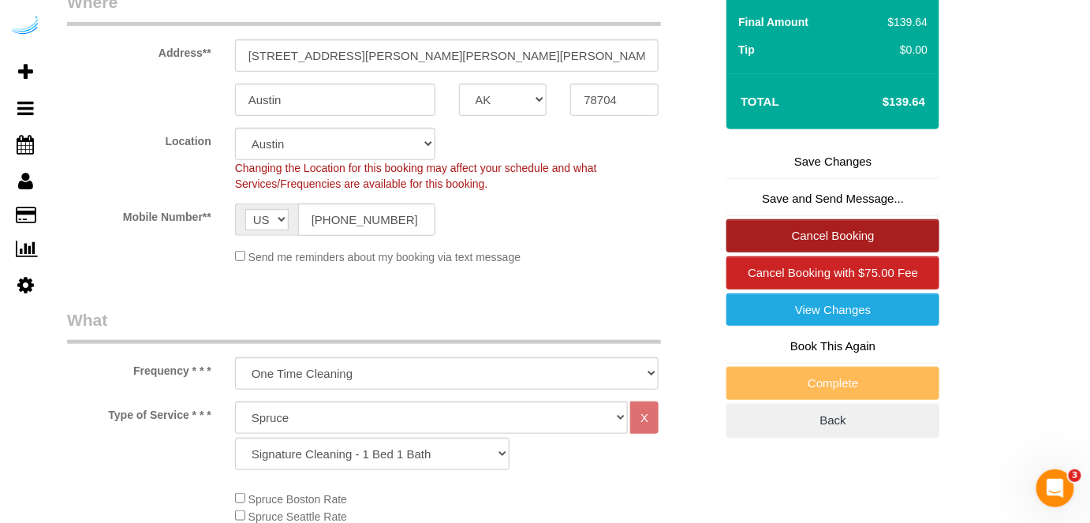
click at [830, 230] on link "Cancel Booking" at bounding box center [833, 235] width 213 height 33
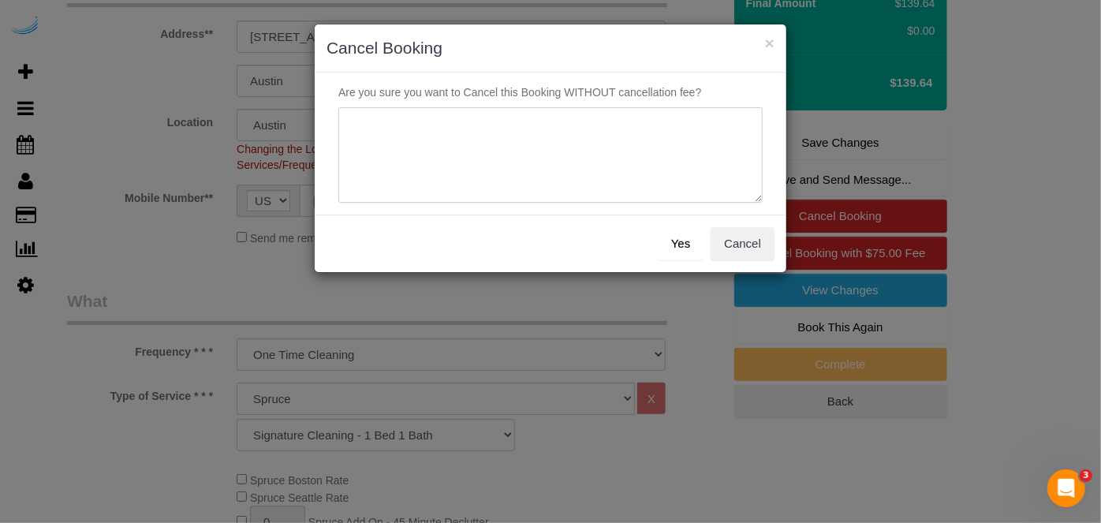
click at [562, 131] on textarea at bounding box center [550, 155] width 424 height 96
type textarea "Not on spruce."
click at [675, 242] on button "Yes" at bounding box center [681, 243] width 46 height 33
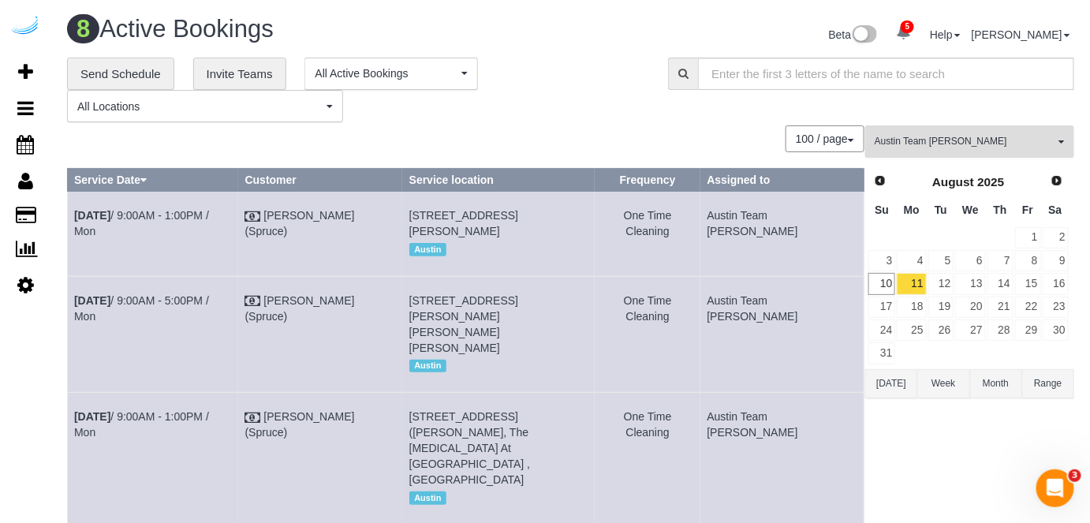
click at [927, 135] on span "Austin Team [PERSON_NAME]" at bounding box center [965, 141] width 180 height 13
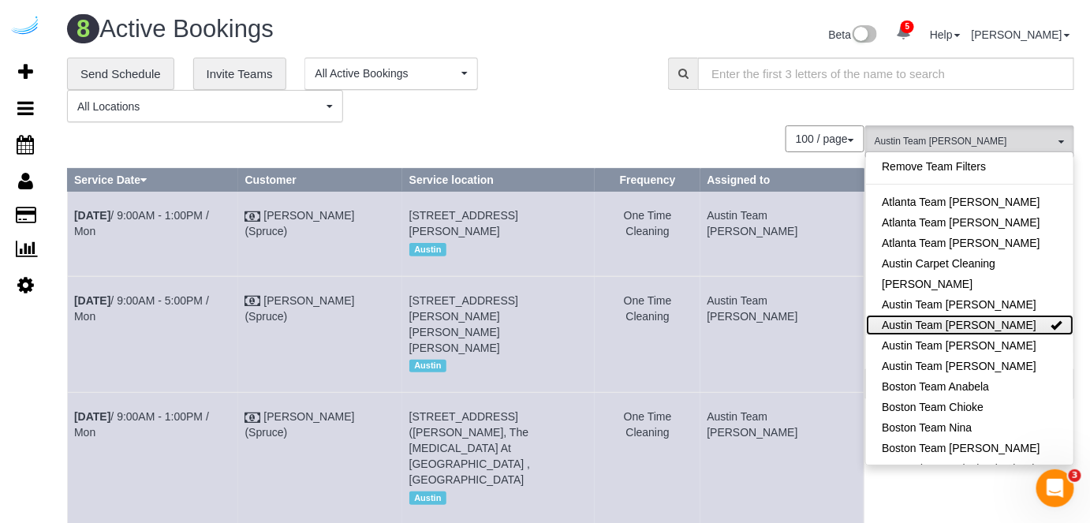
click at [955, 324] on link "Austin Team [PERSON_NAME]" at bounding box center [969, 325] width 207 height 21
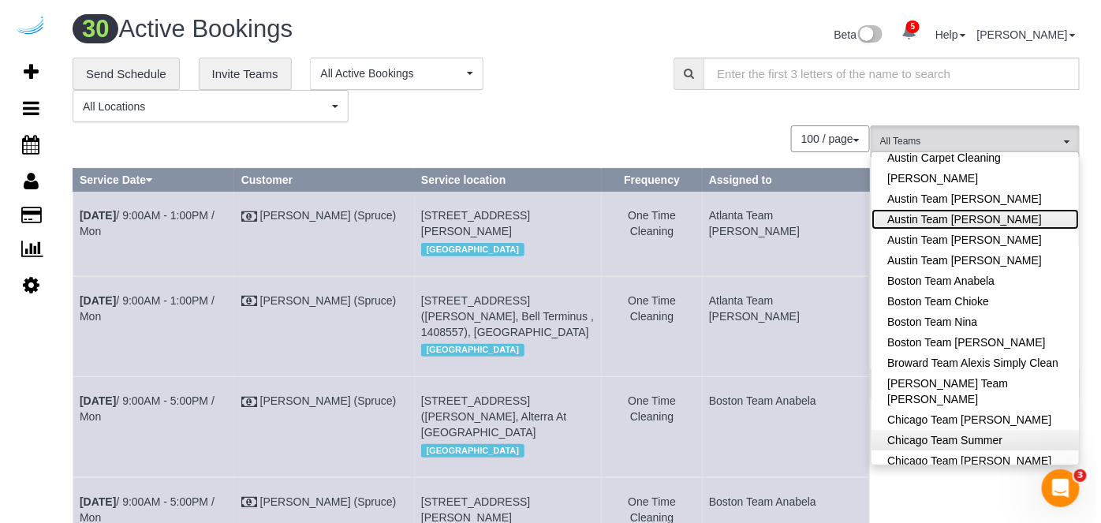
scroll to position [215, 0]
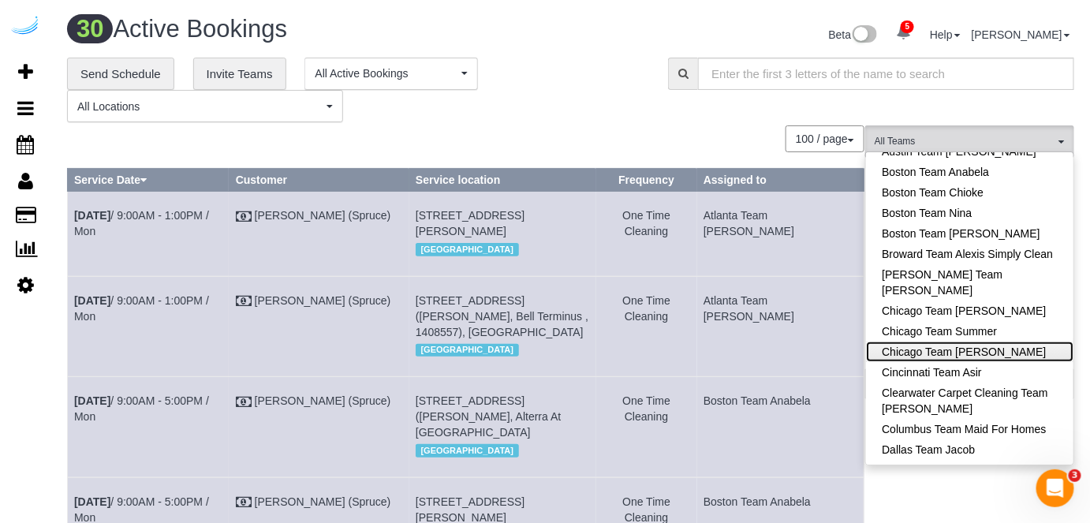
click at [955, 343] on link "Chicago Team [PERSON_NAME]" at bounding box center [969, 352] width 207 height 21
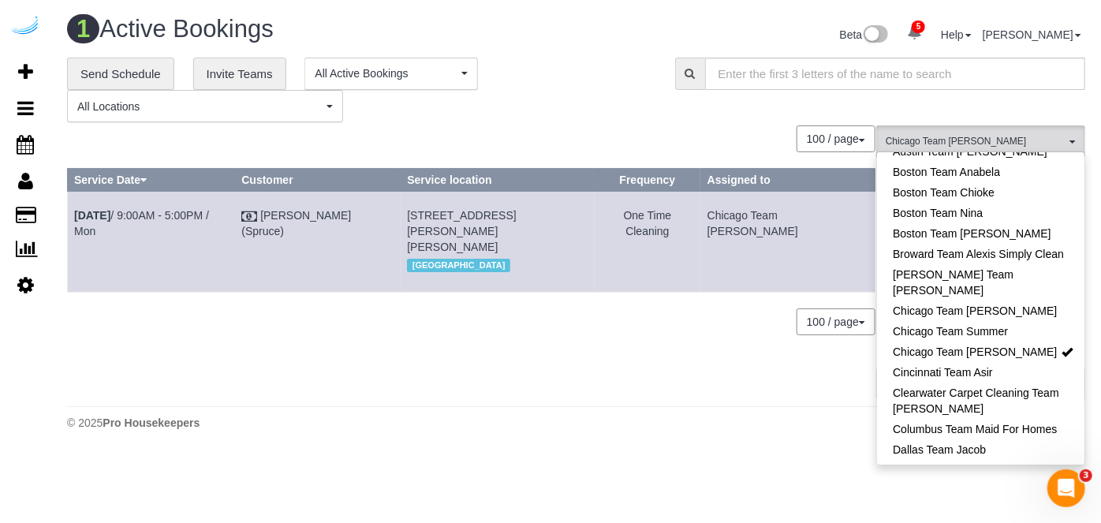
click at [650, 140] on div "100 / page 10 / page 20 / page 30 / page 40 / page 50 / page 100 / page" at bounding box center [471, 138] width 809 height 27
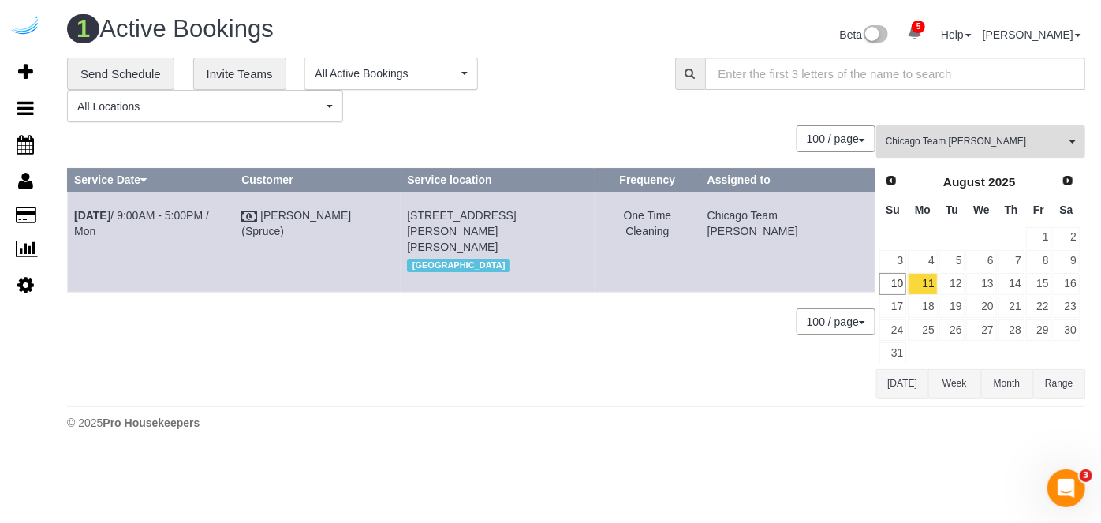
click at [939, 148] on button "Chicago Team Wesley All Teams" at bounding box center [981, 141] width 209 height 32
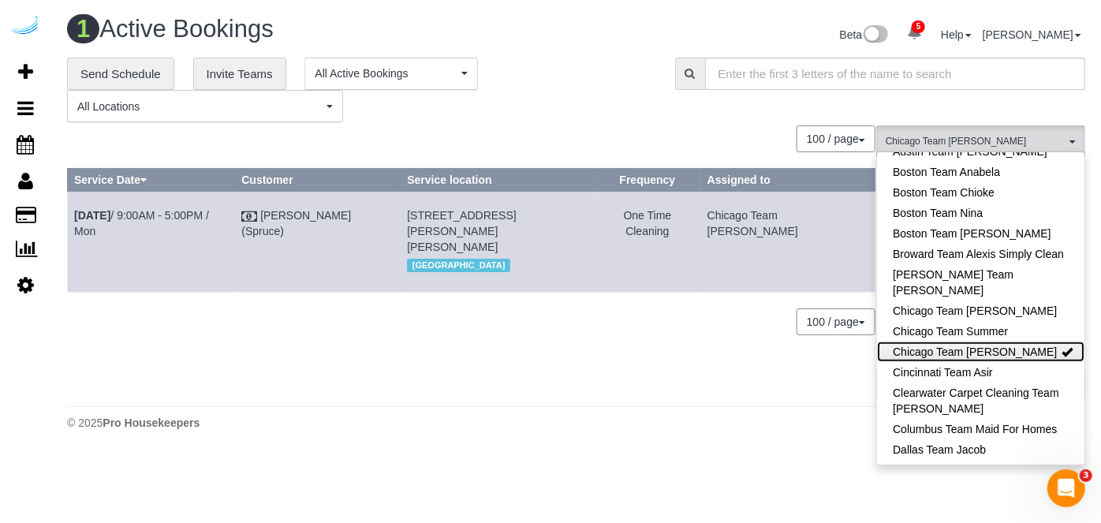
click at [931, 346] on link "Chicago Team [PERSON_NAME]" at bounding box center [980, 352] width 207 height 21
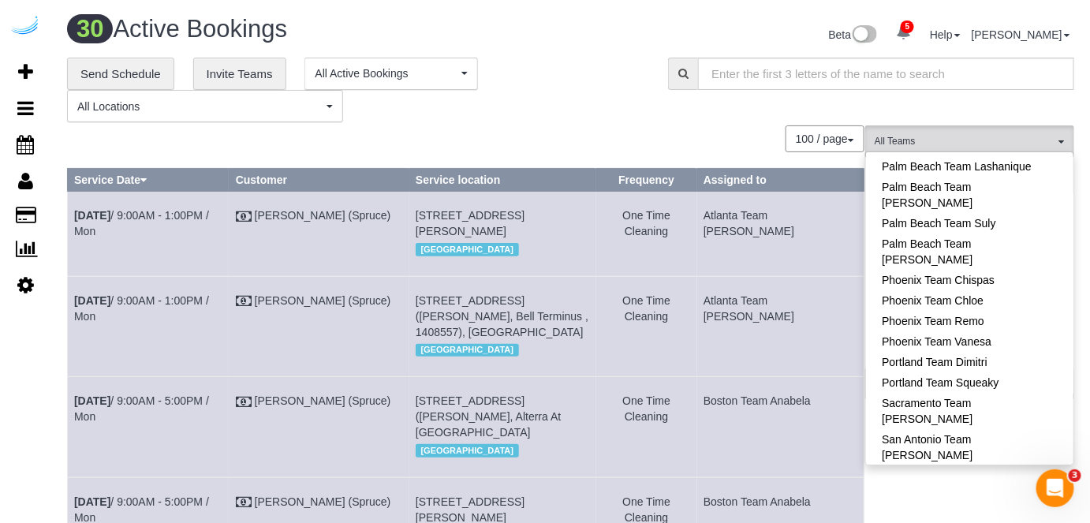
scroll to position [1578, 0]
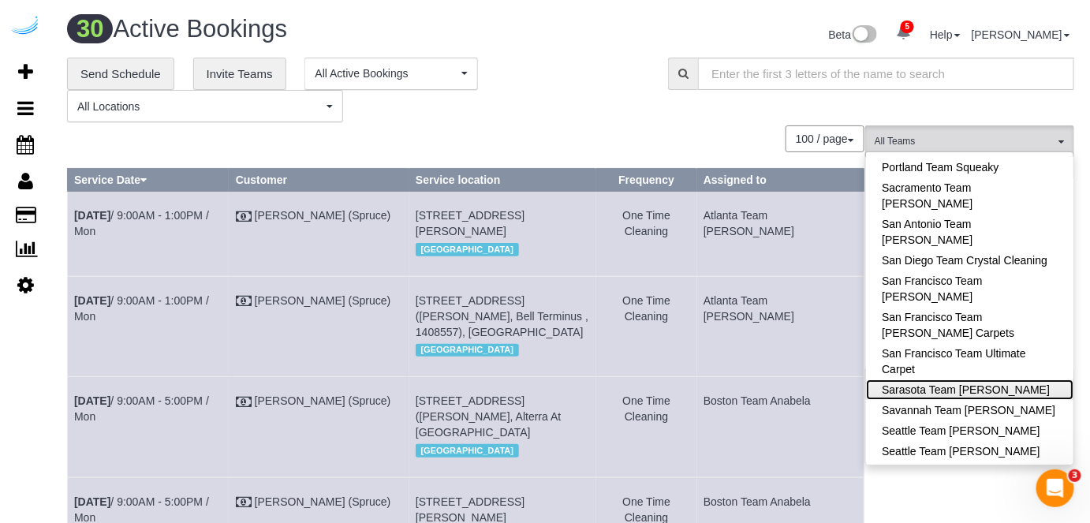
click at [943, 379] on link "Sarasota Team [PERSON_NAME]" at bounding box center [969, 389] width 207 height 21
click at [682, 129] on div "100 / page 10 / page 20 / page 30 / page 40 / page 50 / page 100 / page" at bounding box center [466, 138] width 798 height 27
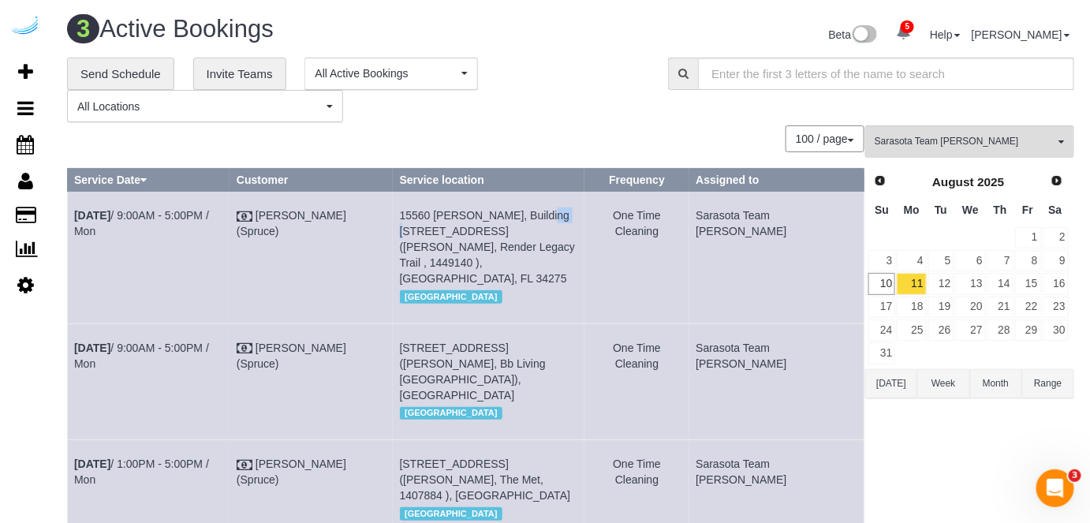
drag, startPoint x: 587, startPoint y: 211, endPoint x: 563, endPoint y: 217, distance: 25.1
click at [563, 217] on span "15560 Render Wy, Building 8302, Unit 8302 (Robert Parise, Render Legacy Trail ,…" at bounding box center [488, 247] width 176 height 76
copy span "8302"
click at [209, 209] on link "[DATE] 9:00AM - 5:00PM / Mon" at bounding box center [141, 223] width 135 height 28
drag, startPoint x: 236, startPoint y: 223, endPoint x: 77, endPoint y: 230, distance: 159.5
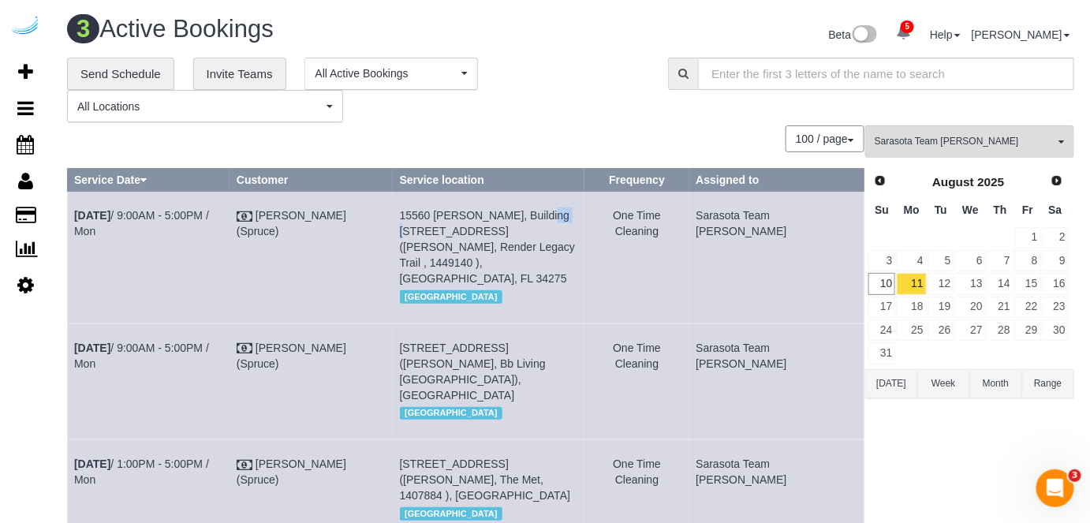
click at [77, 230] on td "[DATE] 9:00AM - 5:00PM / Mon" at bounding box center [149, 258] width 163 height 132
copy link "[DATE] 9:00AM - 5:00PM / Mon"
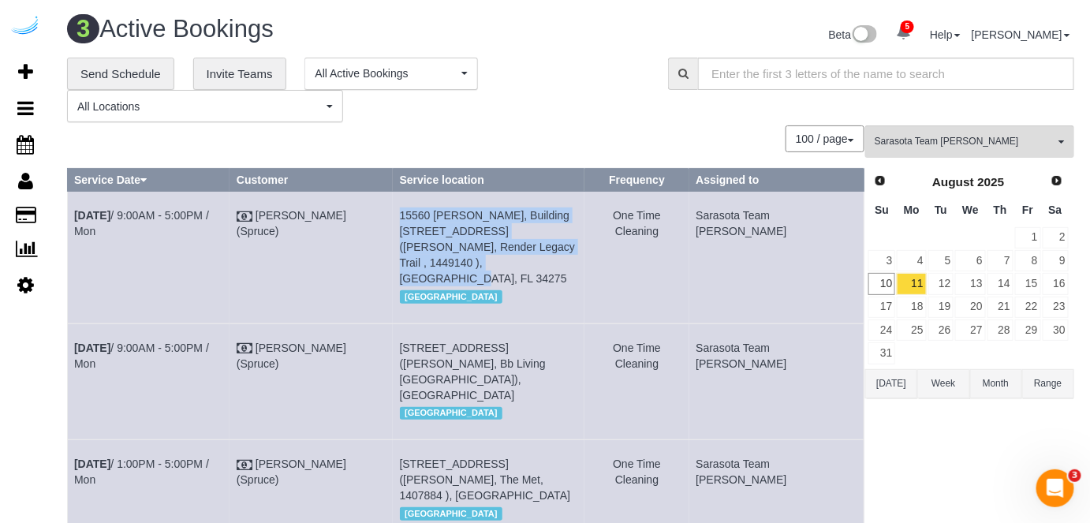
drag, startPoint x: 601, startPoint y: 244, endPoint x: 419, endPoint y: 213, distance: 184.8
click at [419, 213] on tr "Aug 11th / 9:00AM - 5:00PM / Mon Brandie Louck (Spruce) 15560 Render Wy, Buildi…" at bounding box center [466, 258] width 797 height 132
copy tr "15560 Render Wy, Building 8302, Unit 8302 (Robert Parise, Render Legacy Trail ,…"
drag, startPoint x: 850, startPoint y: 215, endPoint x: 738, endPoint y: 227, distance: 112.7
click at [738, 227] on tr "Aug 11th / 9:00AM - 5:00PM / Mon Brandie Louck (Spruce) 15560 Render Wy, Buildi…" at bounding box center [466, 258] width 797 height 132
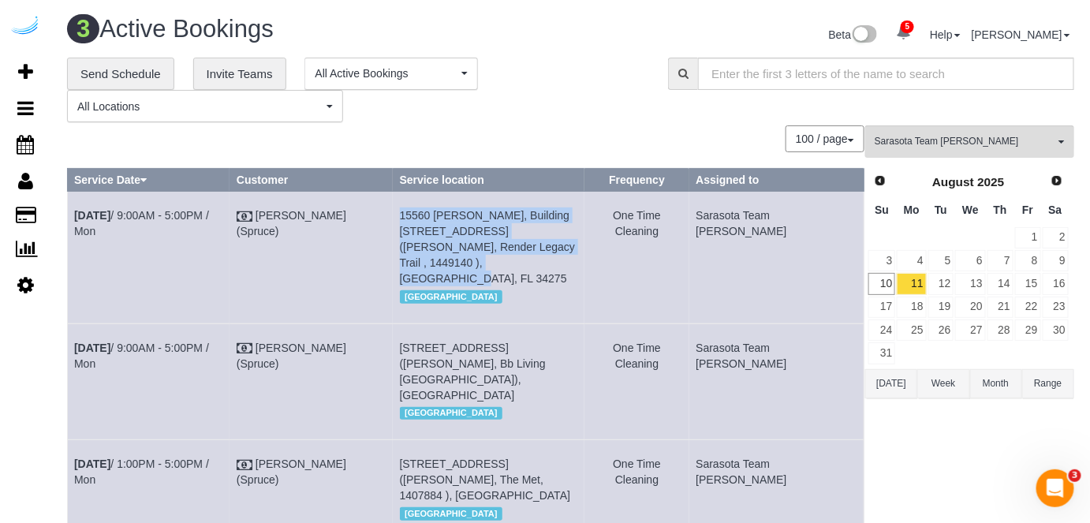
copy tr "Sarasota Team [PERSON_NAME]"
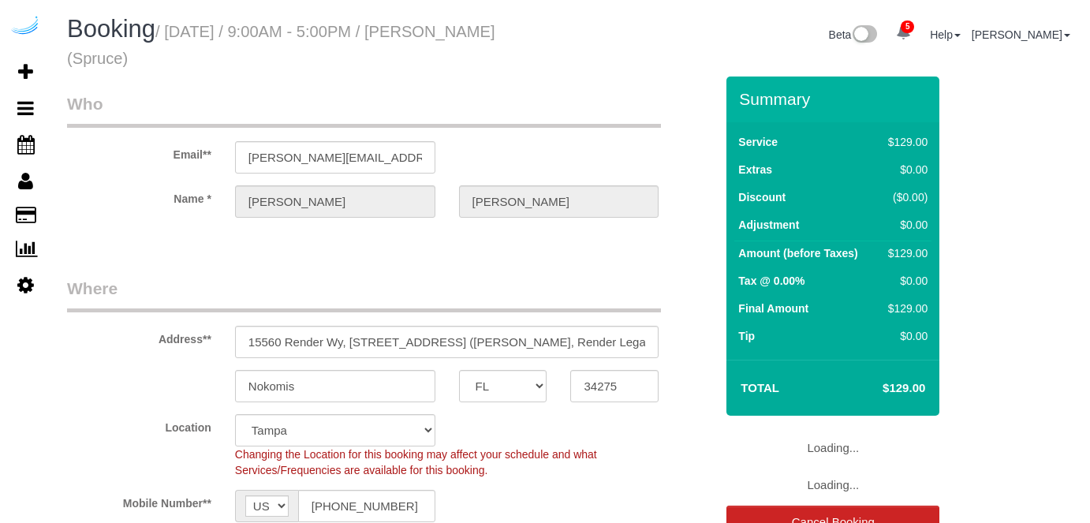
select select "FL"
select select "282"
select select "number:9"
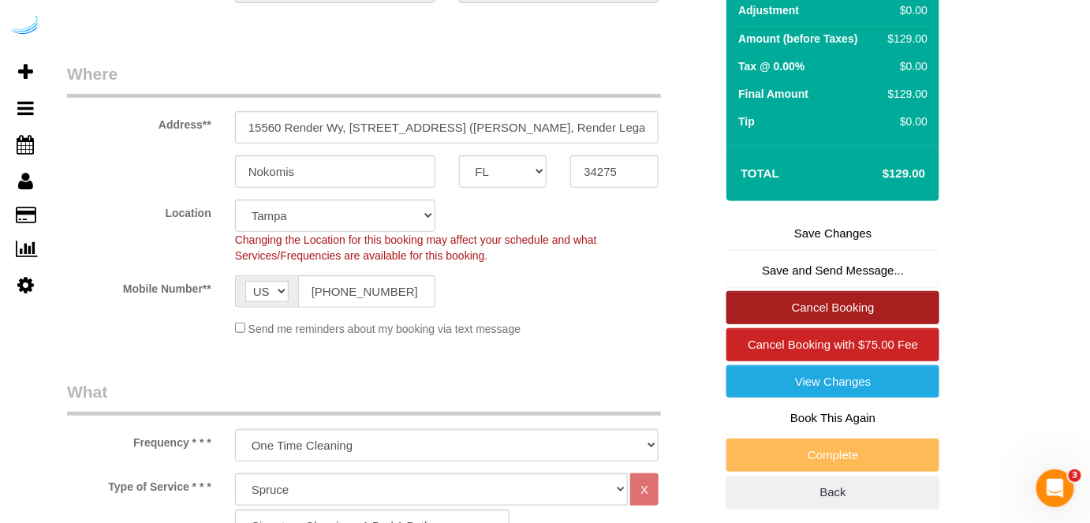
click at [835, 296] on link "Cancel Booking" at bounding box center [833, 307] width 213 height 33
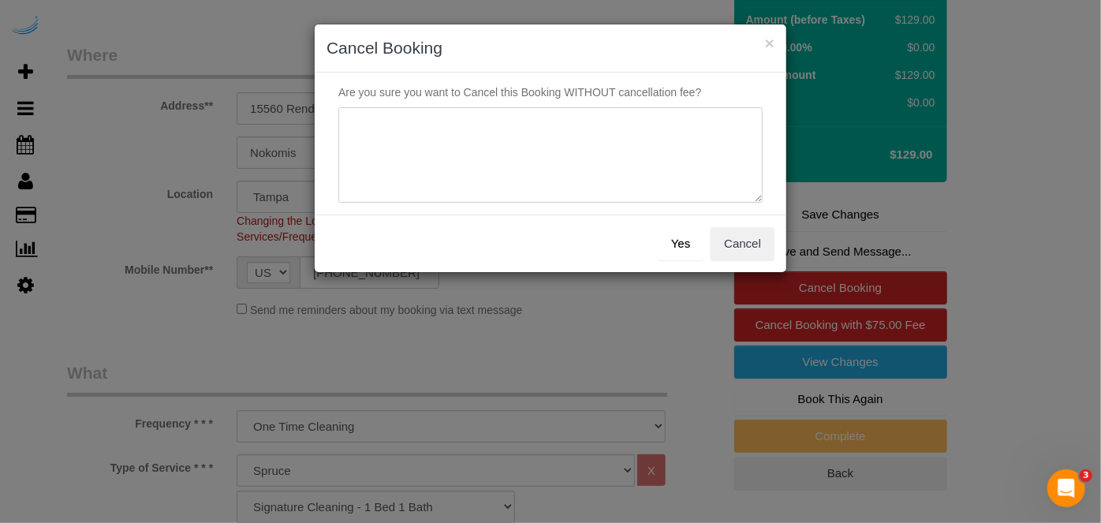
click at [501, 173] on textarea at bounding box center [550, 155] width 424 height 96
type textarea "Not on spruce."
click at [681, 243] on button "Yes" at bounding box center [681, 243] width 46 height 33
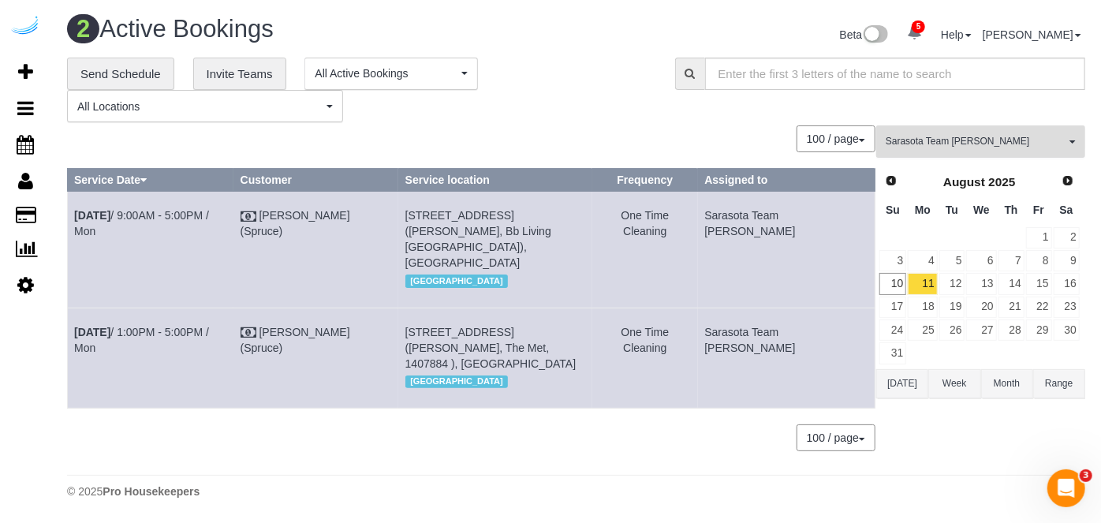
click at [946, 142] on span "Sarasota Team Juan" at bounding box center [976, 141] width 180 height 13
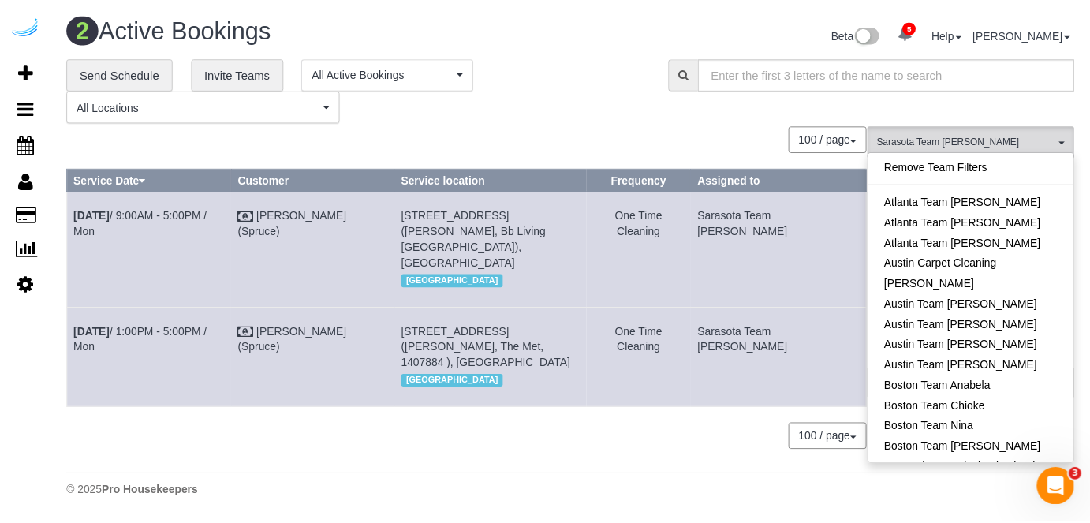
scroll to position [1516, 0]
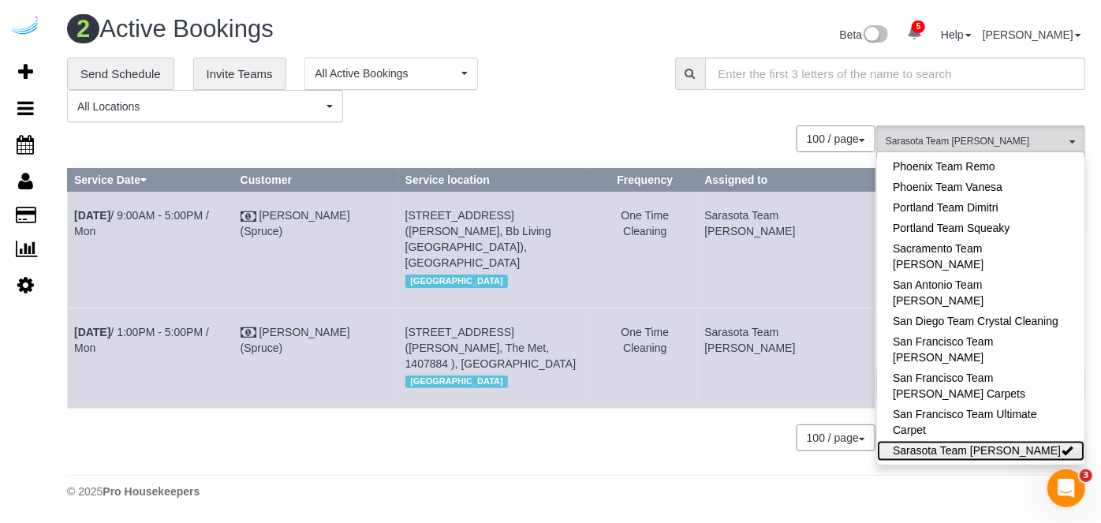
click at [992, 441] on link "Sarasota Team Juan" at bounding box center [980, 451] width 207 height 21
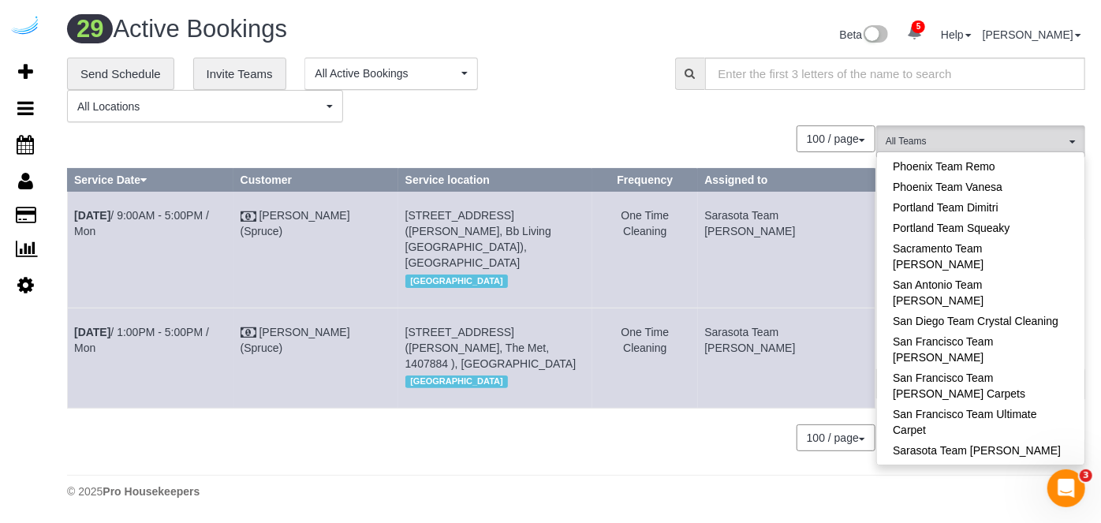
click at [532, 52] on div "29 Active Bookings Beta 5 Your Notifications You have 0 alerts × You have 24 to…" at bounding box center [576, 37] width 1042 height 42
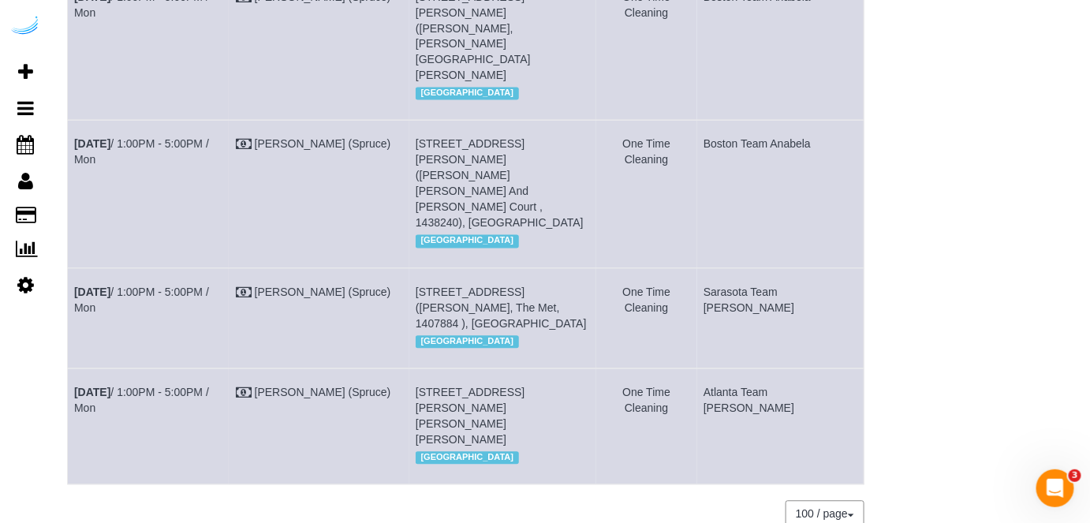
scroll to position [1721, 0]
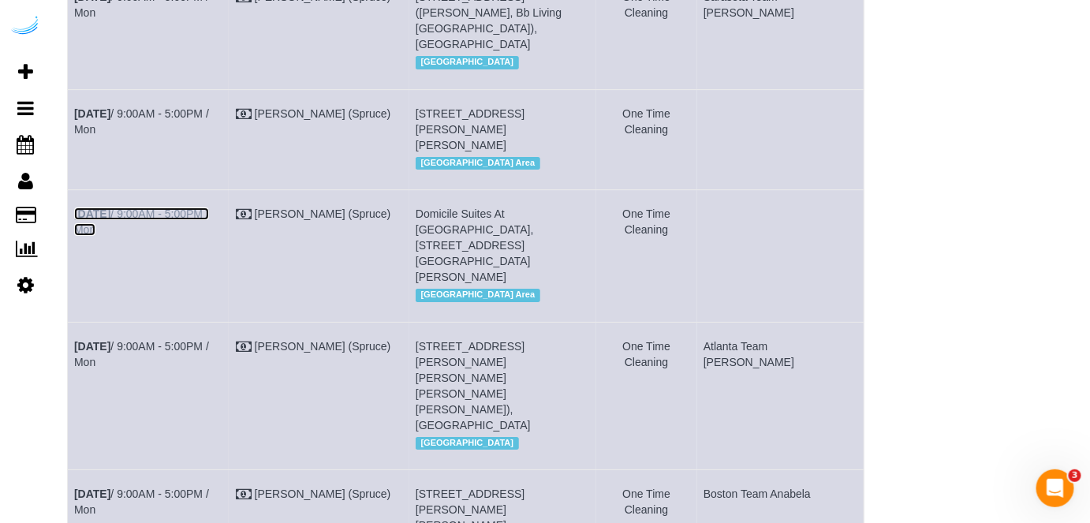
click at [200, 230] on link "Aug 11th / 9:00AM - 5:00PM / Mon" at bounding box center [141, 221] width 135 height 28
click at [209, 129] on link "Aug 11th / 9:00AM - 5:00PM / Mon" at bounding box center [141, 121] width 135 height 28
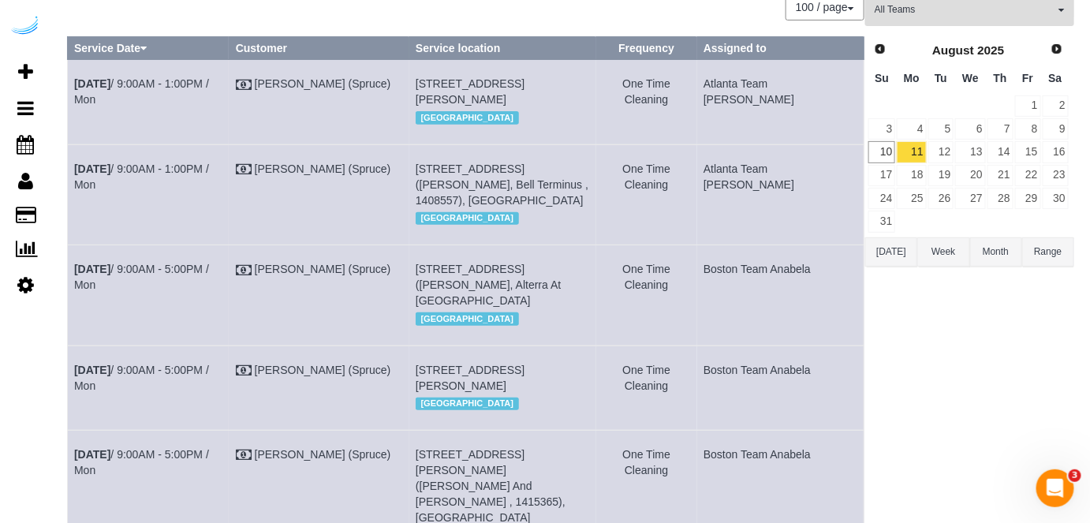
scroll to position [0, 0]
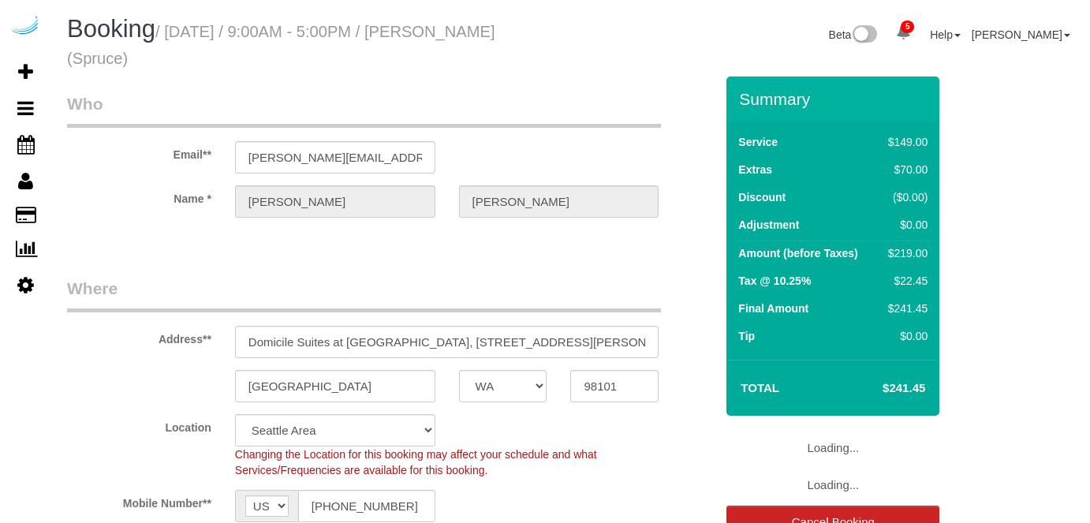
select select "WA"
select select "282"
select select "number:9"
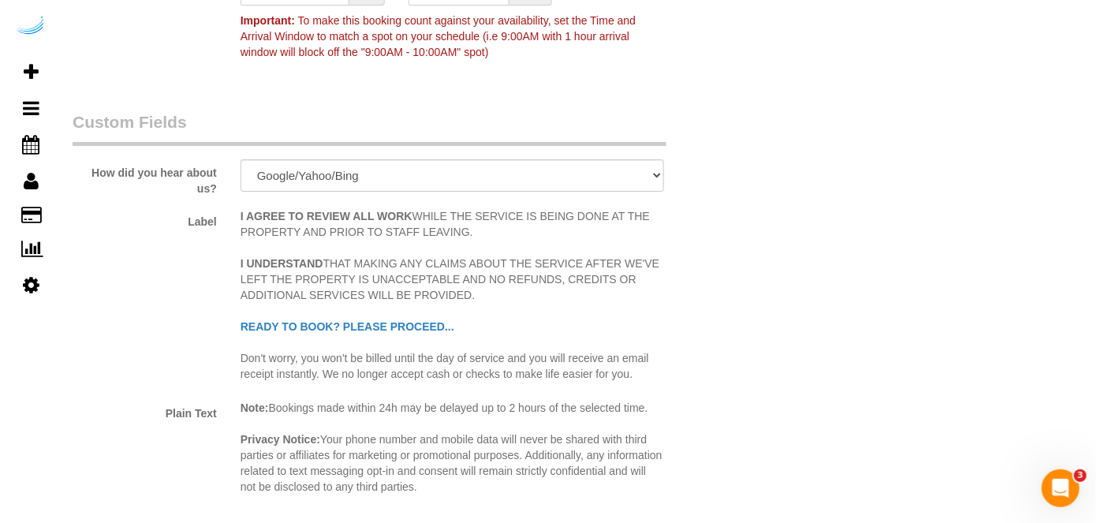
scroll to position [2008, 0]
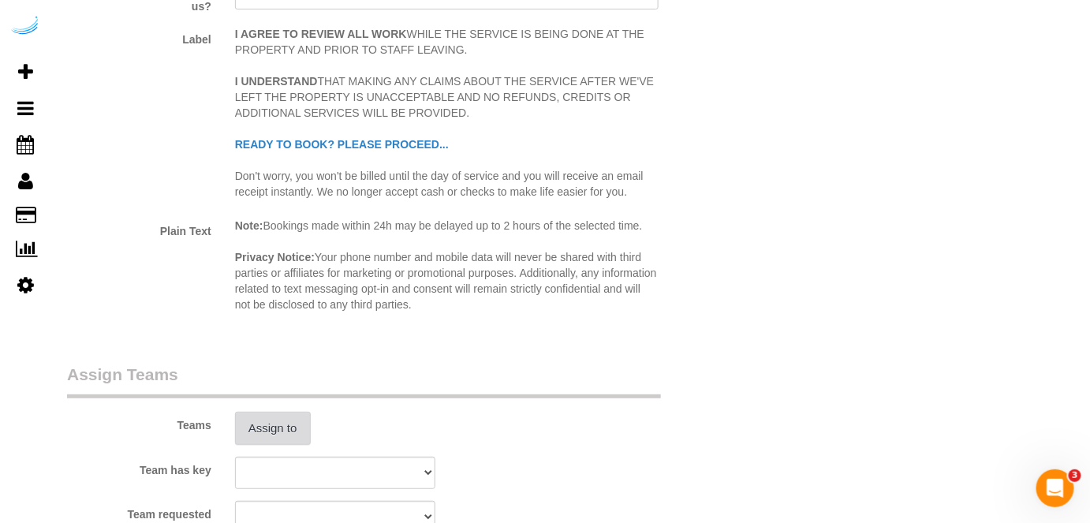
click at [280, 430] on button "Assign to" at bounding box center [273, 428] width 76 height 33
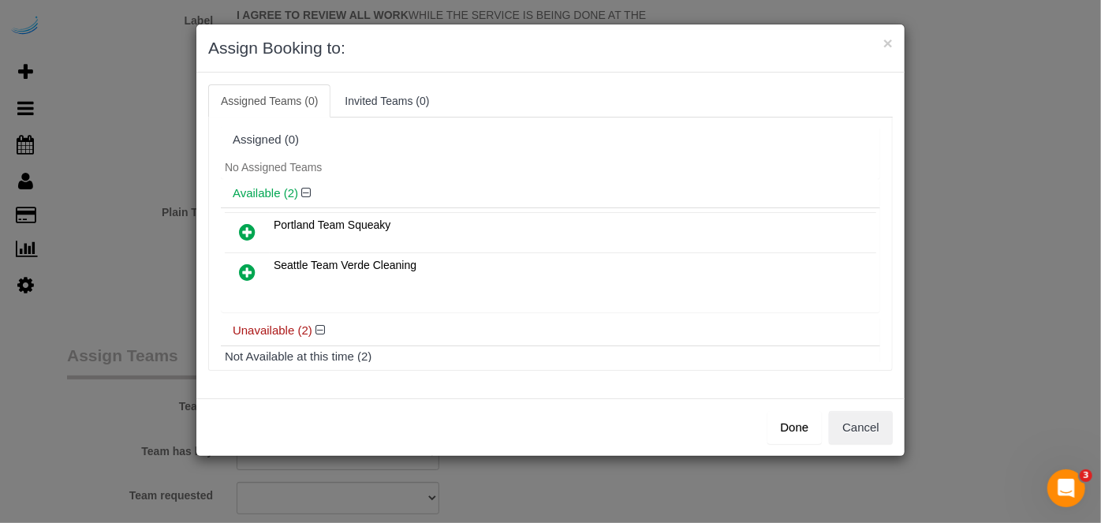
scroll to position [108, 0]
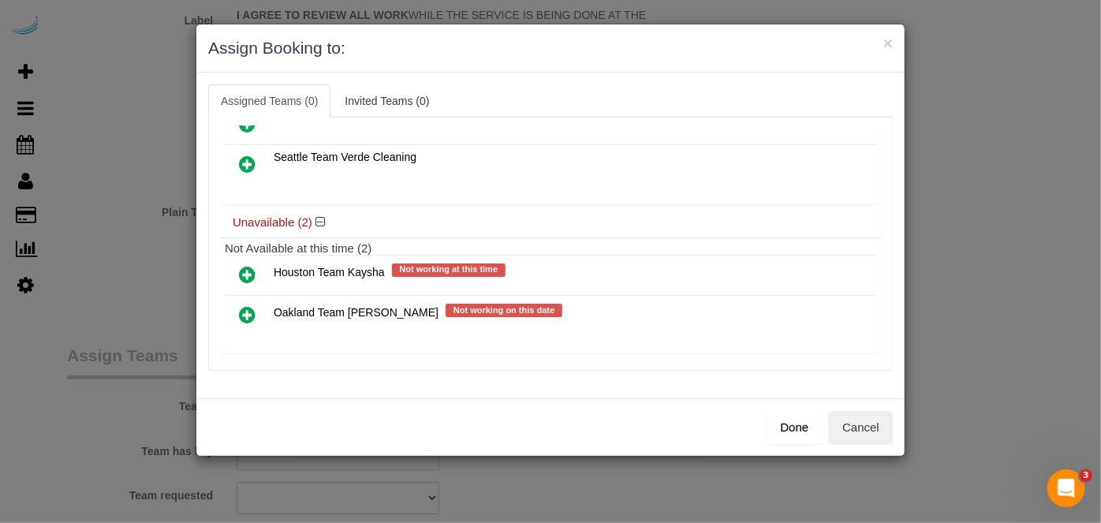
click at [250, 305] on icon at bounding box center [247, 314] width 17 height 19
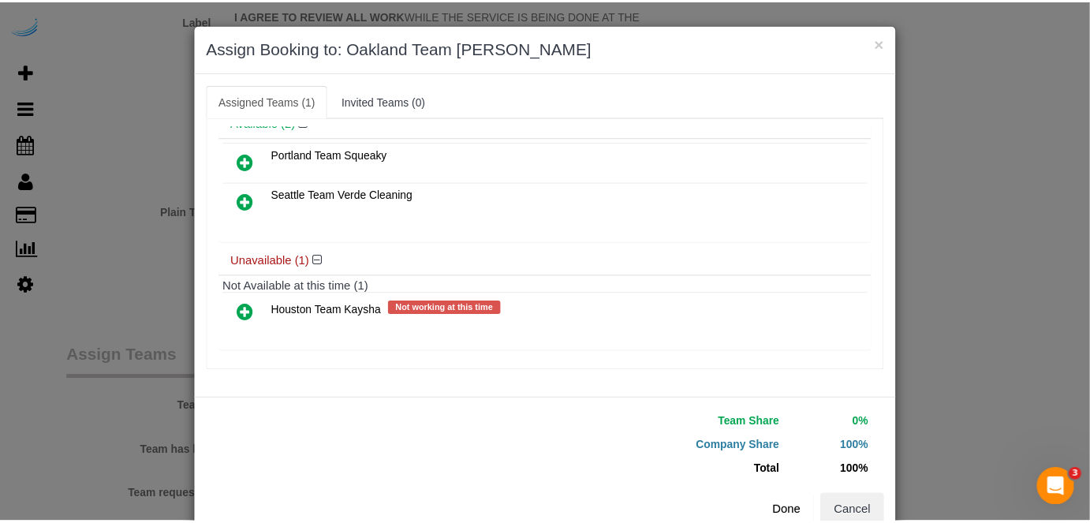
scroll to position [105, 0]
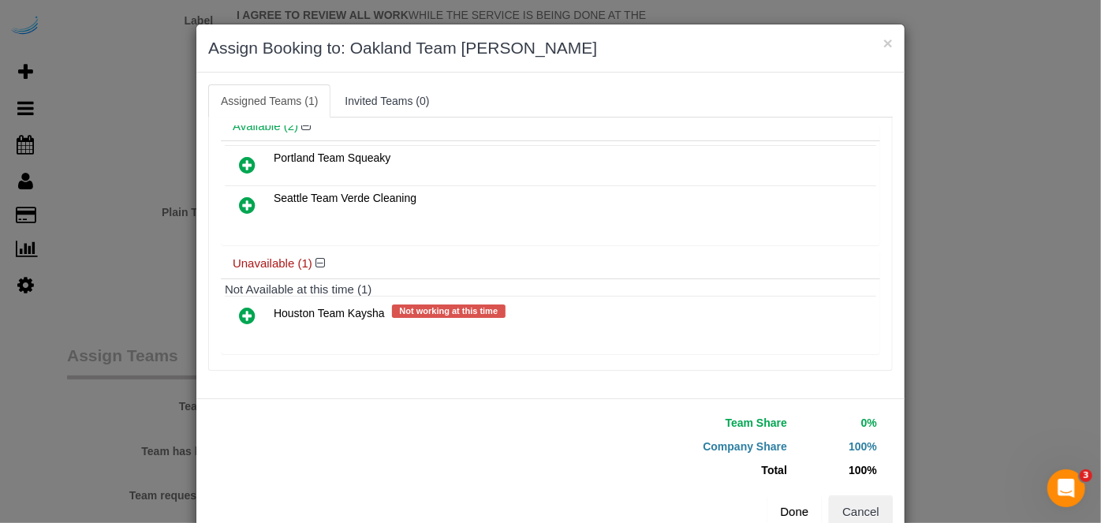
click at [793, 506] on button "Done" at bounding box center [795, 511] width 55 height 33
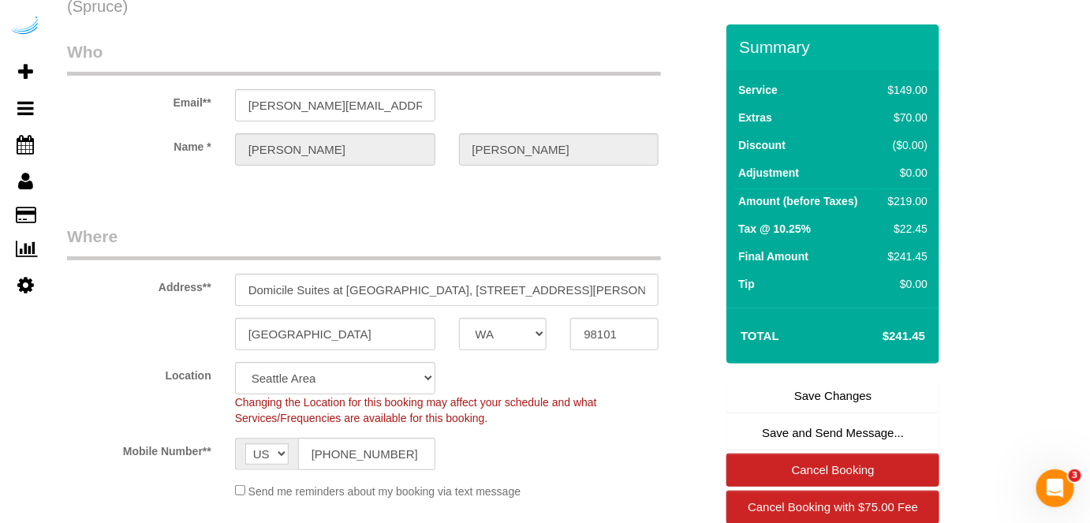
scroll to position [0, 0]
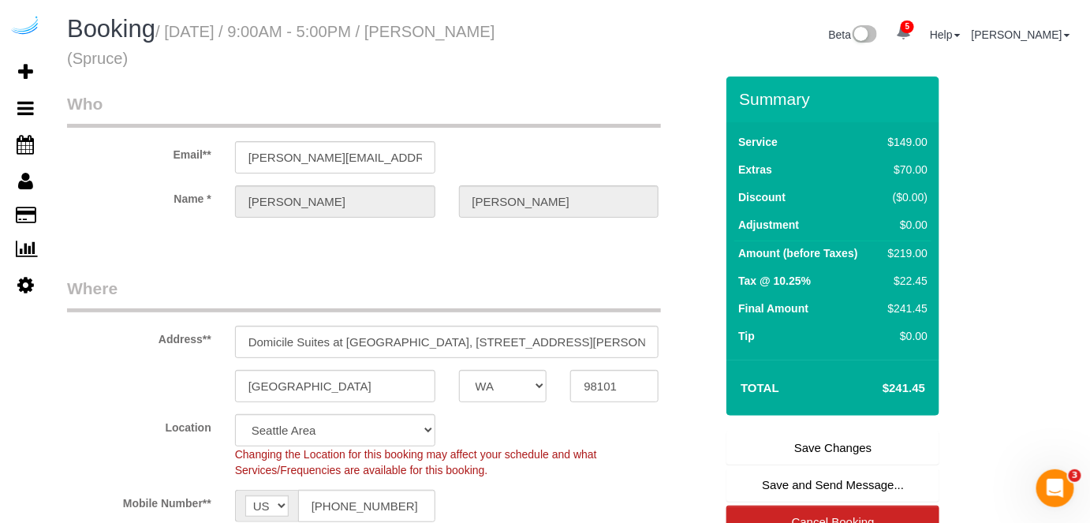
click at [787, 458] on link "Save Changes" at bounding box center [833, 448] width 213 height 33
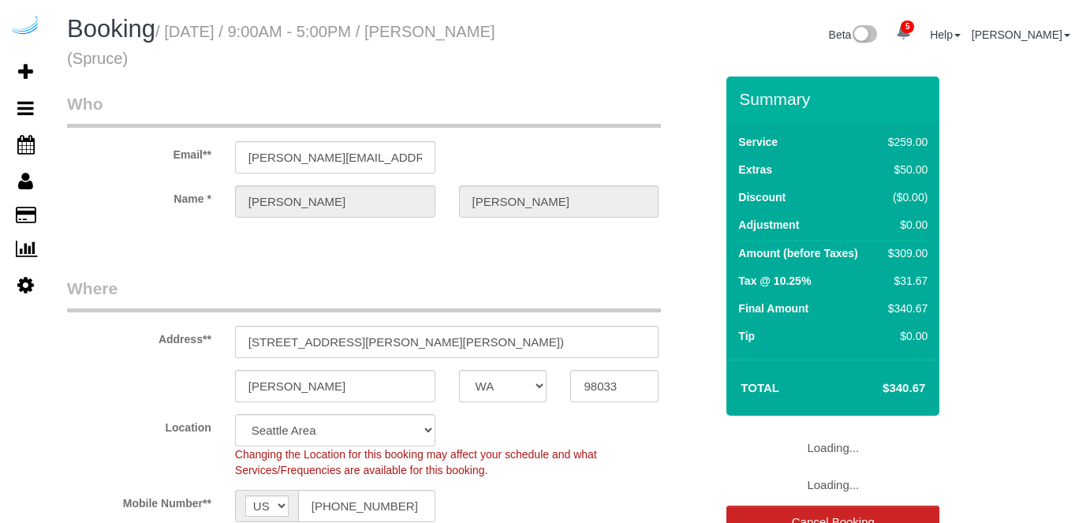
select select "WA"
select select "282"
select select "number:9"
select select "object:818"
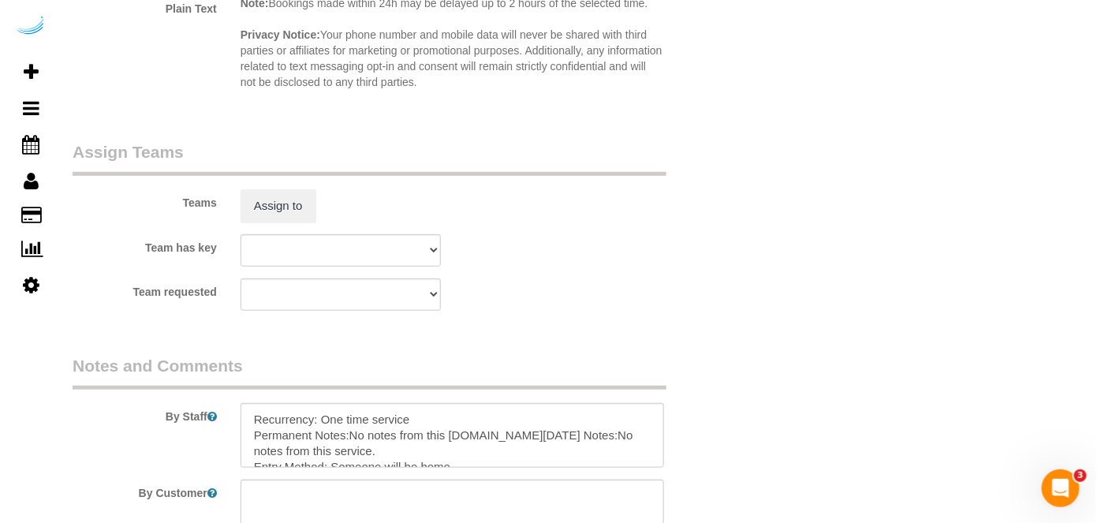
scroll to position [2196, 0]
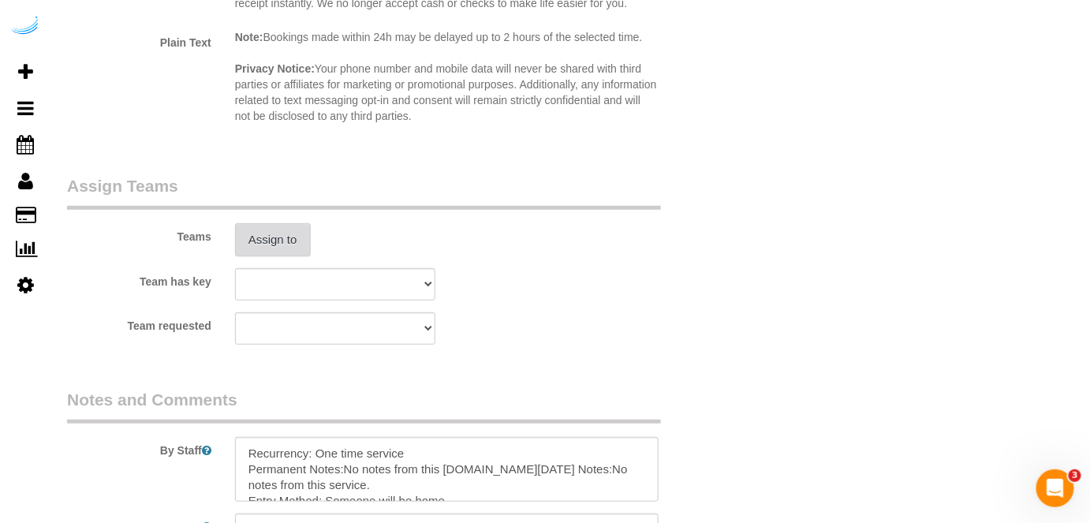
click at [288, 231] on button "Assign to" at bounding box center [273, 239] width 76 height 33
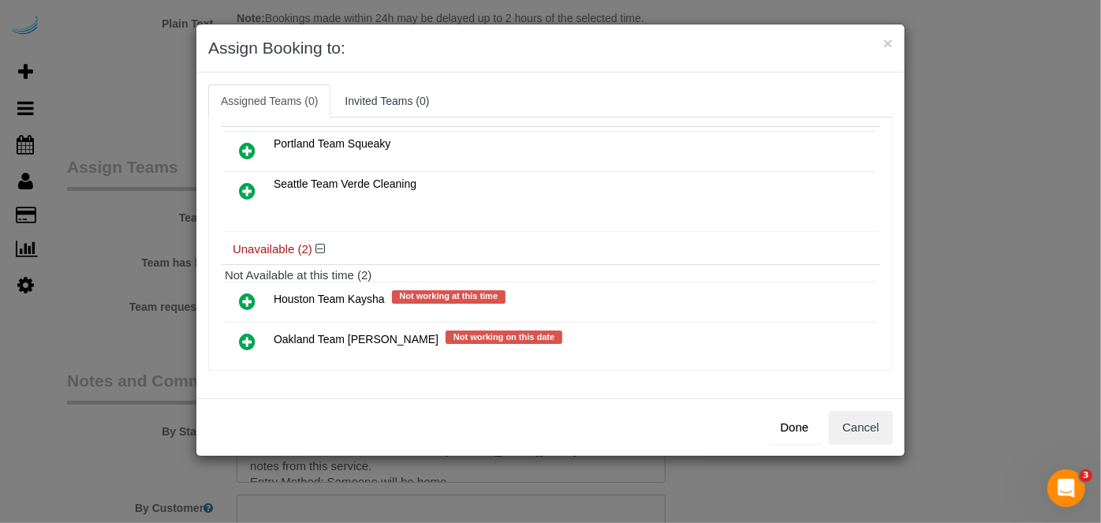
scroll to position [108, 0]
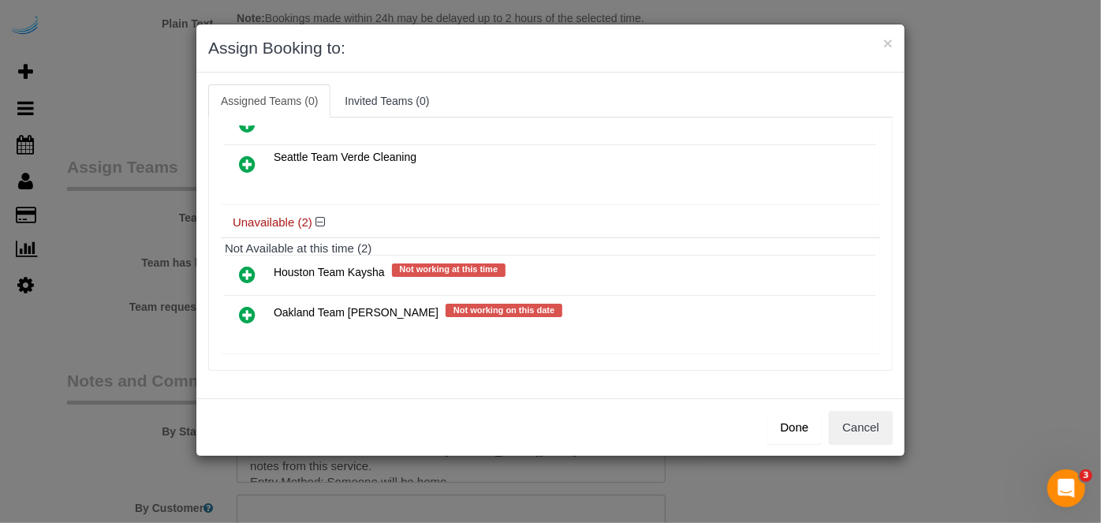
click at [241, 306] on icon at bounding box center [247, 314] width 17 height 19
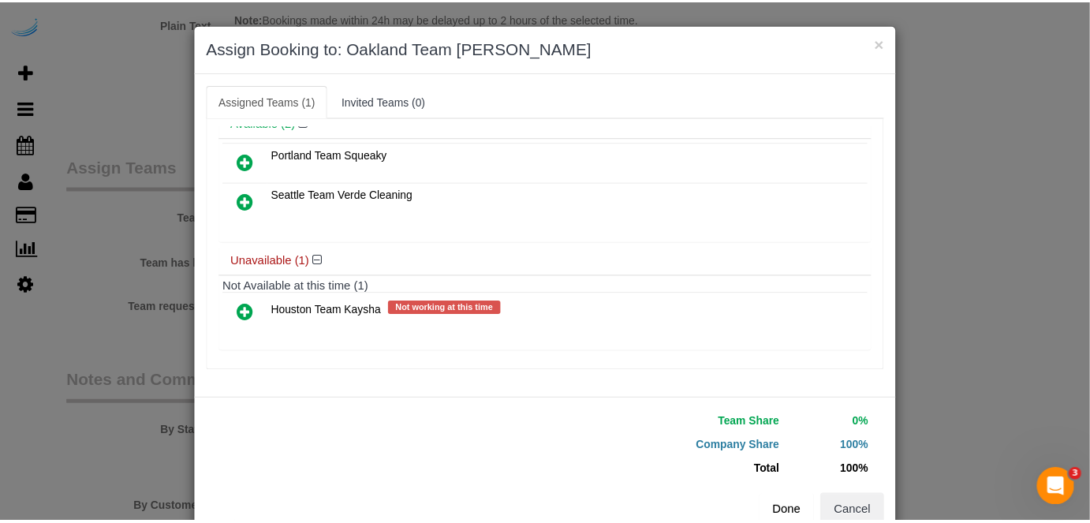
scroll to position [105, 0]
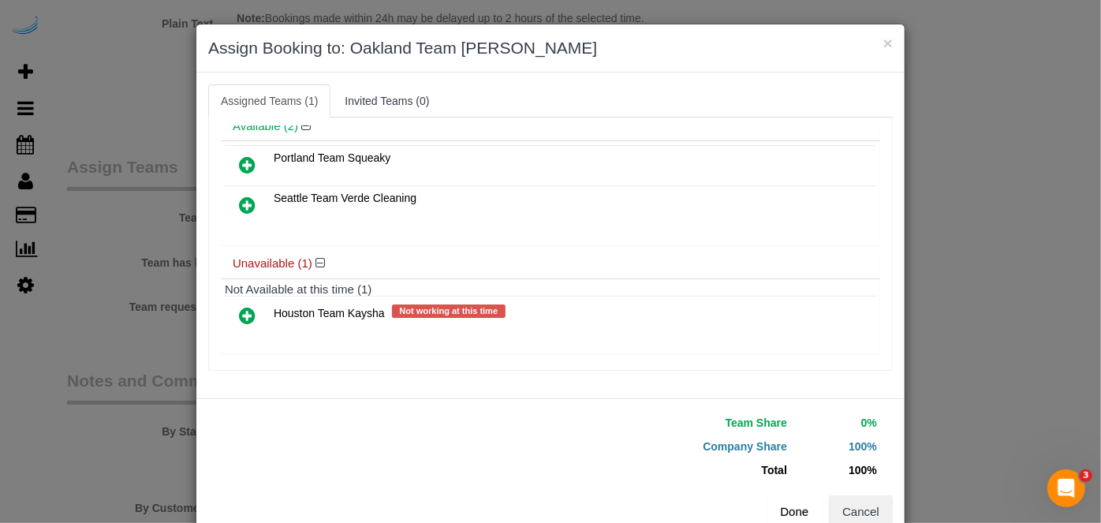
click at [781, 503] on button "Done" at bounding box center [795, 511] width 55 height 33
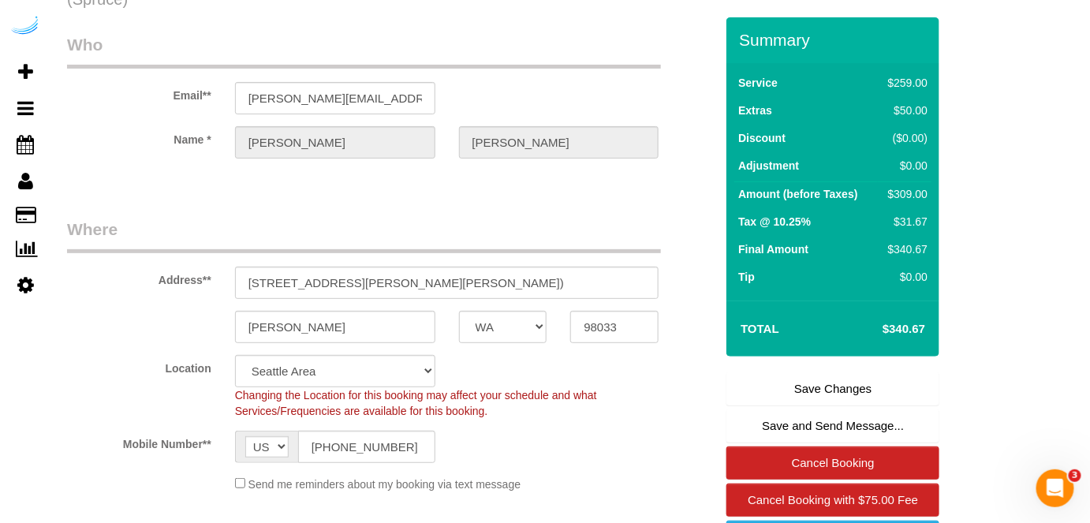
scroll to position [0, 0]
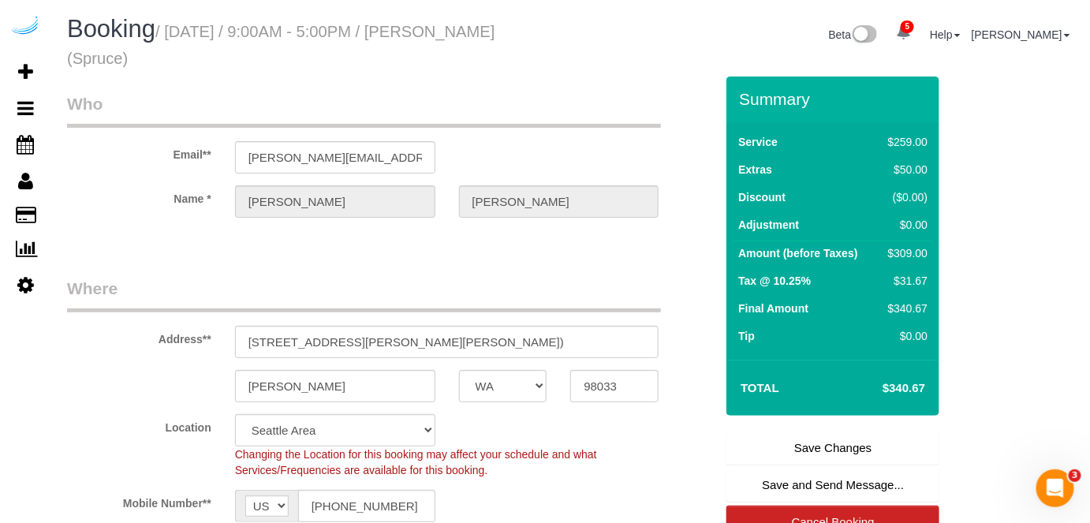
click at [787, 440] on link "Save Changes" at bounding box center [833, 448] width 213 height 33
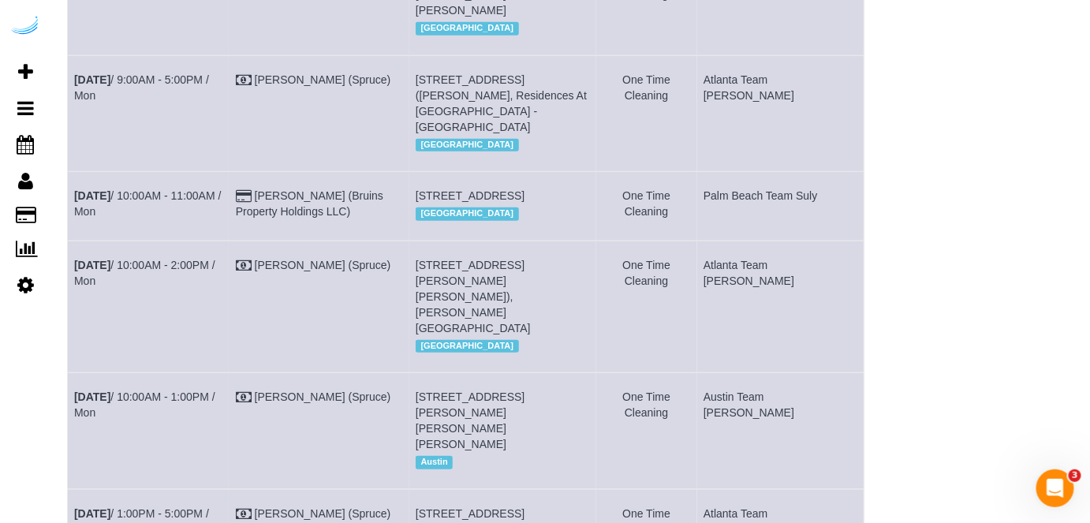
scroll to position [2235, 0]
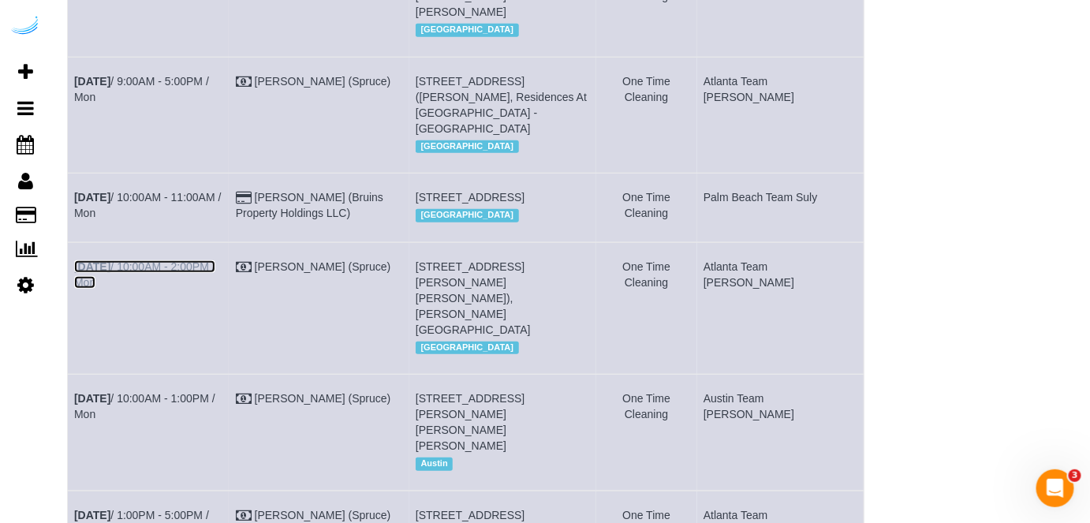
click at [138, 260] on link "Aug 11th / 10:00AM - 2:00PM / Mon" at bounding box center [144, 274] width 141 height 28
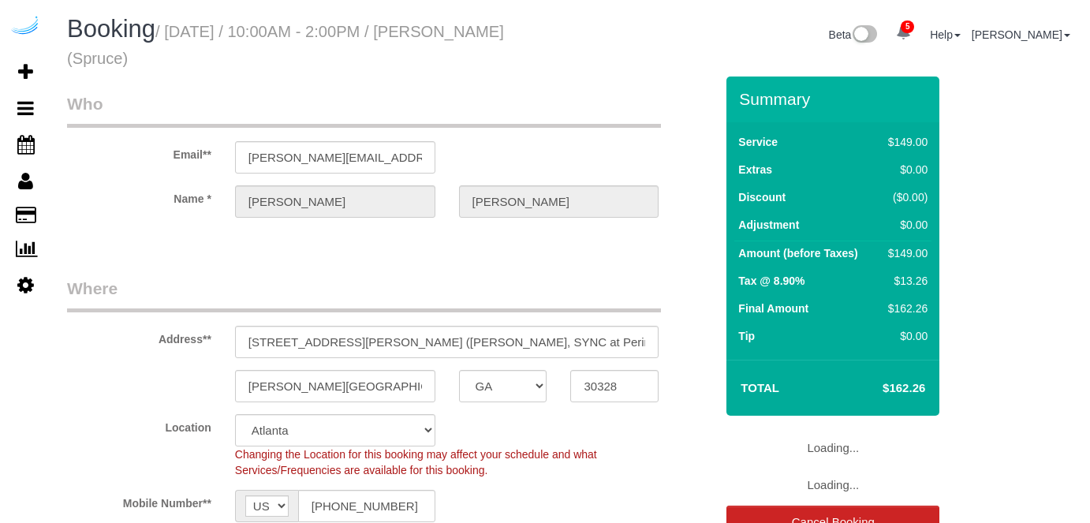
select select "GA"
select select "282"
select select "number:9"
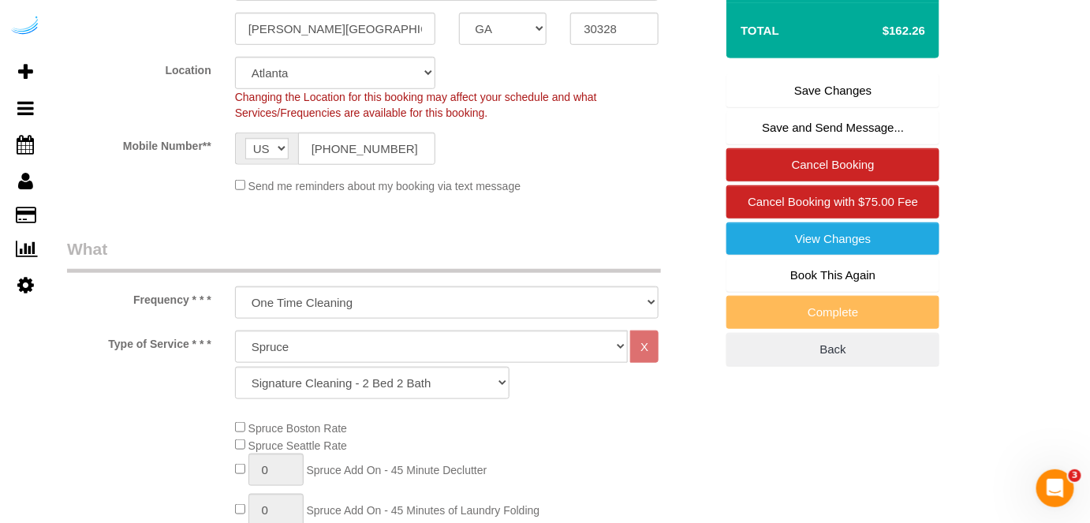
scroll to position [215, 0]
